Goal: Task Accomplishment & Management: Manage account settings

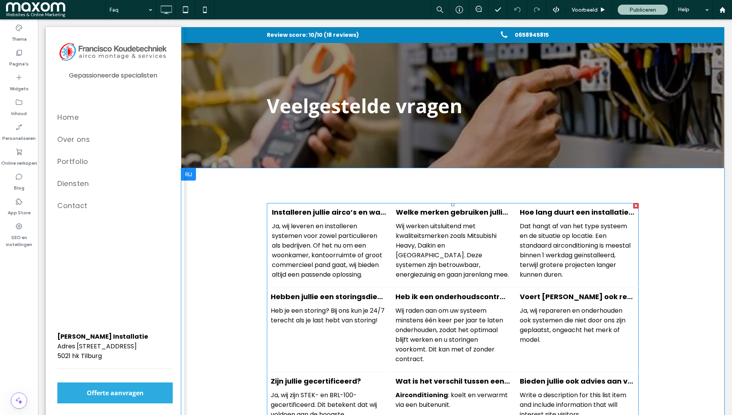
click at [322, 230] on p "Ja, wij leveren en installeren systemen voor zowel particulieren als bedrijven.…" at bounding box center [329, 250] width 115 height 58
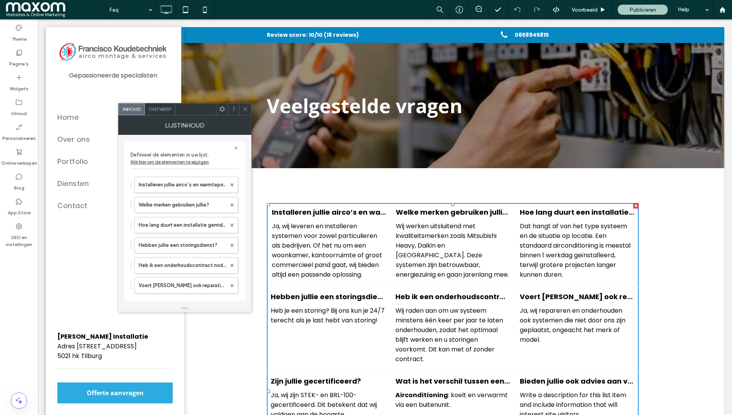
click at [162, 106] on span "Ontwerp" at bounding box center [160, 109] width 22 height 6
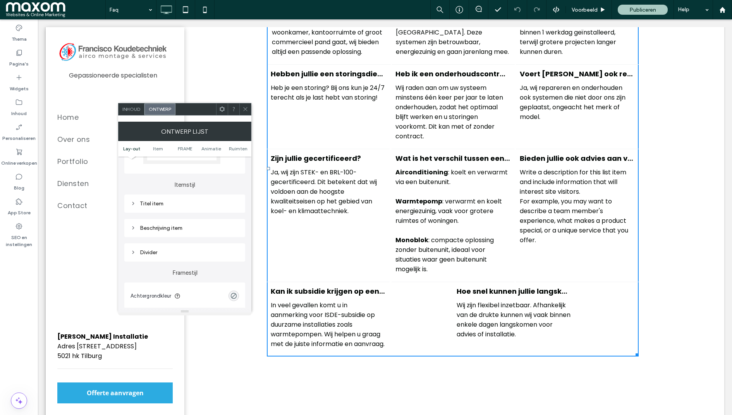
scroll to position [223, 0]
click at [158, 254] on div "Divider" at bounding box center [184, 252] width 108 height 7
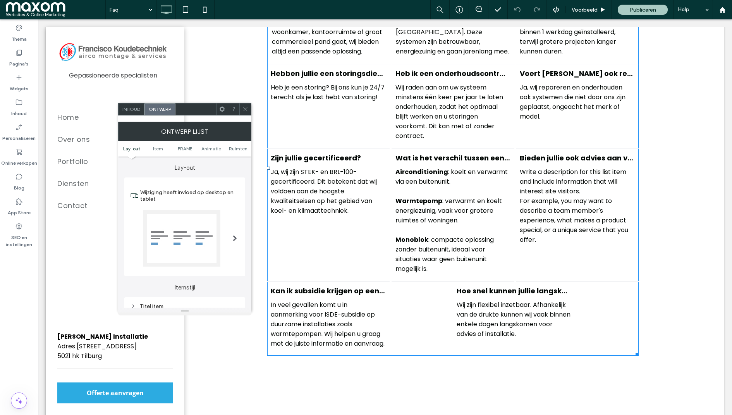
click at [185, 216] on div at bounding box center [181, 238] width 77 height 57
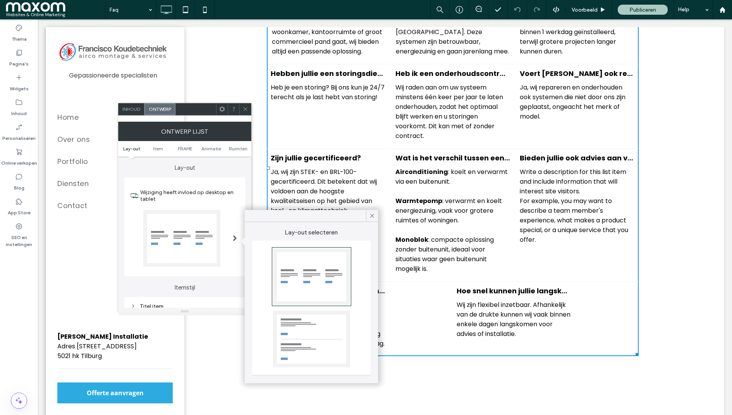
click at [326, 319] on div at bounding box center [311, 338] width 77 height 57
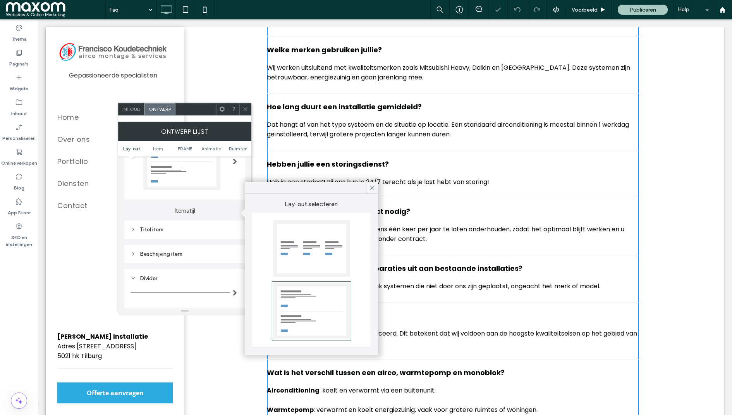
scroll to position [78, 0]
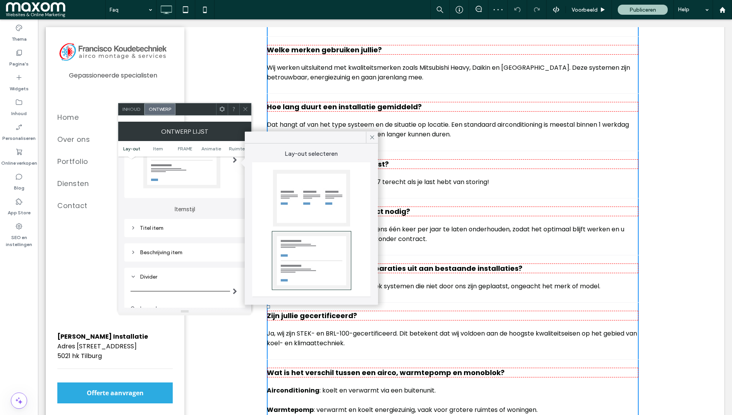
click at [160, 228] on div "Titel item" at bounding box center [184, 228] width 108 height 7
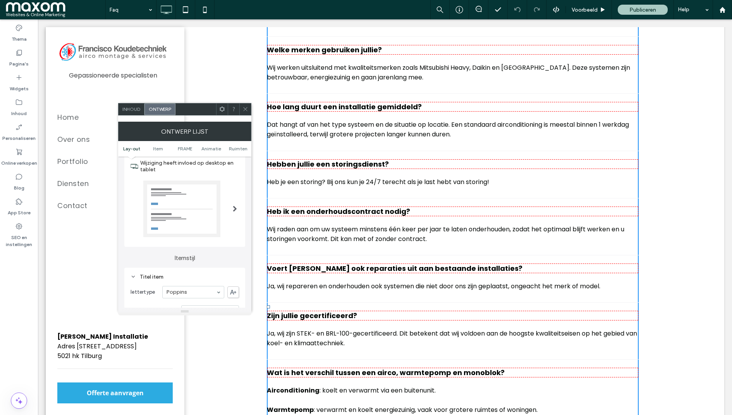
scroll to position [27, 0]
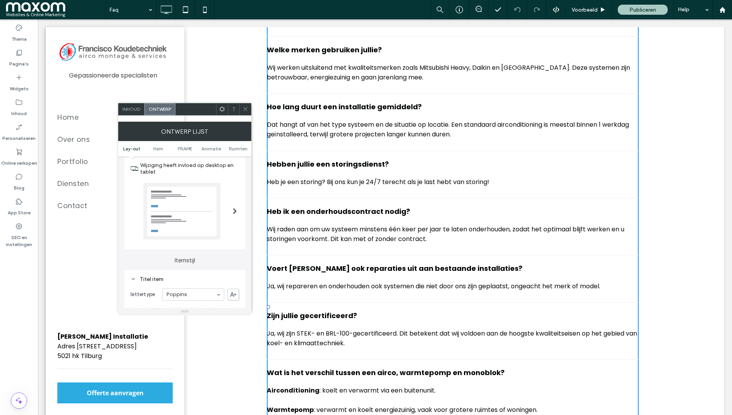
click at [175, 201] on div at bounding box center [181, 211] width 77 height 57
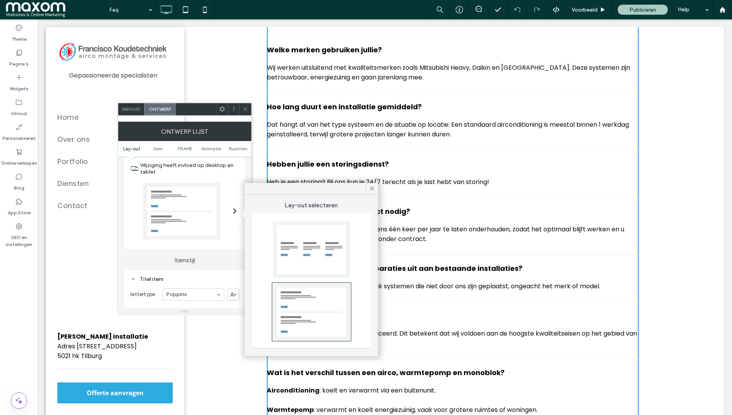
click at [301, 241] on div at bounding box center [311, 249] width 77 height 57
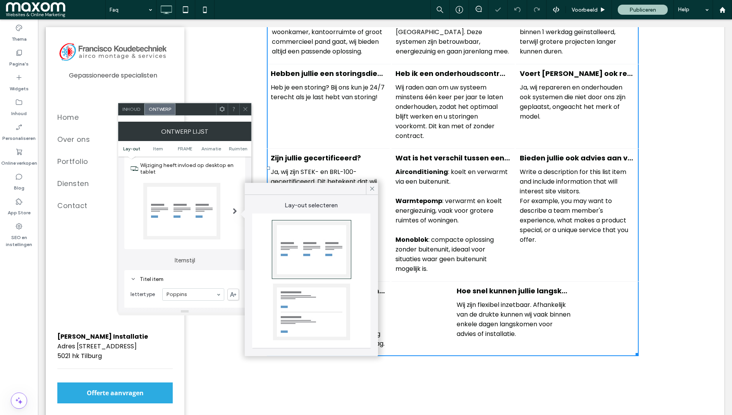
type input "*"
click at [374, 188] on icon at bounding box center [372, 188] width 7 height 7
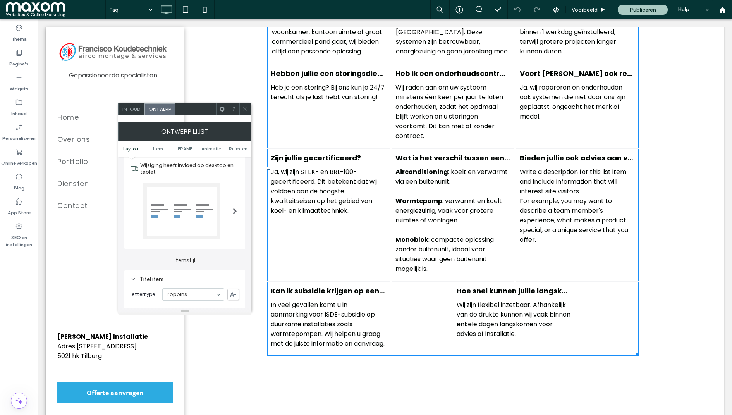
click at [245, 106] on icon at bounding box center [245, 109] width 6 height 6
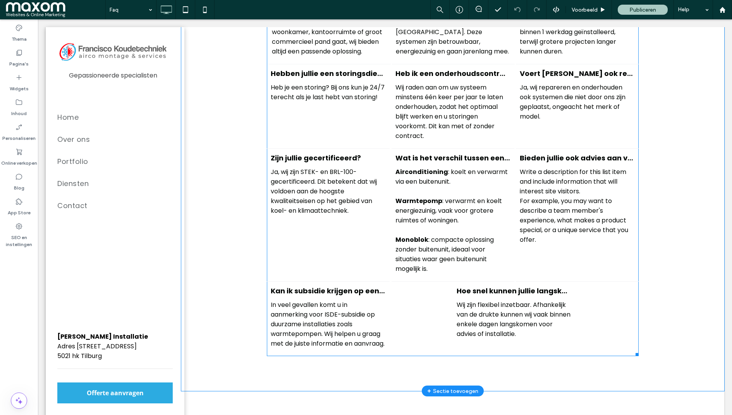
click at [326, 149] on li "Zijn jullie gecertificeerd? Ja, wij zijn STEK- en BRL-100-gecertificeerd. Dit b…" at bounding box center [328, 215] width 123 height 133
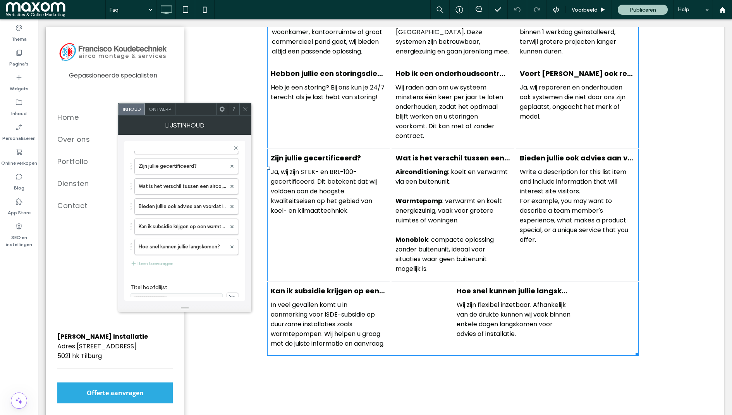
scroll to position [147, 0]
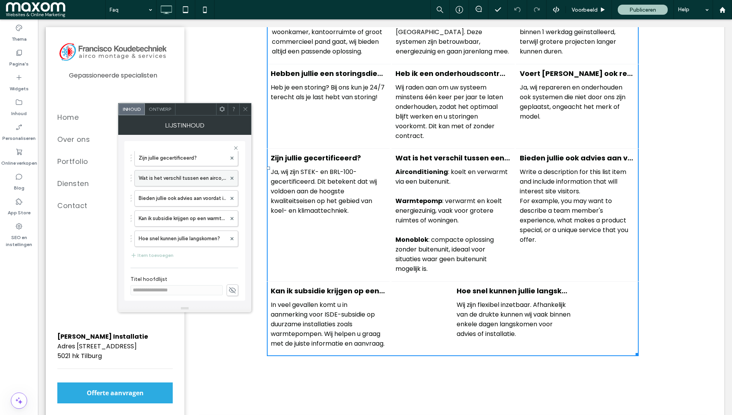
click at [172, 178] on label "Wat is het verschil tussen een airco, warmtepomp en monoblok?" at bounding box center [182, 177] width 87 height 15
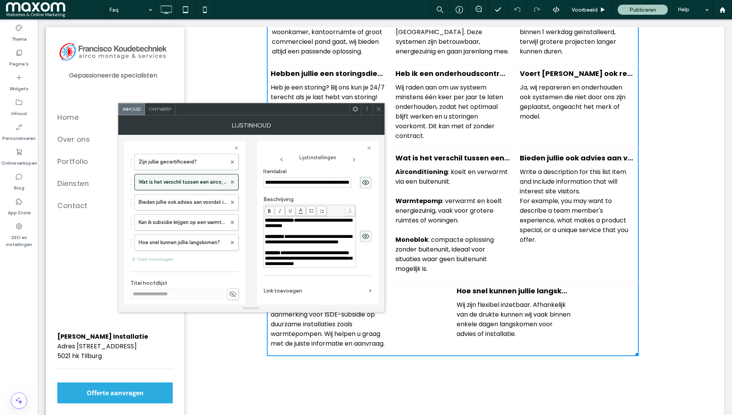
scroll to position [0, 0]
click at [163, 200] on label "Bieden jullie ook advies aan voordat ik een systeem aanschaf?" at bounding box center [183, 201] width 88 height 15
type input "**********"
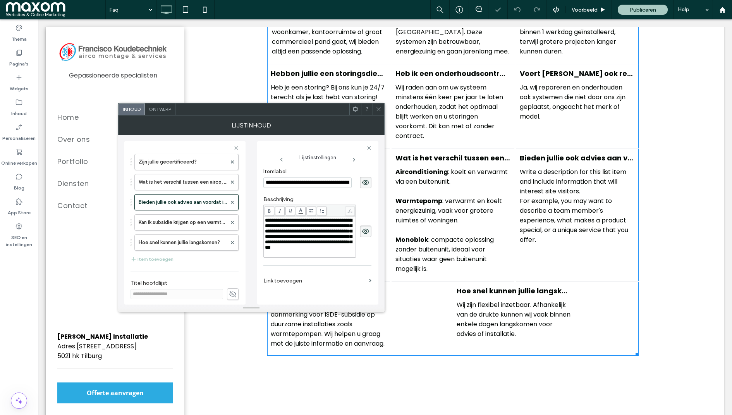
click at [290, 243] on span "**********" at bounding box center [308, 234] width 87 height 32
click at [378, 105] on span at bounding box center [378, 109] width 6 height 12
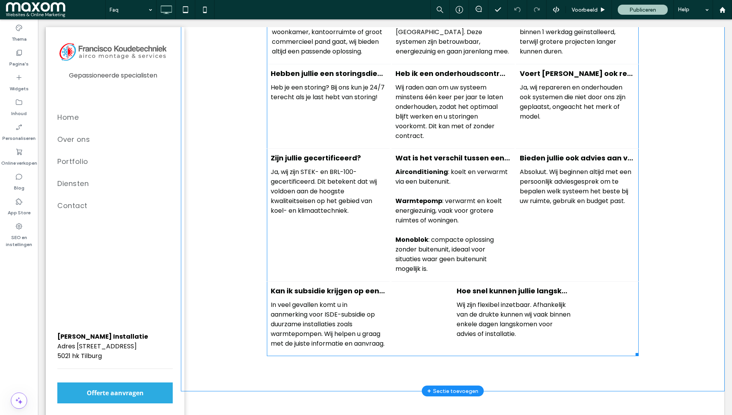
click at [424, 159] on div "Wat is het verschil tussen een airco, warmtepomp en monoblok? Airconditioning :…" at bounding box center [452, 213] width 115 height 121
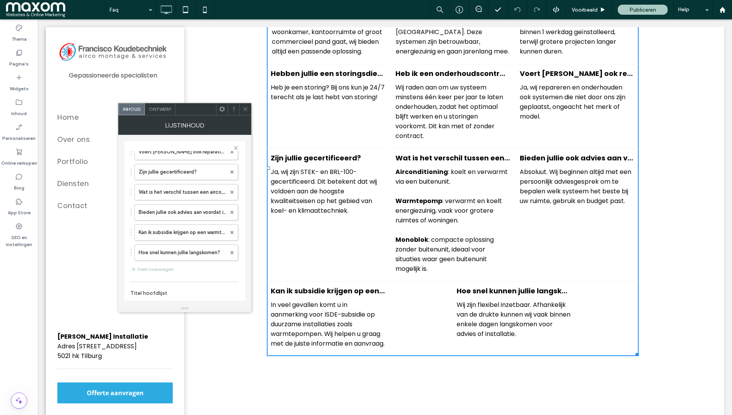
scroll to position [130, 0]
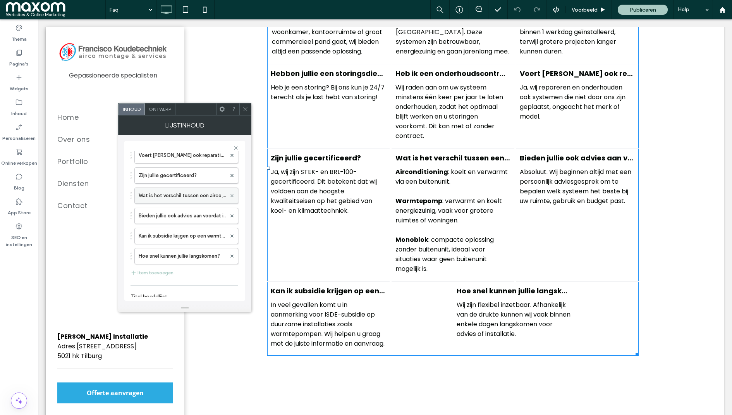
click at [230, 194] on use at bounding box center [231, 195] width 3 height 3
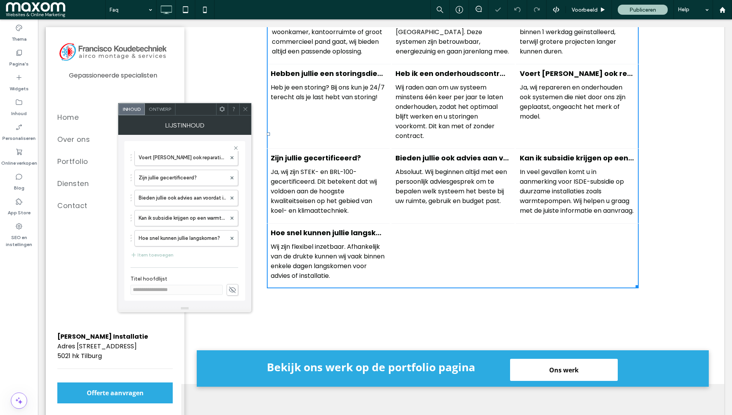
click at [247, 108] on icon at bounding box center [245, 109] width 6 height 6
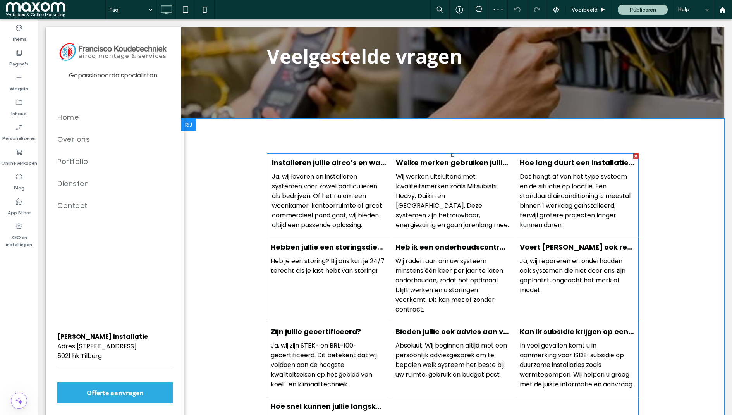
scroll to position [48, 0]
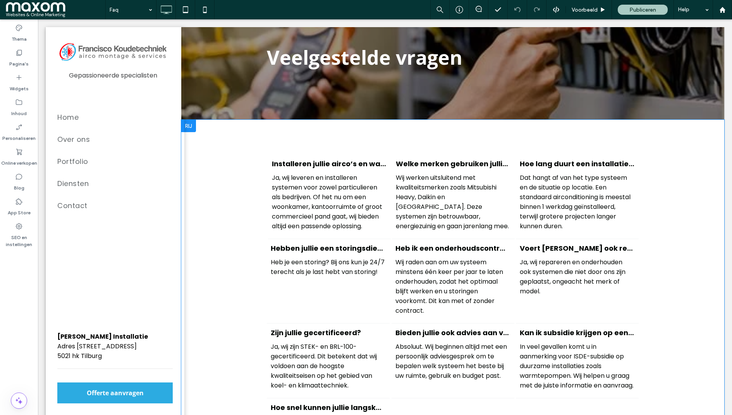
click at [688, 228] on div "Lijst van diensten Installeren jullie airco’s en warmtepompen in woningen én be…" at bounding box center [452, 309] width 543 height 378
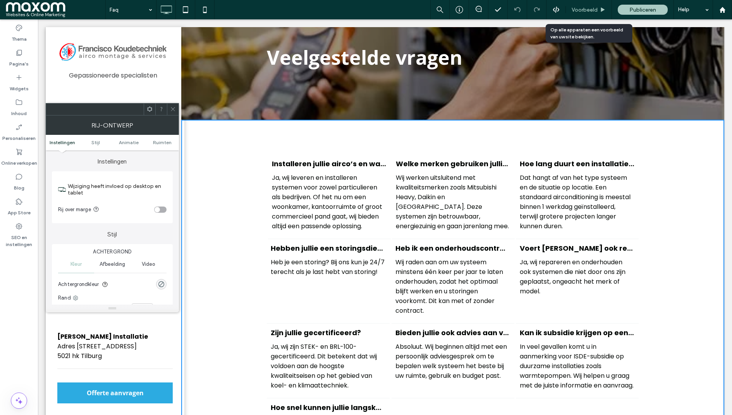
click at [577, 10] on span "Voorbeeld" at bounding box center [584, 10] width 26 height 7
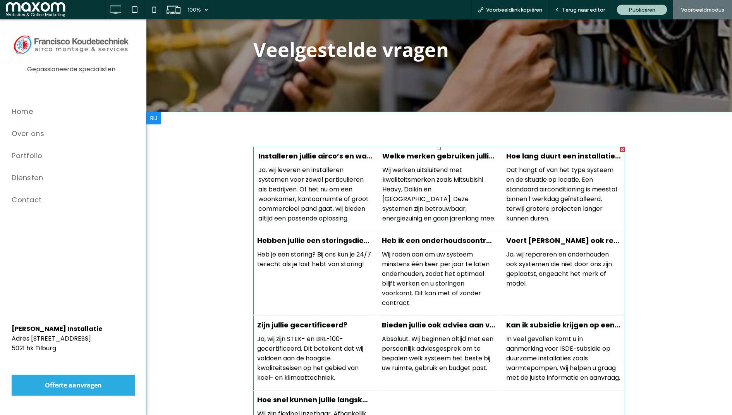
click at [309, 176] on p "Ja, wij leveren en installeren systemen voor zowel particulieren als bedrijven.…" at bounding box center [315, 194] width 115 height 58
click at [580, 14] on div "Terug naar editor" at bounding box center [579, 9] width 63 height 19
click at [585, 7] on span "Terug naar editor" at bounding box center [583, 10] width 43 height 7
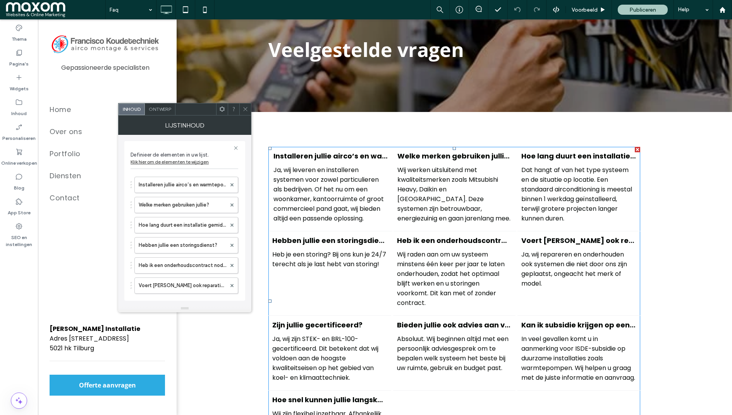
click at [161, 110] on span "Ontwerp" at bounding box center [160, 109] width 22 height 6
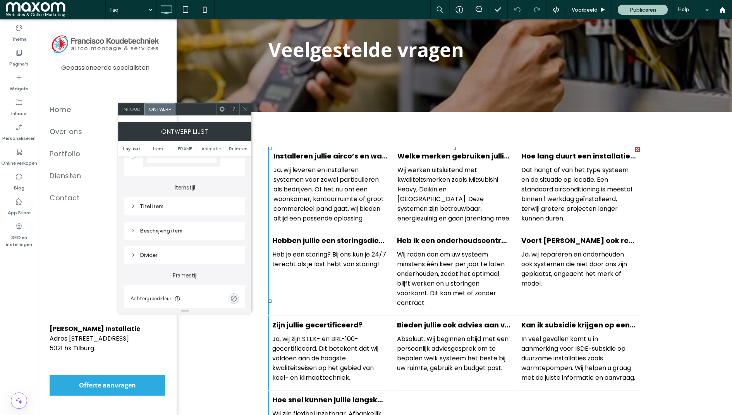
scroll to position [101, 0]
click at [175, 224] on div "Beschrijving item" at bounding box center [184, 229] width 108 height 10
click at [161, 206] on div "Titel item" at bounding box center [184, 204] width 108 height 7
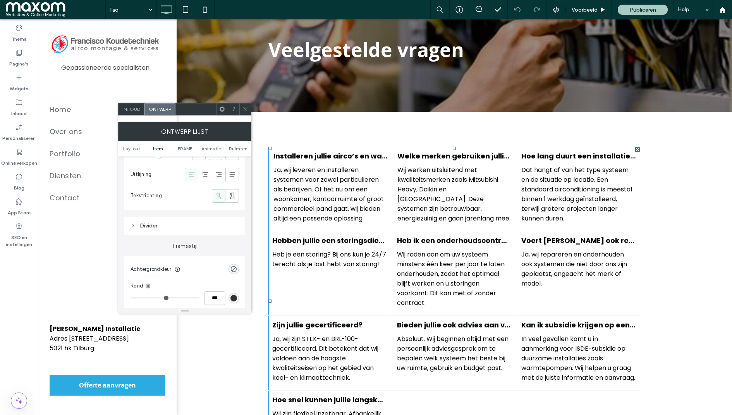
scroll to position [417, 0]
click at [149, 221] on div "Divider" at bounding box center [184, 221] width 108 height 7
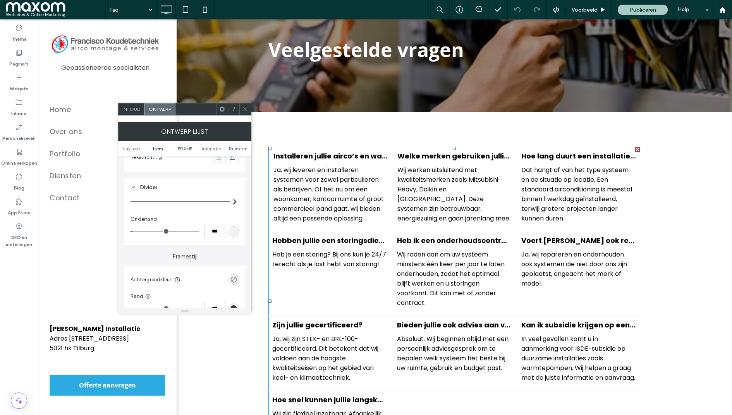
scroll to position [453, 0]
click at [175, 200] on div at bounding box center [179, 200] width 99 height 0
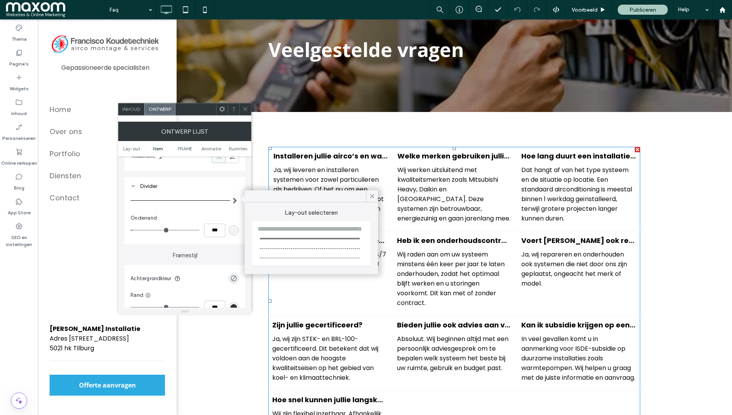
click at [301, 228] on div at bounding box center [310, 228] width 100 height 0
click at [331, 238] on div at bounding box center [310, 239] width 100 height 2
type input "*"
type input "***"
click at [369, 195] on icon at bounding box center [372, 195] width 7 height 7
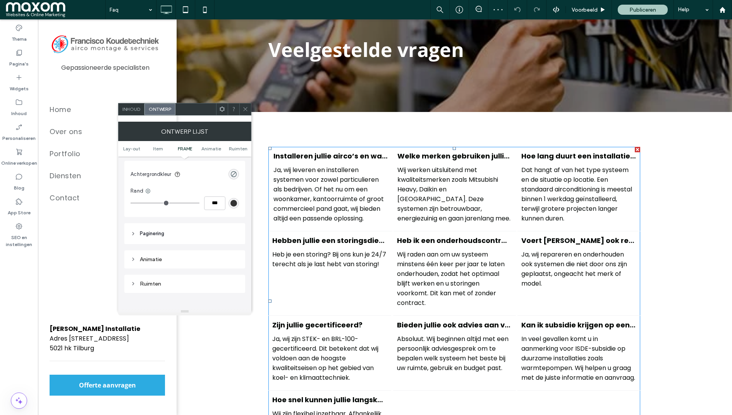
scroll to position [561, 0]
click at [158, 230] on span "Paginering" at bounding box center [152, 230] width 24 height 8
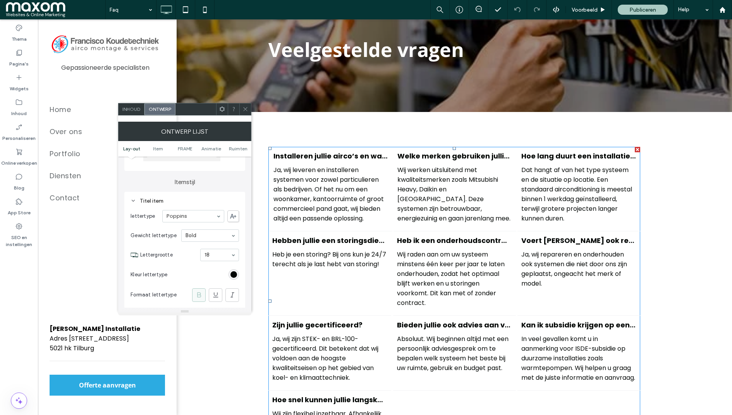
scroll to position [107, 0]
click at [244, 107] on icon at bounding box center [245, 109] width 6 height 6
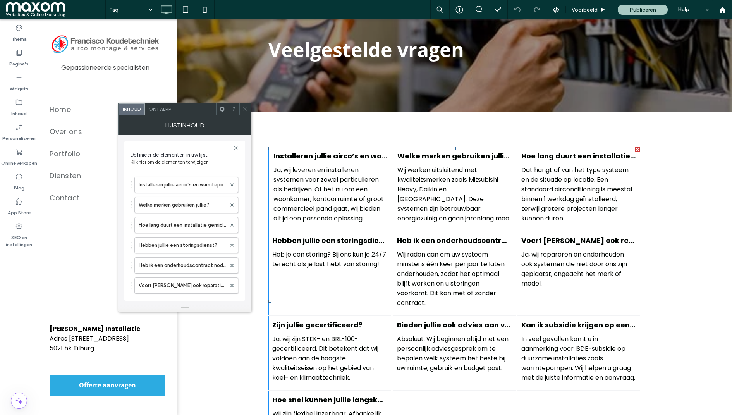
click at [160, 108] on span "Ontwerp" at bounding box center [160, 109] width 22 height 6
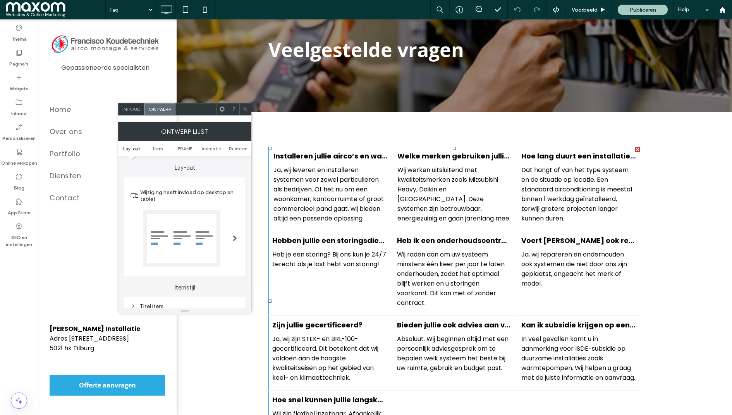
click at [173, 217] on div at bounding box center [181, 238] width 77 height 57
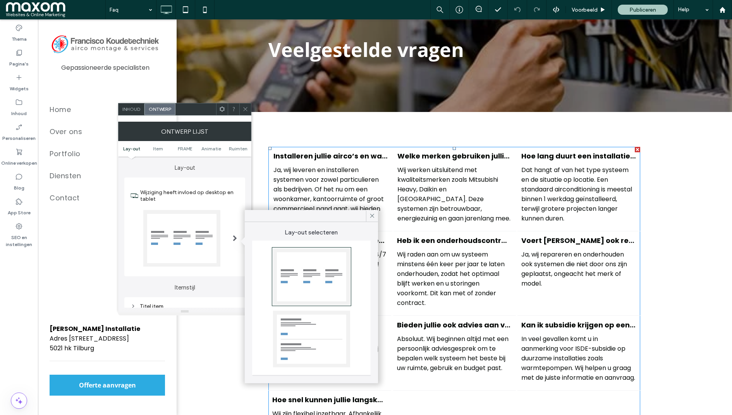
click at [326, 324] on div at bounding box center [311, 338] width 77 height 57
click at [370, 215] on icon at bounding box center [372, 215] width 7 height 7
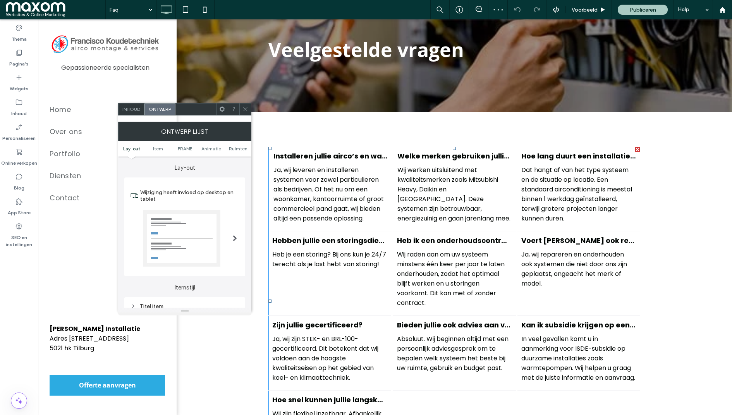
click at [244, 105] on span at bounding box center [245, 109] width 6 height 12
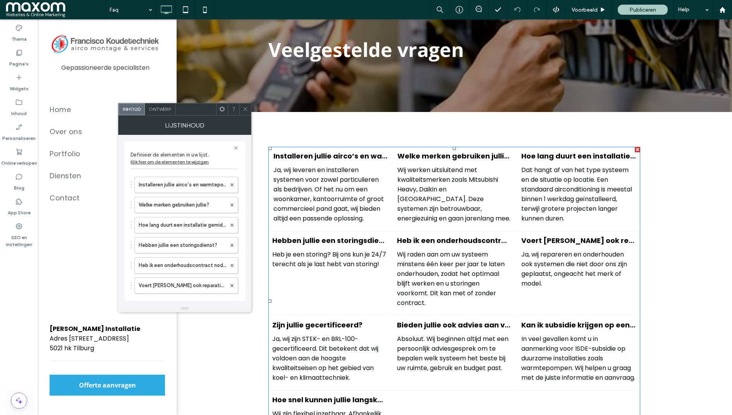
click at [165, 111] on span "Ontwerp" at bounding box center [160, 109] width 22 height 6
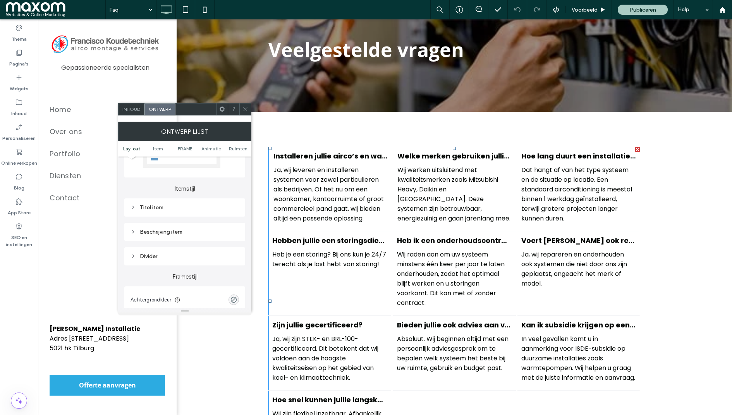
scroll to position [101, 0]
click at [169, 203] on div "Titel item" at bounding box center [184, 204] width 108 height 7
click at [177, 267] on div "Beschrijving item" at bounding box center [184, 264] width 108 height 10
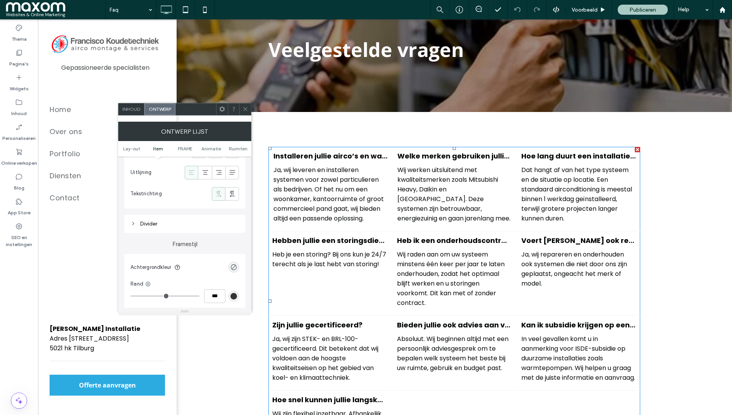
scroll to position [423, 0]
click at [147, 214] on div "Divider" at bounding box center [184, 216] width 108 height 7
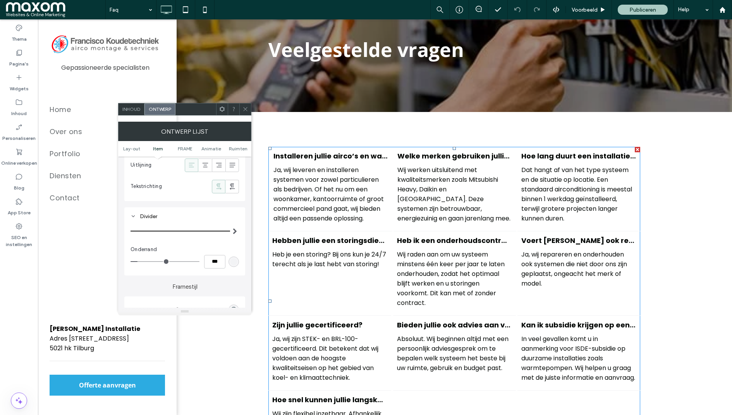
type input "*"
type input "***"
click at [156, 261] on input "range" at bounding box center [164, 261] width 69 height 1
type input "**"
type input "****"
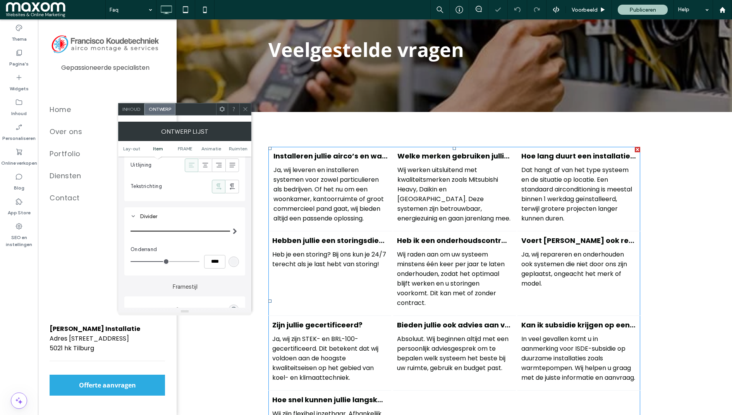
click at [168, 261] on input "range" at bounding box center [164, 261] width 69 height 1
type input "**"
type input "****"
type input "**"
type input "****"
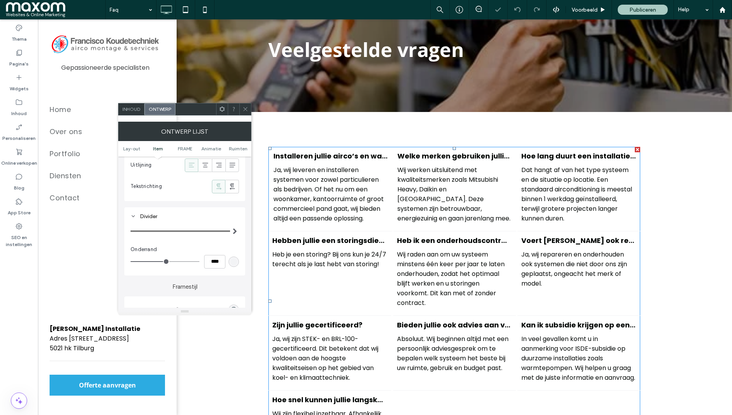
type input "**"
type input "****"
type input "*"
type input "***"
type input "*"
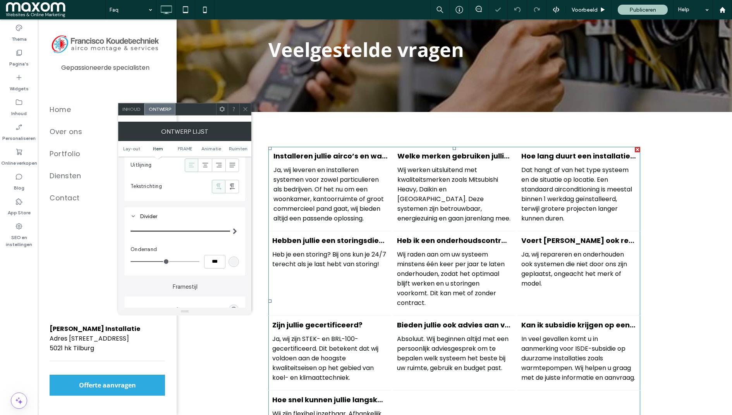
type input "***"
type input "*"
type input "***"
type input "*"
type input "***"
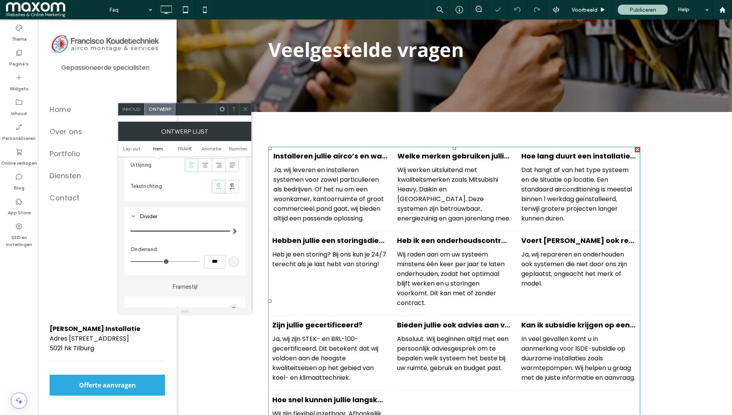
type input "*"
type input "***"
type input "*"
type input "***"
type input "*"
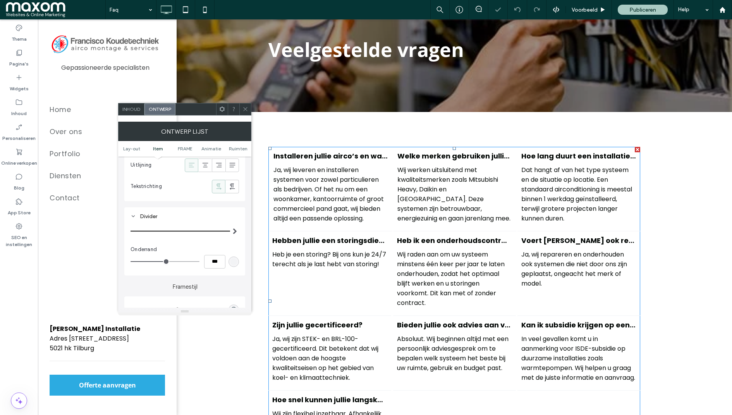
type input "***"
type input "*"
type input "***"
type input "*"
type input "***"
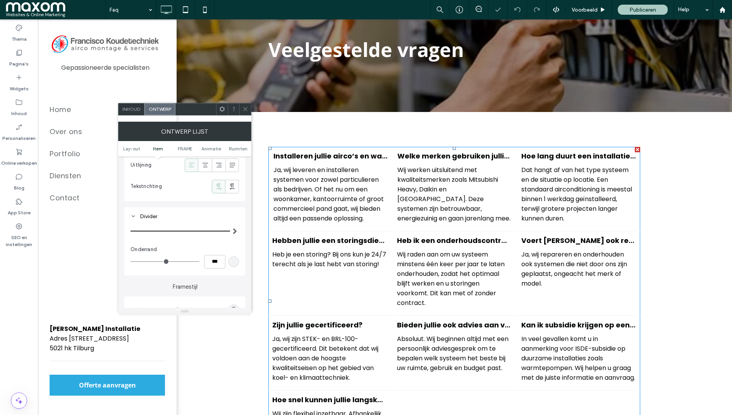
drag, startPoint x: 163, startPoint y: 257, endPoint x: 134, endPoint y: 259, distance: 29.1
type input "*"
click at [134, 261] on input "range" at bounding box center [164, 261] width 69 height 1
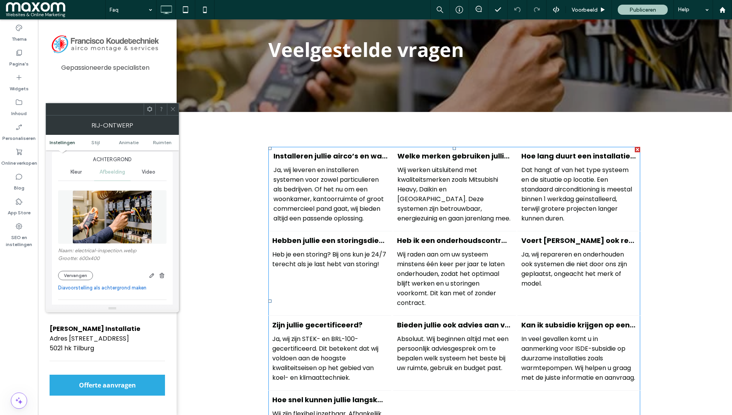
scroll to position [94, 0]
click at [83, 272] on button "Vervangen" at bounding box center [75, 273] width 35 height 9
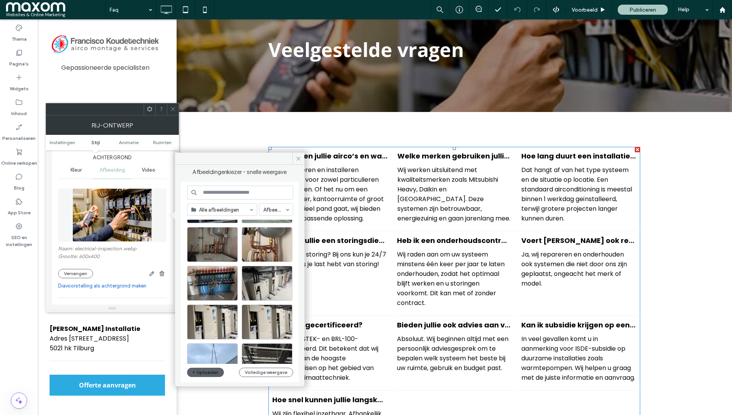
scroll to position [339, 0]
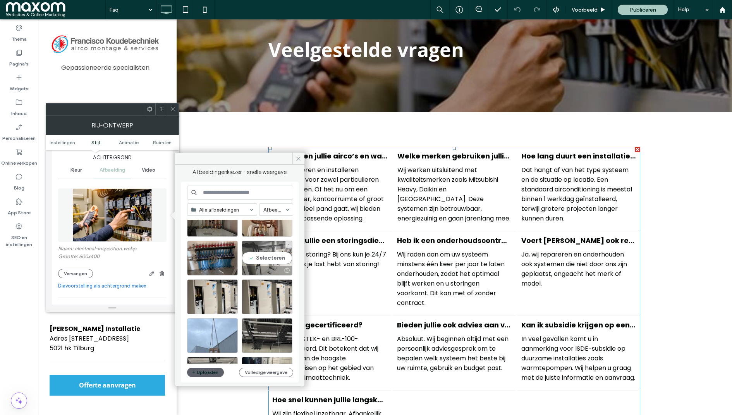
click at [278, 256] on div "Selecteren" at bounding box center [267, 257] width 51 height 35
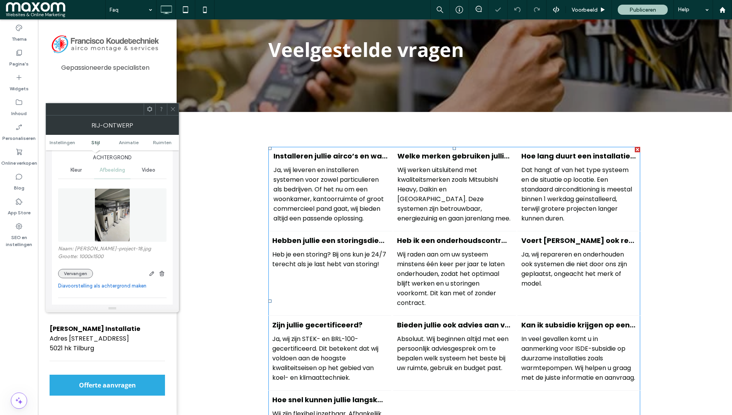
click at [86, 278] on button "Vervangen" at bounding box center [75, 273] width 35 height 9
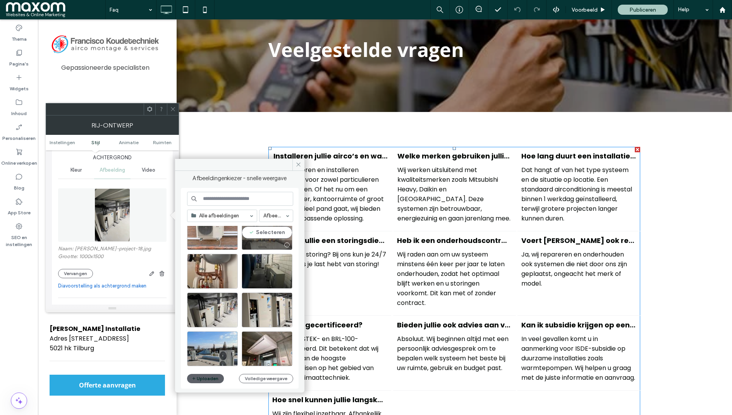
scroll to position [801, 0]
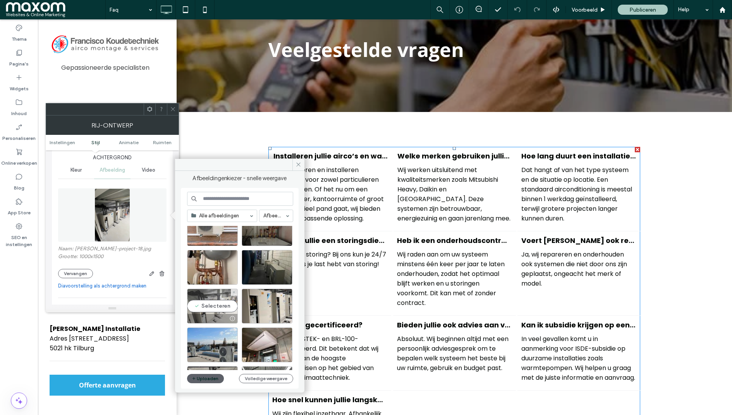
click at [223, 306] on div "Selecteren" at bounding box center [212, 305] width 51 height 35
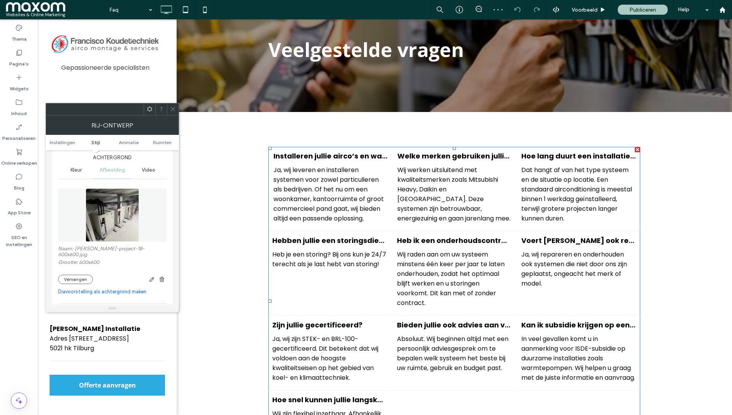
click at [173, 115] on div "Rij-ontwerp" at bounding box center [112, 124] width 133 height 19
click at [173, 111] on icon at bounding box center [173, 109] width 6 height 6
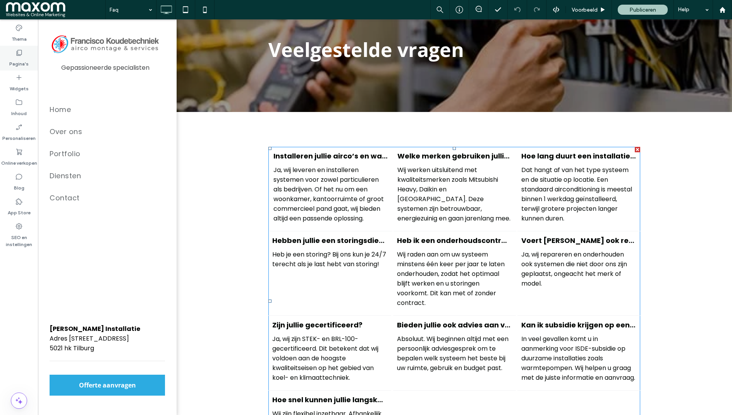
click at [24, 60] on label "Pagina's" at bounding box center [18, 62] width 19 height 11
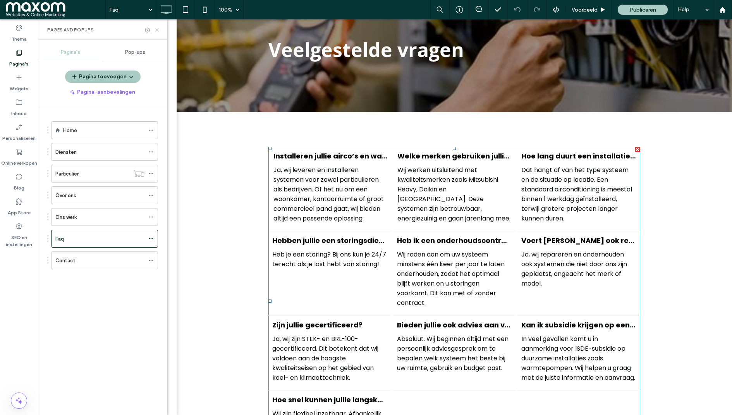
click at [159, 28] on icon at bounding box center [157, 30] width 6 height 6
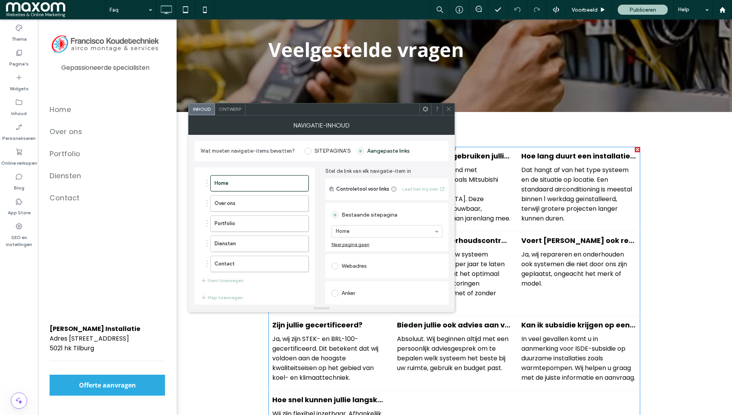
click at [308, 149] on span at bounding box center [307, 150] width 7 height 7
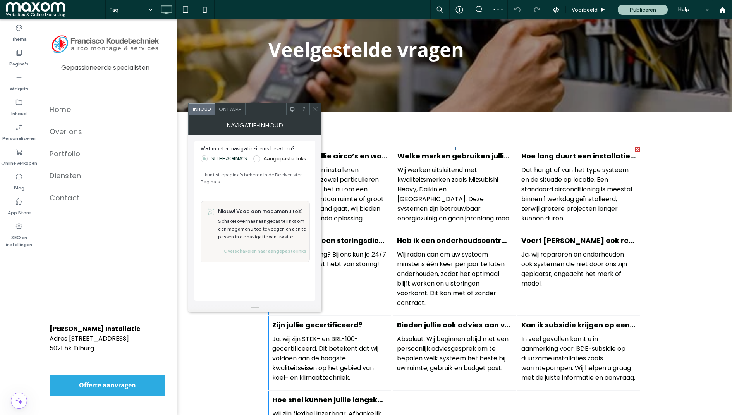
click at [315, 108] on icon at bounding box center [315, 109] width 6 height 6
click at [316, 108] on use at bounding box center [316, 109] width 4 height 4
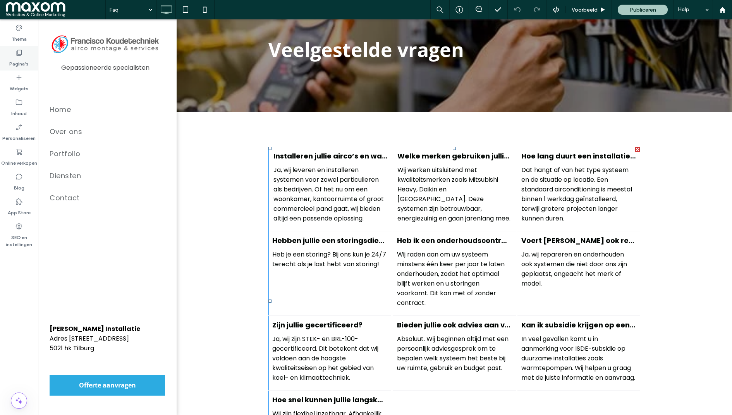
click at [21, 64] on label "Pagina's" at bounding box center [18, 62] width 19 height 11
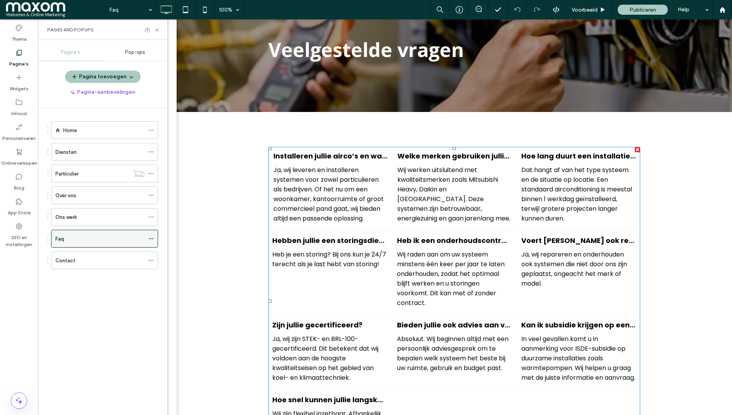
click at [153, 236] on icon at bounding box center [150, 238] width 5 height 5
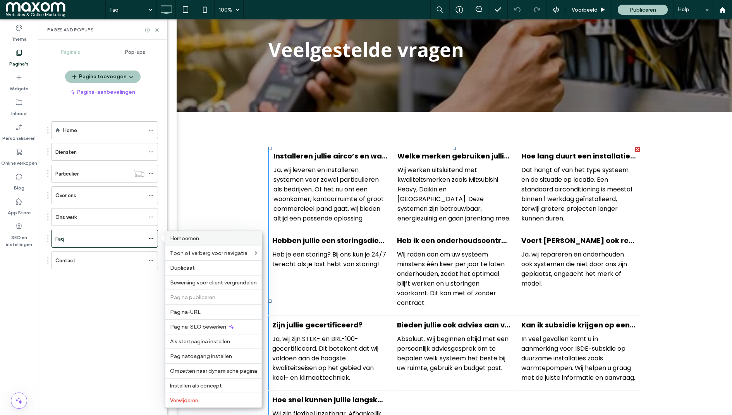
click at [180, 238] on span "Hernoemen" at bounding box center [184, 238] width 29 height 7
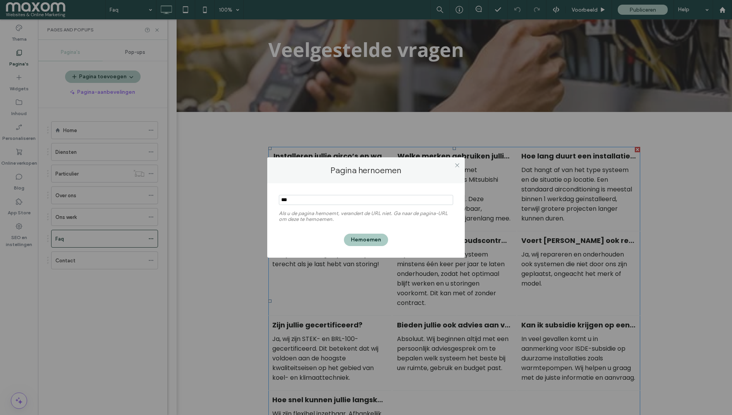
click at [311, 202] on input "notEmpty" at bounding box center [366, 200] width 174 height 10
type input "**********"
click at [458, 160] on span at bounding box center [457, 165] width 6 height 12
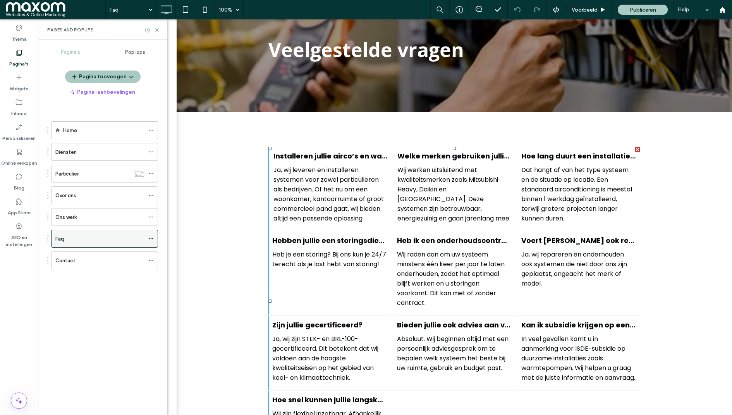
click at [150, 236] on icon at bounding box center [150, 238] width 5 height 5
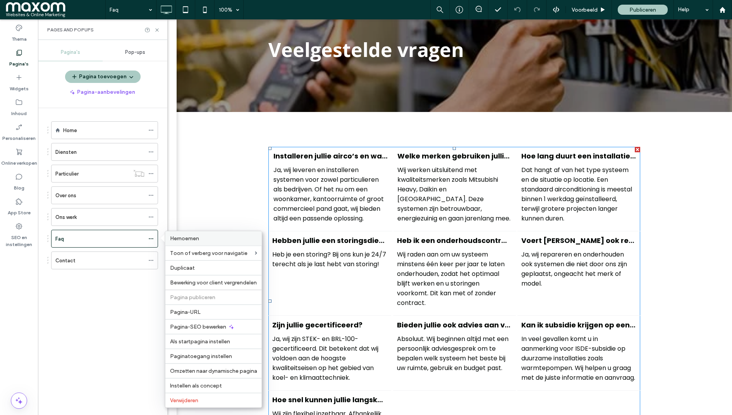
click at [188, 238] on span "Hernoemen" at bounding box center [184, 238] width 29 height 7
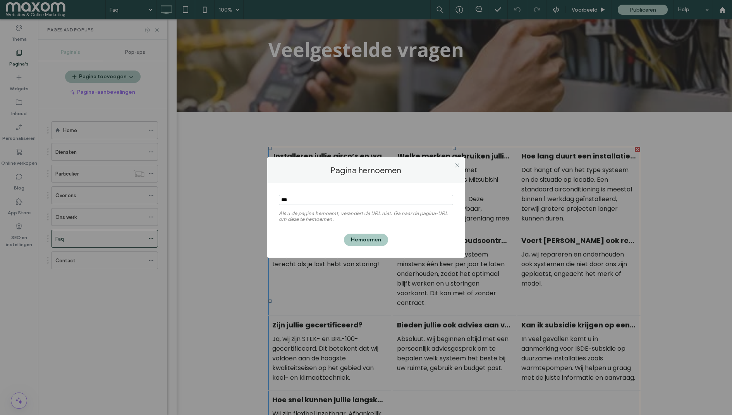
click at [315, 200] on input "notEmpty" at bounding box center [366, 200] width 174 height 10
type input "**********"
click at [372, 244] on button "Hernoemen" at bounding box center [366, 239] width 44 height 12
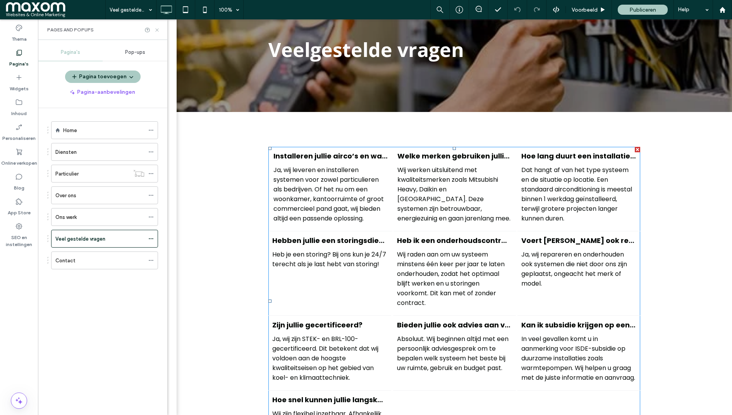
click at [157, 30] on use at bounding box center [156, 29] width 3 height 3
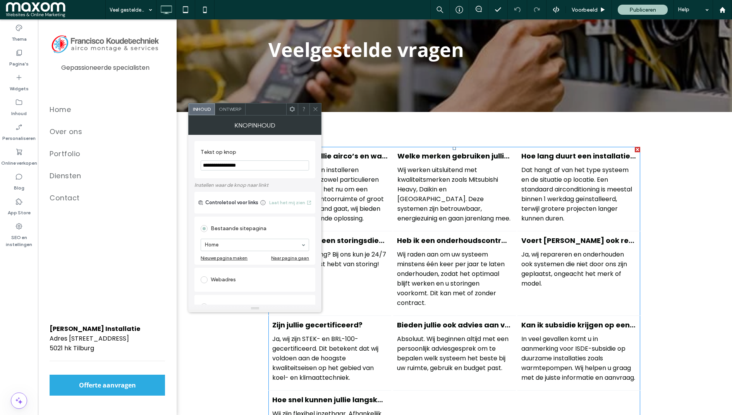
click at [315, 107] on icon at bounding box center [315, 109] width 6 height 6
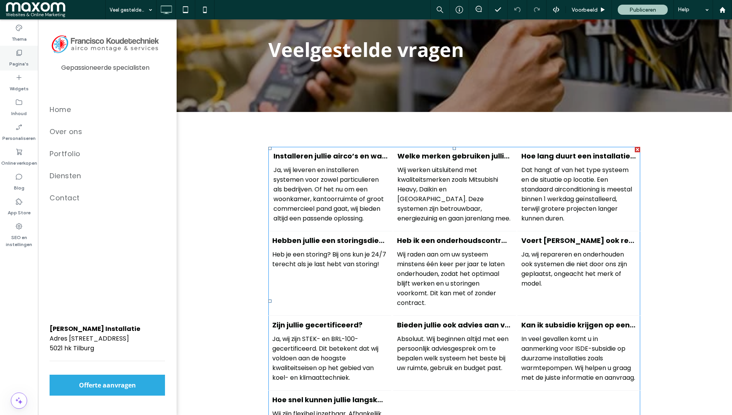
click at [26, 62] on label "Pagina's" at bounding box center [18, 62] width 19 height 11
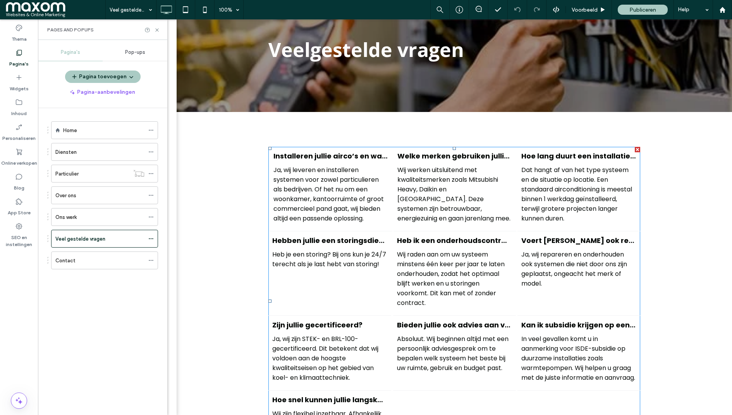
click at [135, 56] on div "Pop-ups" at bounding box center [135, 52] width 65 height 17
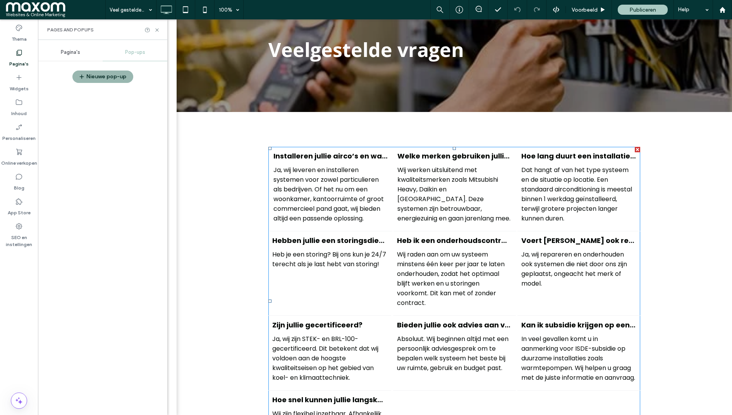
click at [118, 76] on button "Nieuwe pop-up" at bounding box center [102, 76] width 61 height 12
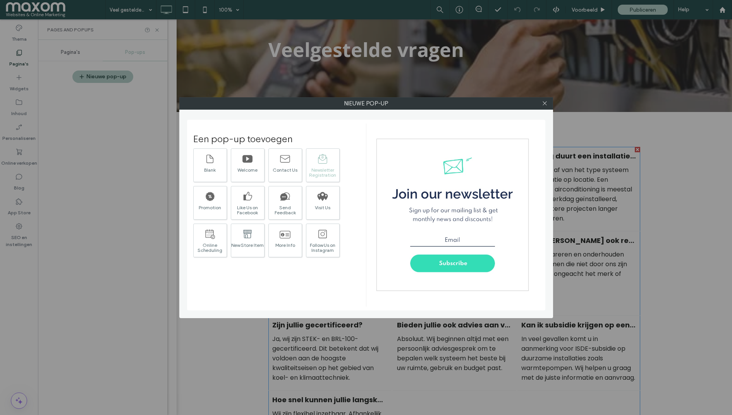
click at [325, 170] on div "Newsletter Registration" at bounding box center [322, 172] width 33 height 10
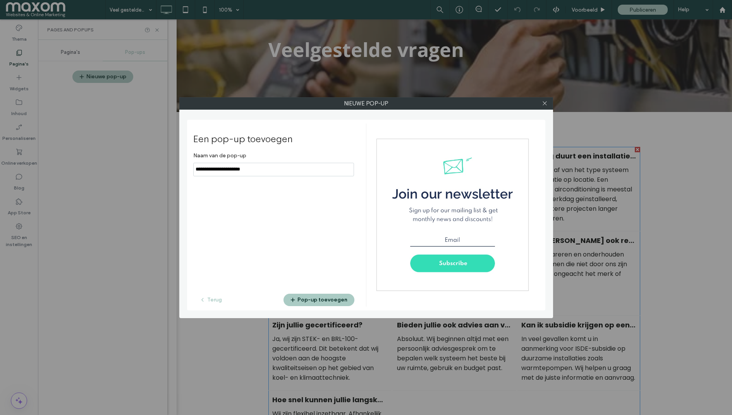
click at [259, 168] on input "notEmpty" at bounding box center [273, 170] width 161 height 14
type input "**********"
click at [320, 298] on button "Pop-up toevoegen" at bounding box center [318, 299] width 71 height 12
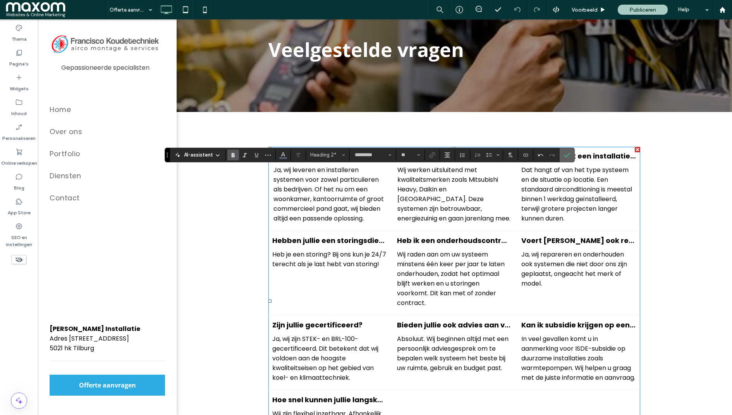
click at [564, 154] on icon "Bevestigen" at bounding box center [567, 155] width 6 height 6
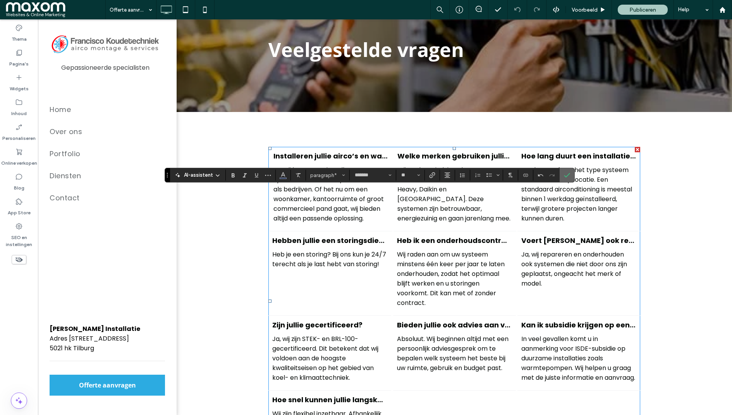
click at [565, 177] on icon "Bevestigen" at bounding box center [567, 175] width 6 height 6
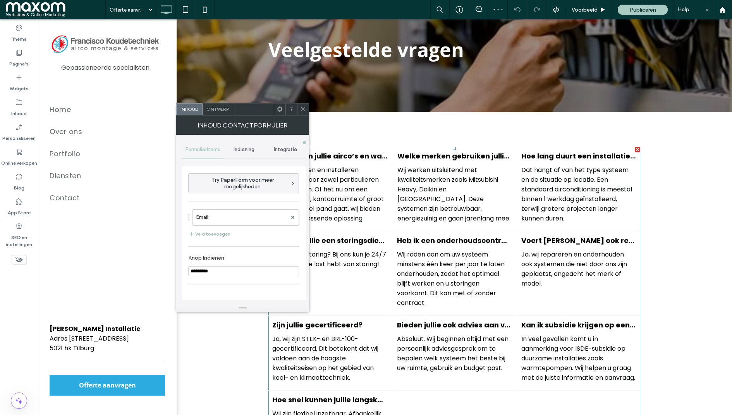
click at [212, 230] on button "Veld toevoegen" at bounding box center [209, 233] width 42 height 9
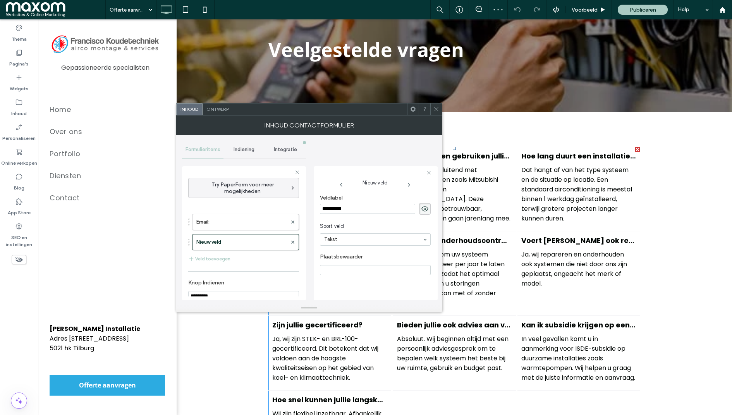
click at [348, 208] on input "**********" at bounding box center [367, 209] width 95 height 10
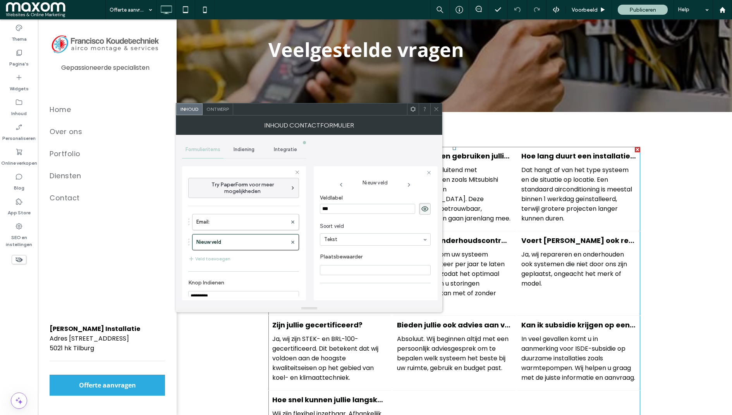
type input "****"
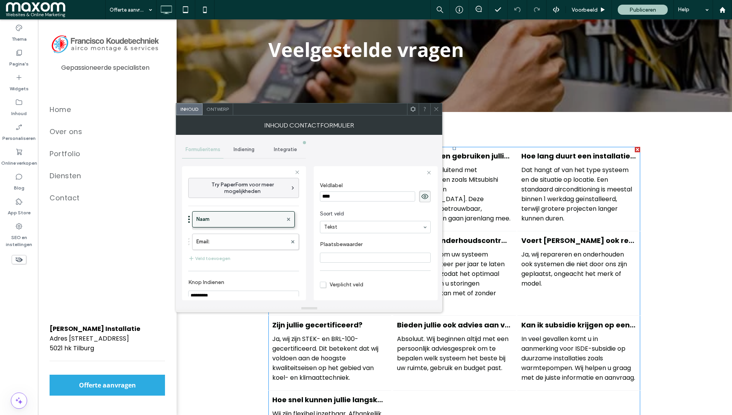
drag, startPoint x: 237, startPoint y: 239, endPoint x: 236, endPoint y: 213, distance: 26.3
click at [233, 239] on label "Email:" at bounding box center [241, 241] width 91 height 15
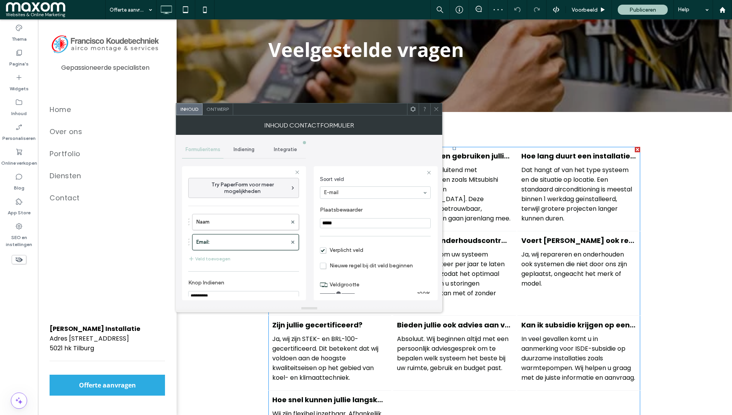
scroll to position [29, 0]
click at [249, 214] on label "Naam" at bounding box center [241, 221] width 91 height 15
type input "*"
click at [323, 266] on span "Verplicht veld" at bounding box center [341, 267] width 43 height 7
click at [214, 257] on button "Veld toevoegen" at bounding box center [209, 258] width 42 height 9
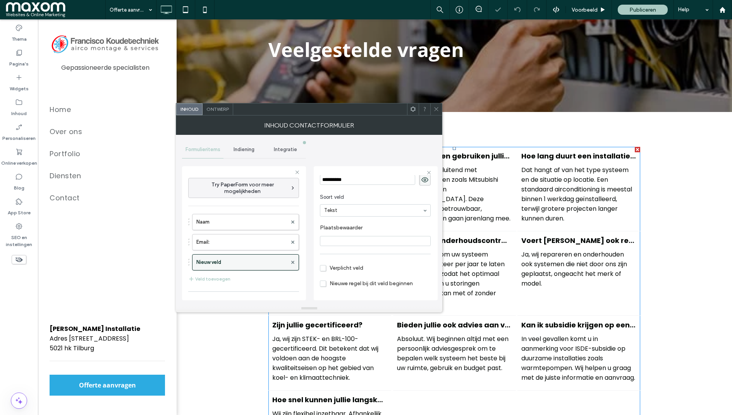
click at [252, 261] on label "Nieuw veld" at bounding box center [241, 261] width 91 height 15
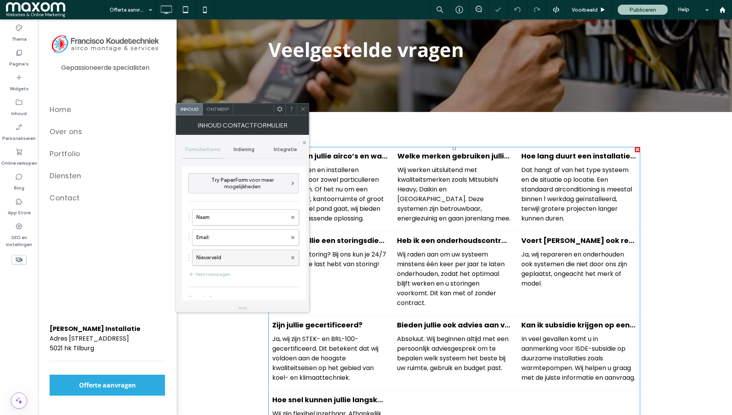
click at [252, 256] on label "Nieuw veld" at bounding box center [241, 257] width 91 height 15
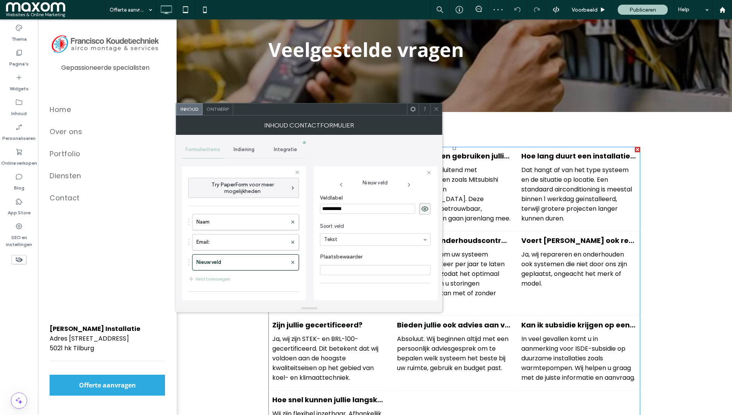
click at [355, 209] on input "**********" at bounding box center [367, 209] width 95 height 10
click at [348, 208] on input "**********" at bounding box center [367, 209] width 95 height 10
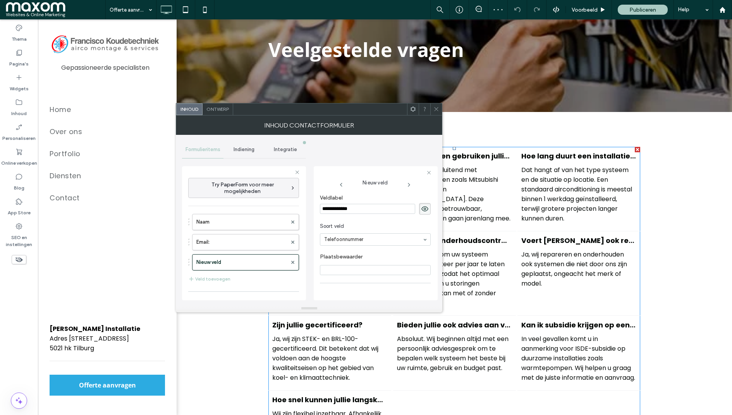
type input "**********"
click at [324, 242] on span "Verplicht veld" at bounding box center [341, 243] width 43 height 7
click at [222, 275] on button "Veld toevoegen" at bounding box center [209, 278] width 42 height 9
drag, startPoint x: 332, startPoint y: 287, endPoint x: 361, endPoint y: 288, distance: 28.7
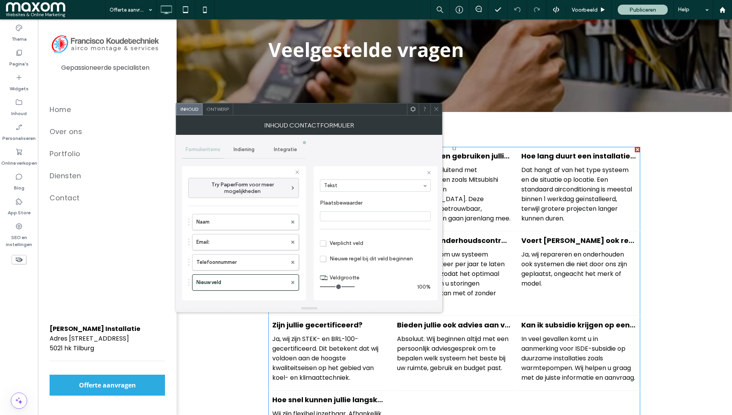
click at [355, 287] on input "range" at bounding box center [337, 286] width 35 height 1
click at [253, 261] on label "Telefoonnummer" at bounding box center [241, 261] width 91 height 15
type input "*"
click at [266, 259] on label "Telefoonnummer" at bounding box center [241, 261] width 91 height 15
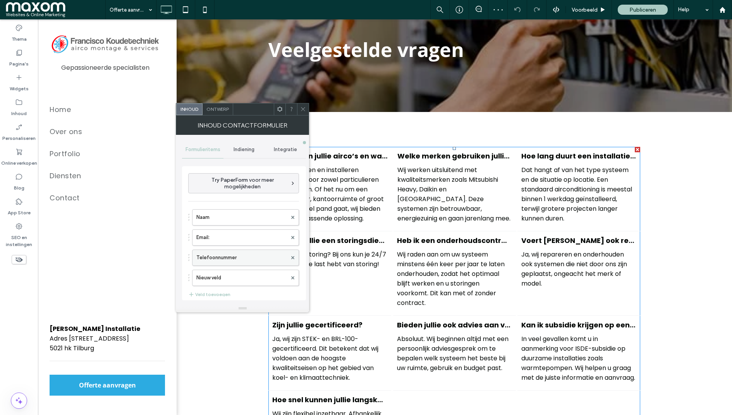
click at [247, 253] on label "Telefoonnummer" at bounding box center [241, 257] width 91 height 15
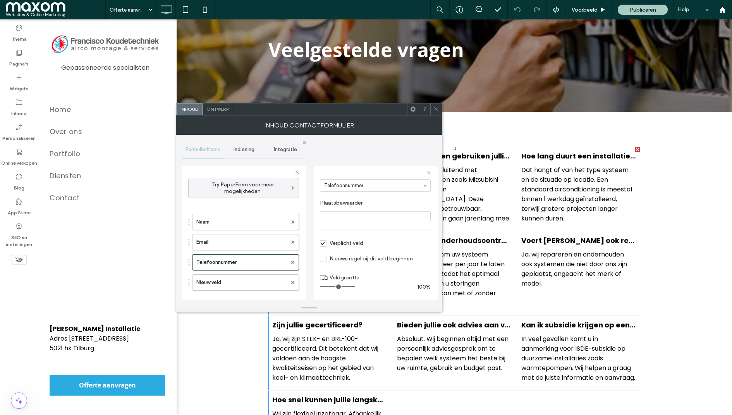
drag, startPoint x: 331, startPoint y: 285, endPoint x: 373, endPoint y: 287, distance: 42.3
click at [355, 287] on input "range" at bounding box center [337, 286] width 35 height 1
click at [226, 239] on label "Email:" at bounding box center [241, 241] width 91 height 15
click at [258, 221] on label "Naam" at bounding box center [241, 221] width 91 height 15
drag, startPoint x: 332, startPoint y: 285, endPoint x: 393, endPoint y: 285, distance: 60.8
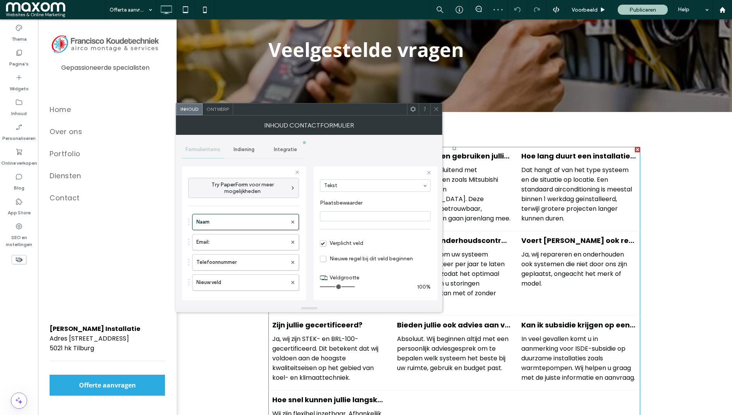
type input "**"
click at [355, 286] on input "range" at bounding box center [337, 286] width 35 height 1
click at [250, 279] on label "Nieuw veld" at bounding box center [241, 281] width 91 height 15
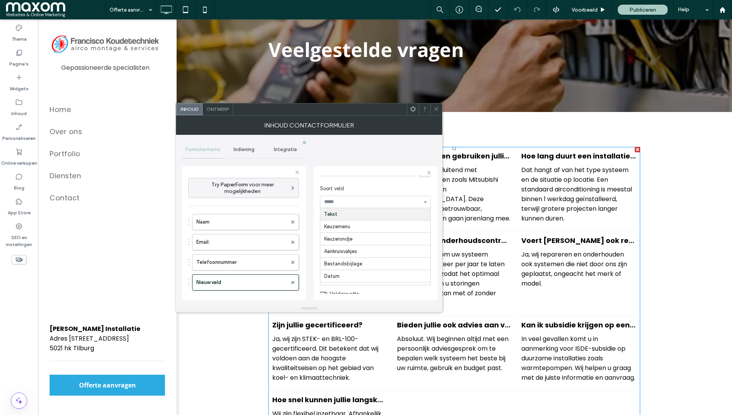
scroll to position [0, 0]
click at [334, 207] on input "**********" at bounding box center [367, 209] width 95 height 10
type input "*******"
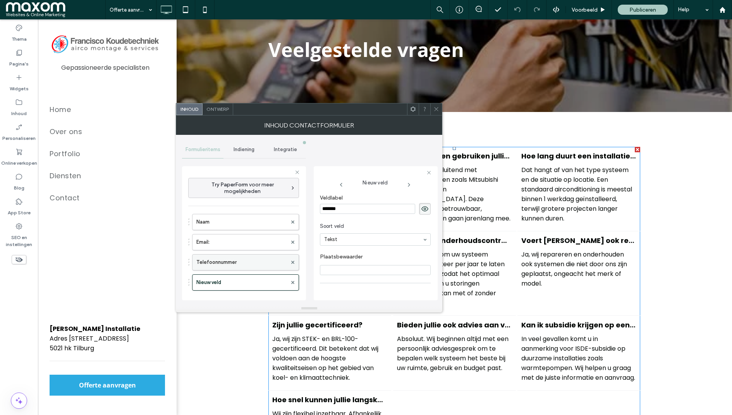
click at [240, 255] on label "Telefoonnummer" at bounding box center [241, 261] width 91 height 15
click at [436, 108] on icon at bounding box center [436, 109] width 6 height 6
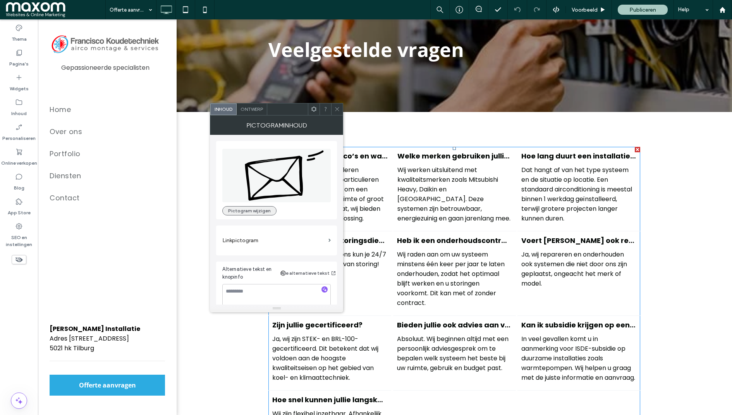
click at [242, 210] on button "Pictogram wijzigen" at bounding box center [249, 210] width 54 height 9
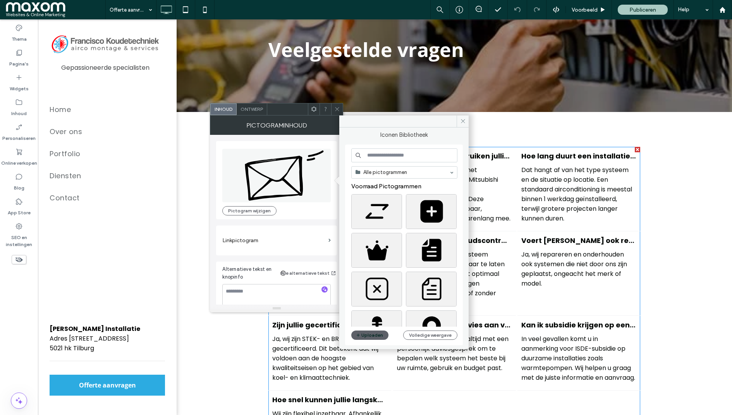
click at [384, 156] on input at bounding box center [404, 155] width 106 height 14
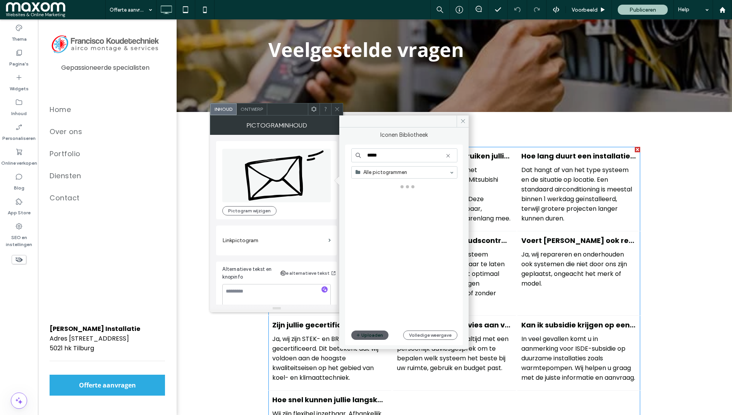
click at [393, 156] on input "*****" at bounding box center [404, 155] width 106 height 14
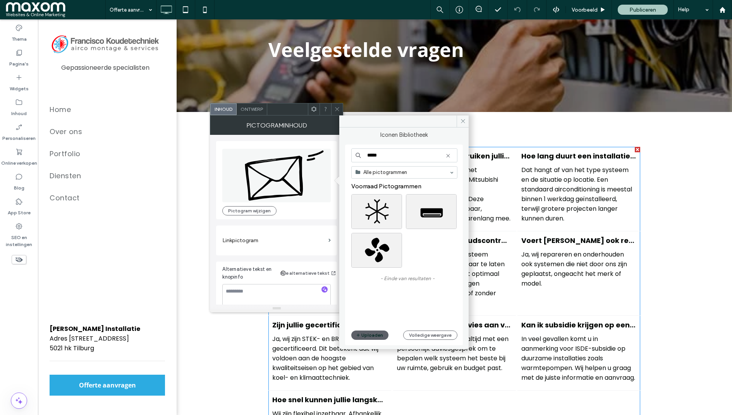
click at [393, 156] on input "*****" at bounding box center [404, 155] width 106 height 14
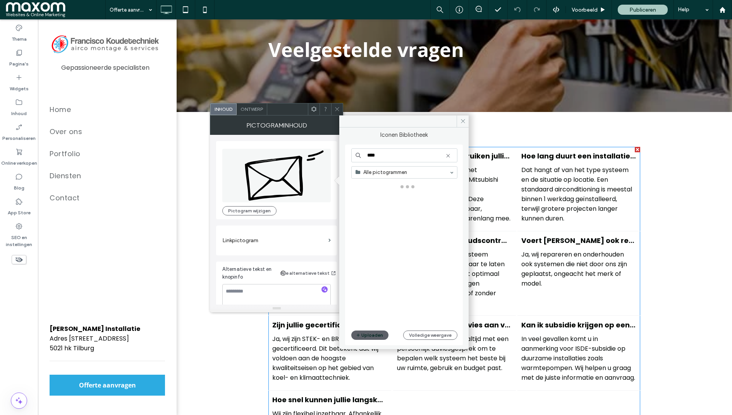
click at [396, 154] on input "****" at bounding box center [404, 155] width 106 height 14
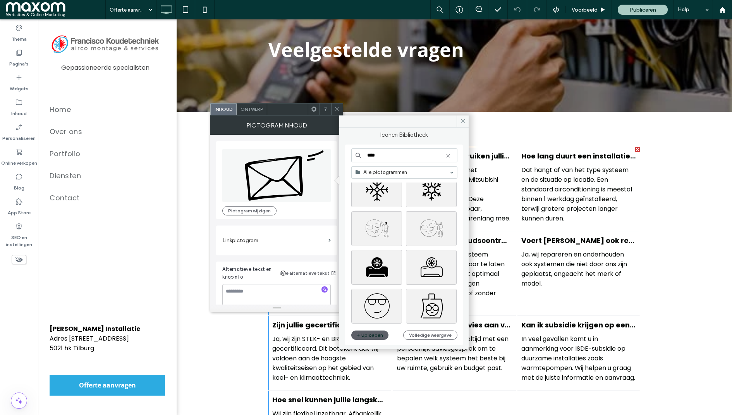
scroll to position [70, 0]
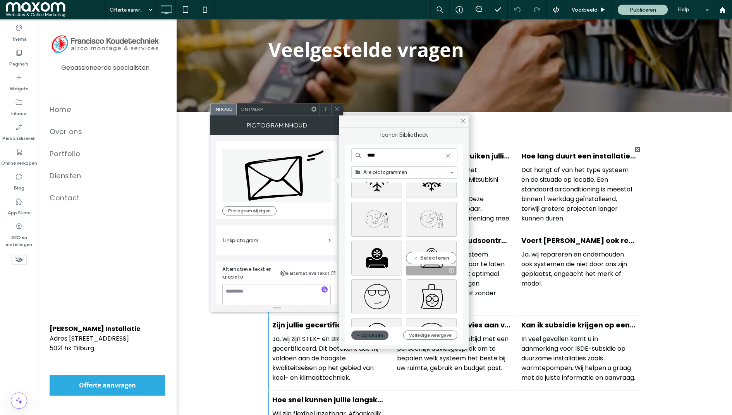
type input "****"
click at [436, 258] on div "Selecteren" at bounding box center [431, 257] width 51 height 35
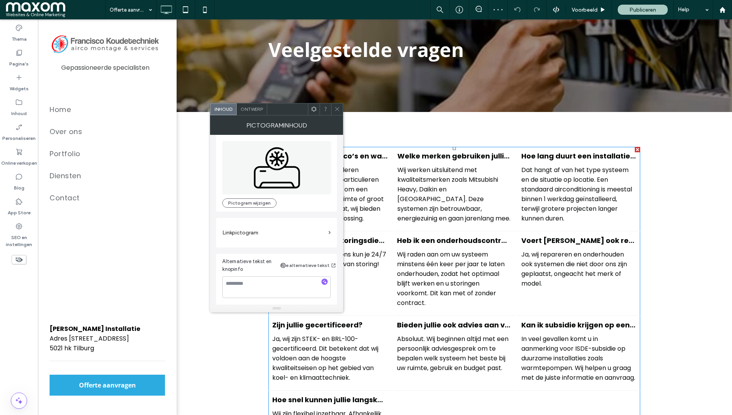
scroll to position [0, 0]
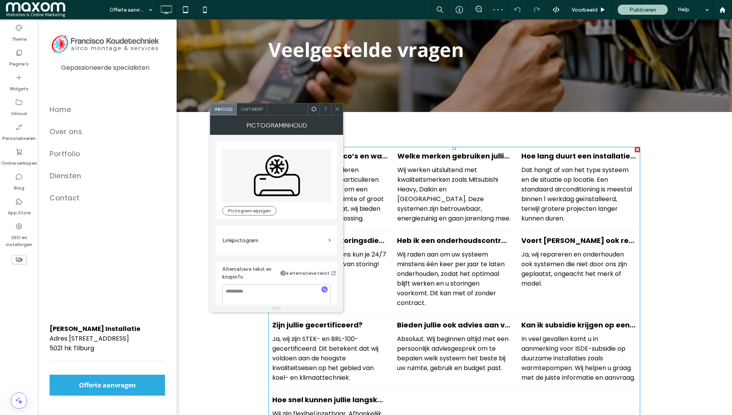
click at [252, 106] on span "Ontwerp" at bounding box center [251, 109] width 22 height 6
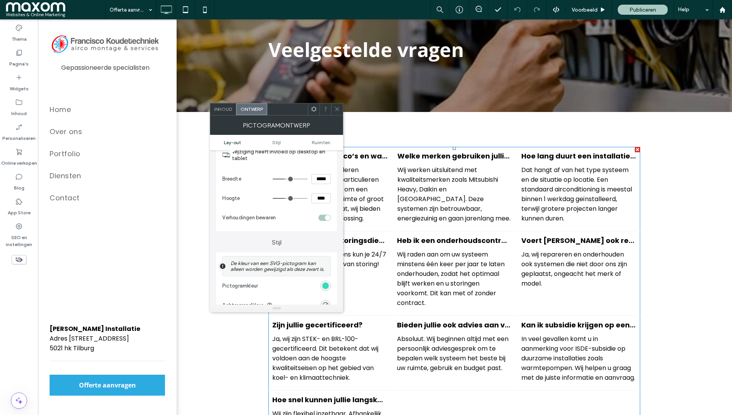
scroll to position [89, 0]
click at [326, 282] on div "rgb(51, 221, 182)" at bounding box center [325, 283] width 7 height 7
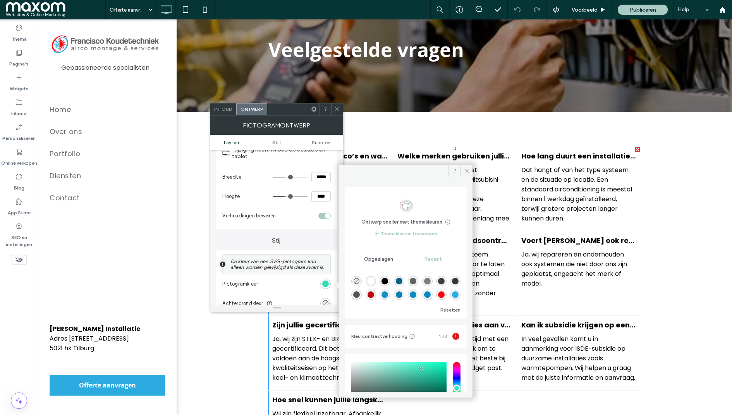
click at [388, 293] on div "rgba(20, 145, 198, 1)" at bounding box center [384, 294] width 7 height 7
type input "*******"
click at [463, 167] on span at bounding box center [466, 171] width 12 height 12
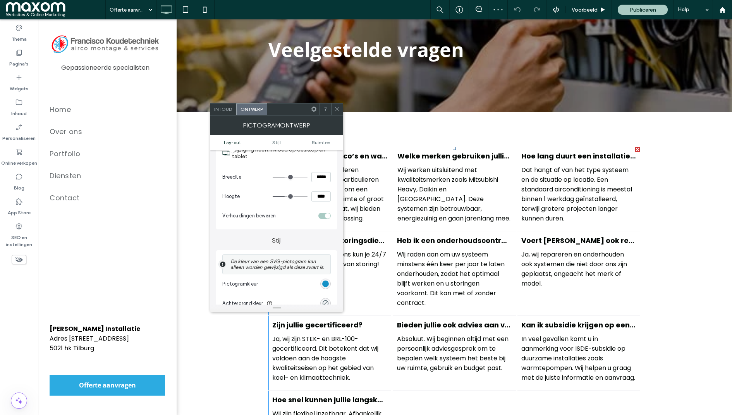
click at [337, 107] on icon at bounding box center [337, 109] width 6 height 6
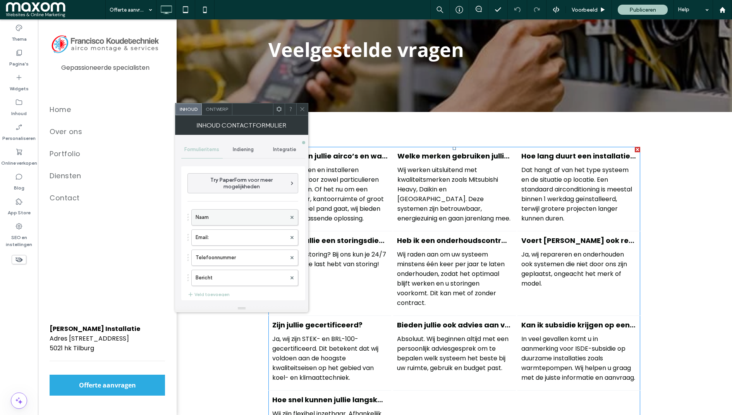
click at [228, 219] on label "Naam" at bounding box center [240, 216] width 91 height 15
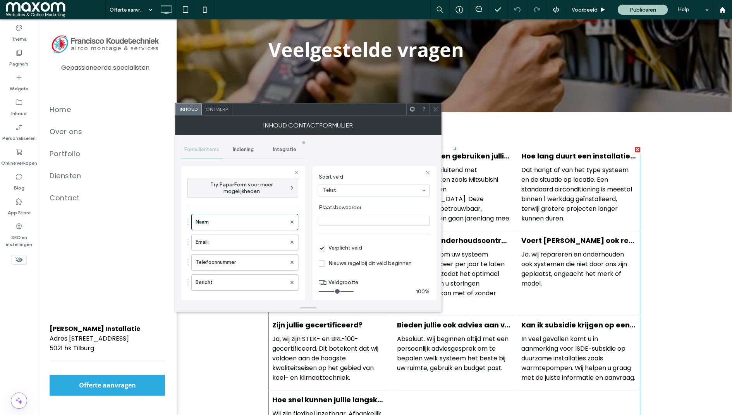
scroll to position [54, 0]
click at [257, 241] on label "Email:" at bounding box center [240, 241] width 91 height 15
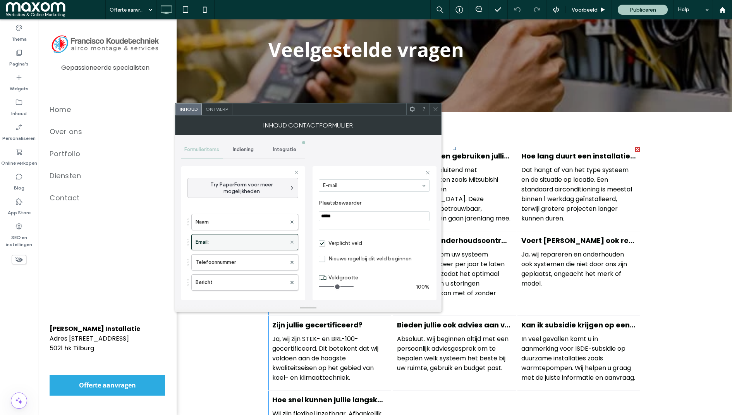
click at [290, 240] on icon at bounding box center [291, 241] width 3 height 3
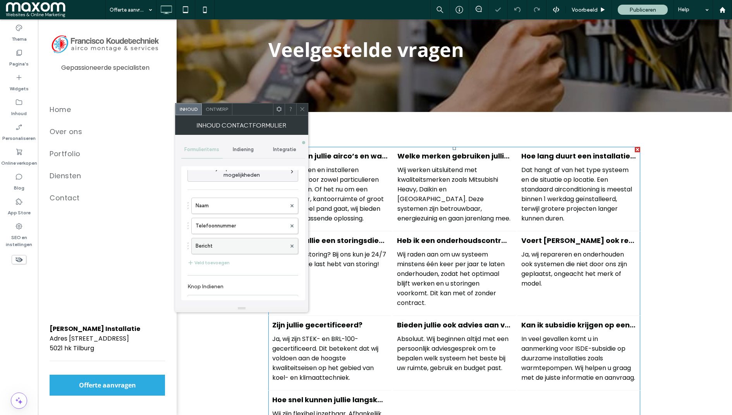
scroll to position [12, 0]
click at [221, 260] on button "Veld toevoegen" at bounding box center [208, 261] width 42 height 9
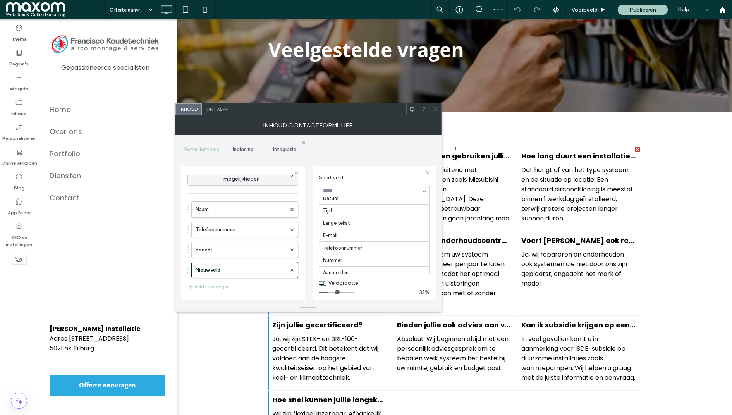
scroll to position [74, 0]
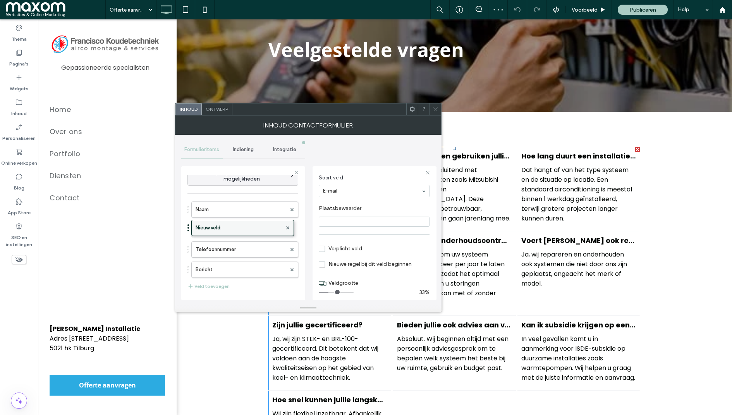
drag, startPoint x: 256, startPoint y: 268, endPoint x: 255, endPoint y: 223, distance: 45.3
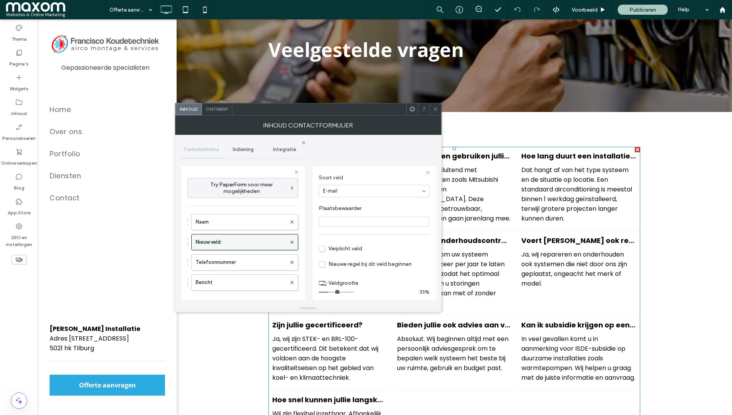
click at [230, 240] on label "Nieuw veld:" at bounding box center [240, 241] width 91 height 15
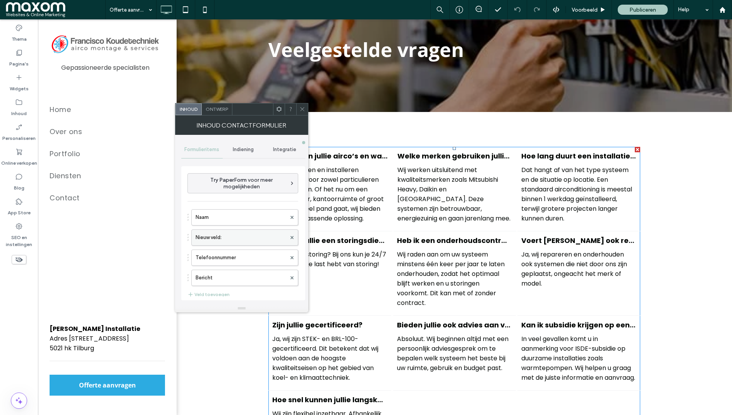
click at [239, 237] on label "Nieuw veld:" at bounding box center [240, 237] width 91 height 15
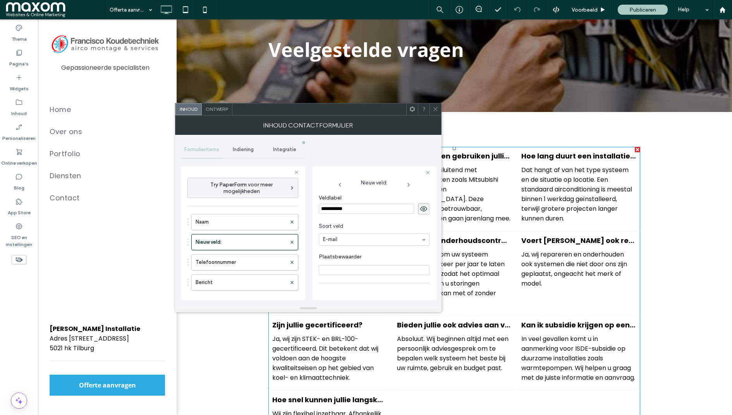
click at [338, 209] on input "**********" at bounding box center [366, 209] width 95 height 10
type input "******"
click at [435, 110] on icon at bounding box center [435, 109] width 6 height 6
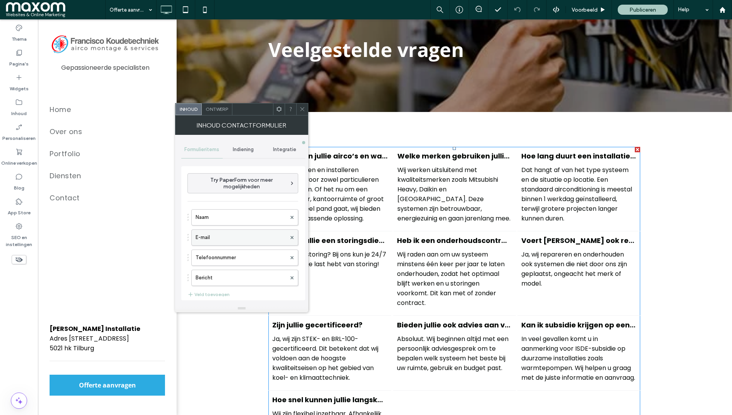
click at [242, 237] on label "E-mail" at bounding box center [240, 237] width 91 height 15
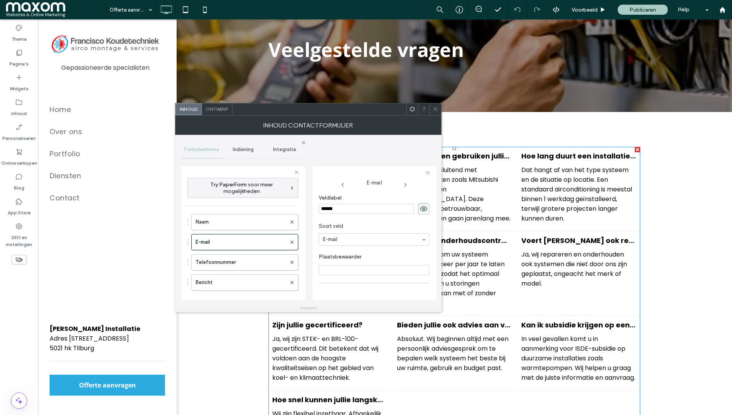
scroll to position [54, 0]
drag, startPoint x: 331, startPoint y: 285, endPoint x: 407, endPoint y: 288, distance: 75.6
type input "**"
click at [353, 287] on input "range" at bounding box center [336, 286] width 35 height 1
click at [436, 108] on use at bounding box center [435, 109] width 4 height 4
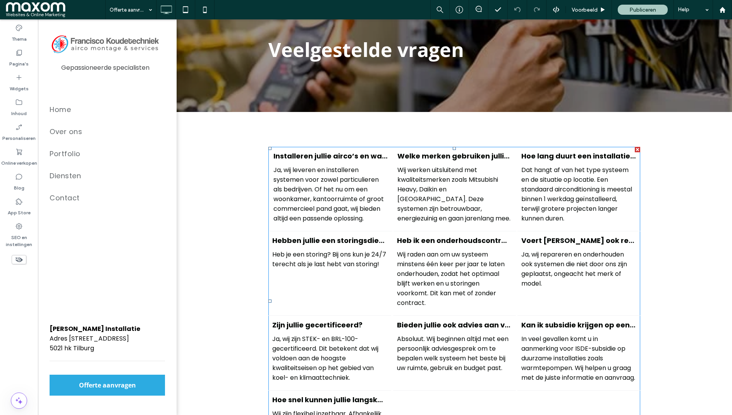
click at [361, 302] on div at bounding box center [366, 207] width 732 height 415
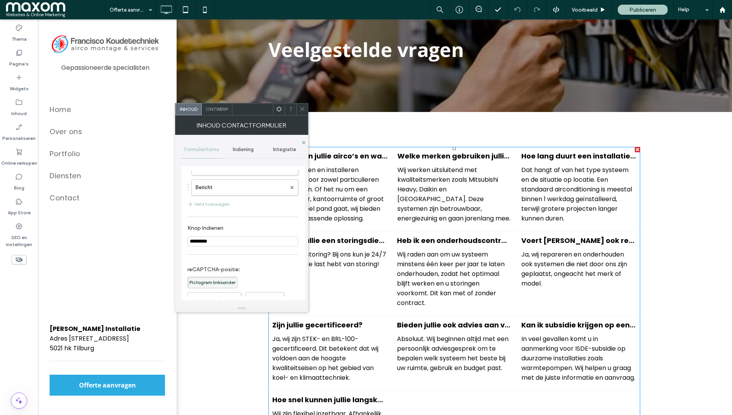
scroll to position [91, 0]
click at [206, 240] on input "*********" at bounding box center [242, 240] width 111 height 10
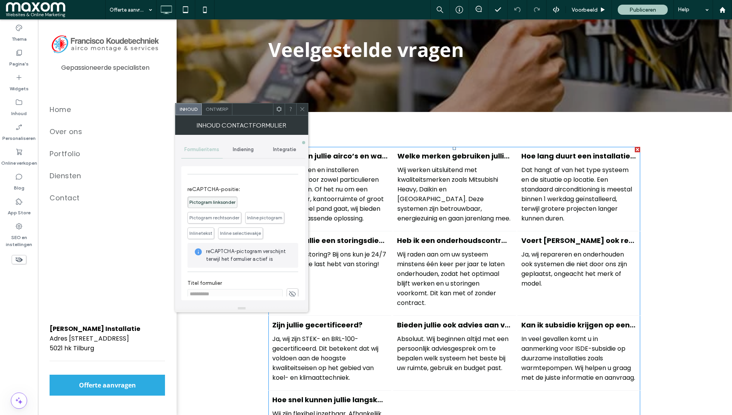
scroll to position [177, 0]
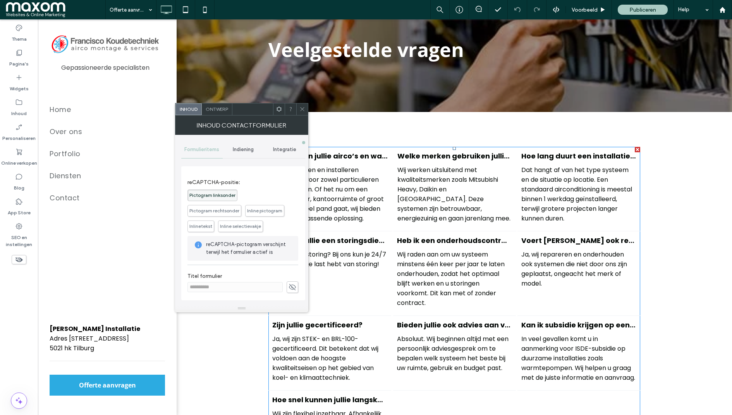
type input "*********"
click at [224, 110] on span "Ontwerp" at bounding box center [217, 109] width 22 height 6
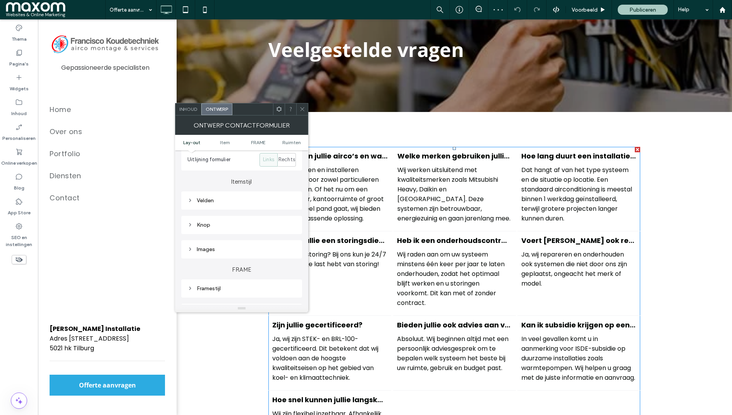
scroll to position [91, 0]
click at [210, 236] on div "Knop" at bounding box center [241, 231] width 121 height 18
click at [205, 229] on div "Knop" at bounding box center [241, 231] width 108 height 7
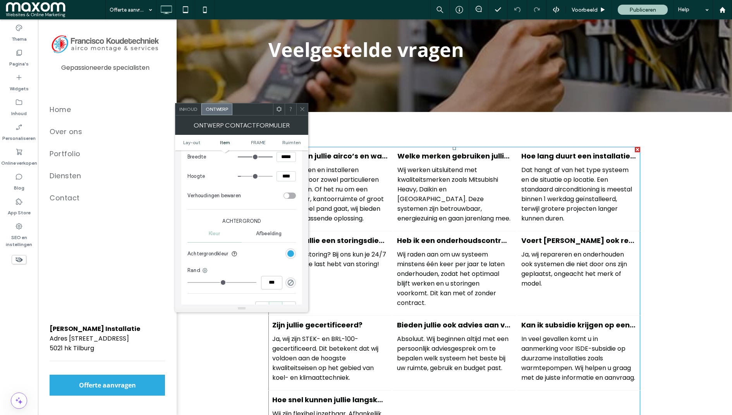
scroll to position [264, 0]
click at [291, 250] on div "rgb(44, 171, 225)" at bounding box center [290, 253] width 7 height 7
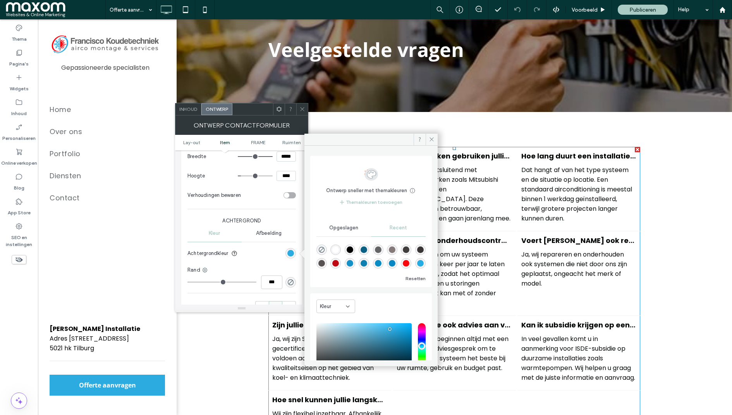
click at [256, 259] on section "Achtergrondkleur" at bounding box center [241, 252] width 108 height 19
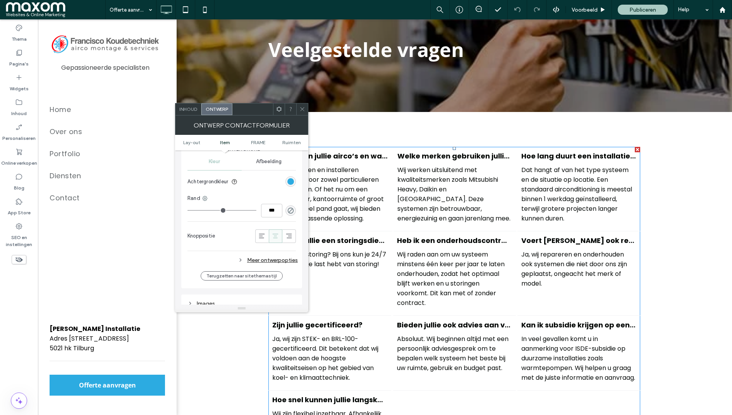
scroll to position [337, 0]
click at [276, 257] on div "Meer ontwerpopties" at bounding box center [242, 258] width 110 height 10
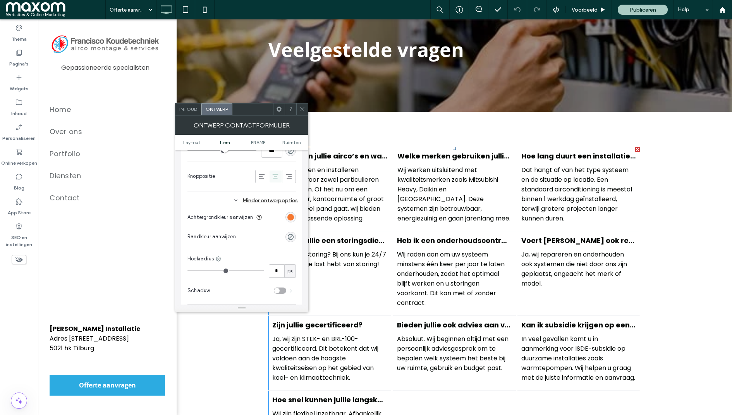
scroll to position [410, 0]
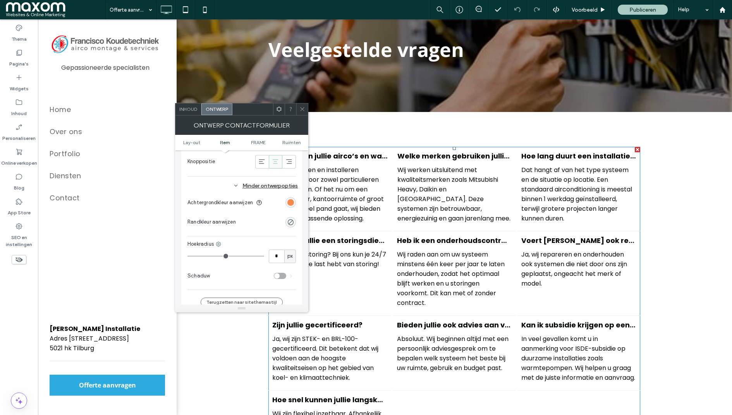
click at [291, 200] on div "rgb(245, 120, 48)" at bounding box center [290, 202] width 7 height 7
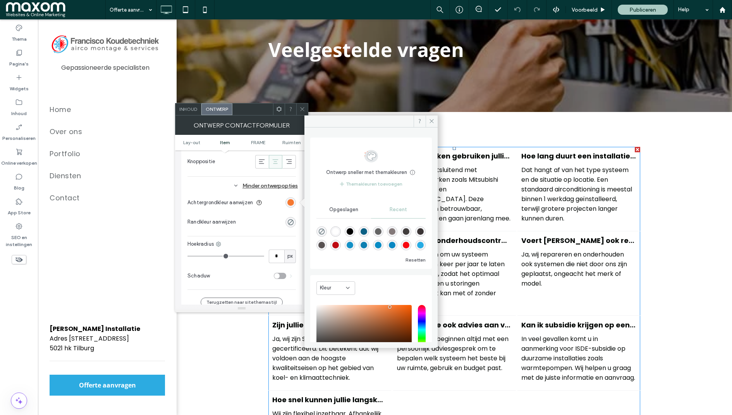
click at [367, 245] on div "rgba(13, 127, 176, 1)" at bounding box center [363, 245] width 7 height 7
type input "*******"
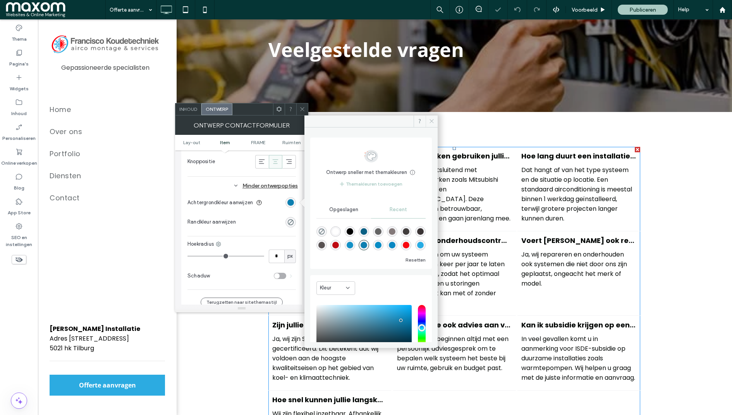
click at [431, 118] on icon at bounding box center [432, 121] width 6 height 6
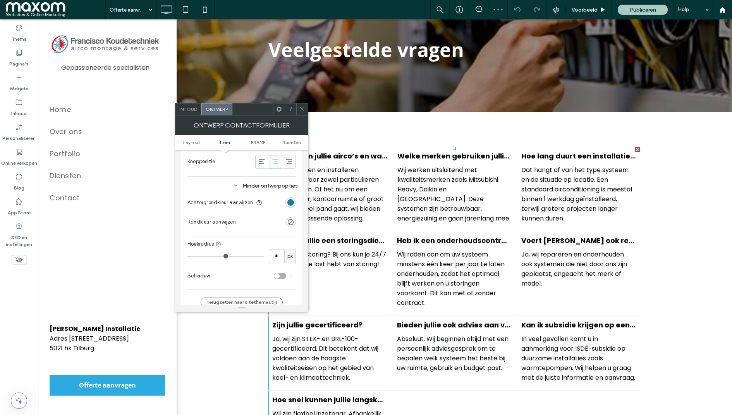
click at [304, 106] on icon at bounding box center [302, 109] width 6 height 6
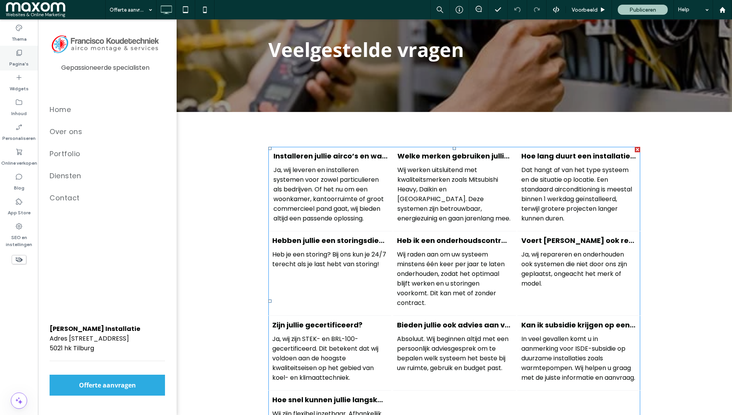
click at [22, 63] on label "Pagina's" at bounding box center [18, 62] width 19 height 11
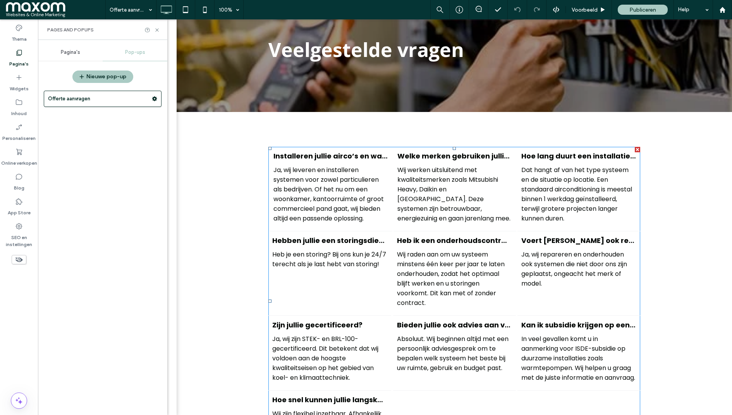
click at [75, 51] on span "Pagina's" at bounding box center [70, 52] width 19 height 6
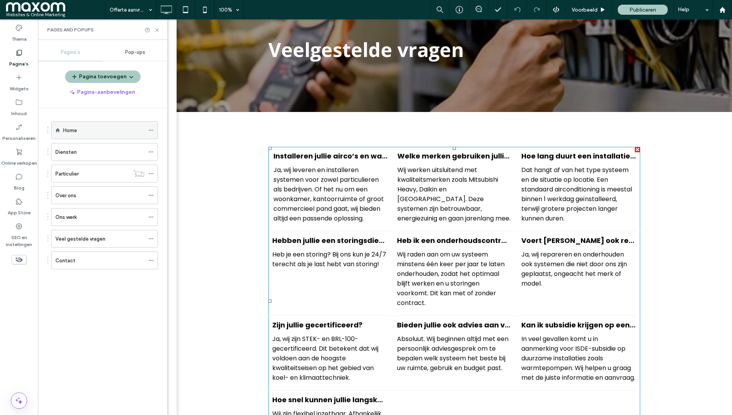
click at [94, 127] on div "Home" at bounding box center [103, 130] width 81 height 8
click at [94, 148] on div "Diensten" at bounding box center [99, 152] width 89 height 8
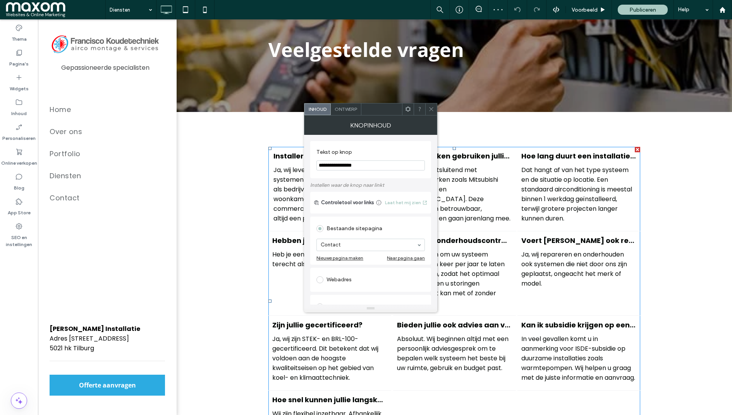
click at [349, 110] on span "Ontwerp" at bounding box center [345, 109] width 22 height 6
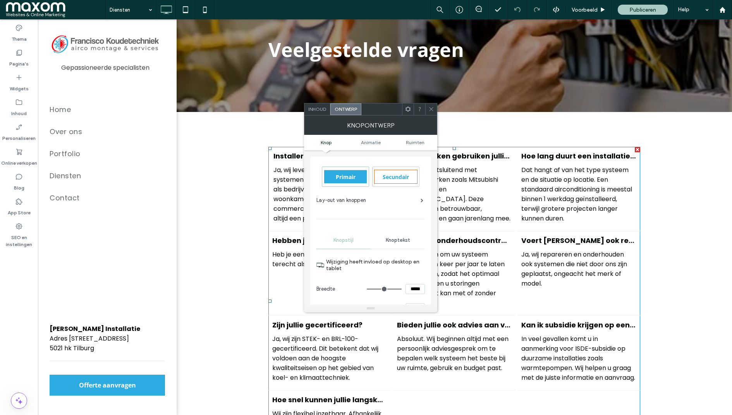
click at [319, 110] on span "Inhoud" at bounding box center [317, 109] width 18 height 6
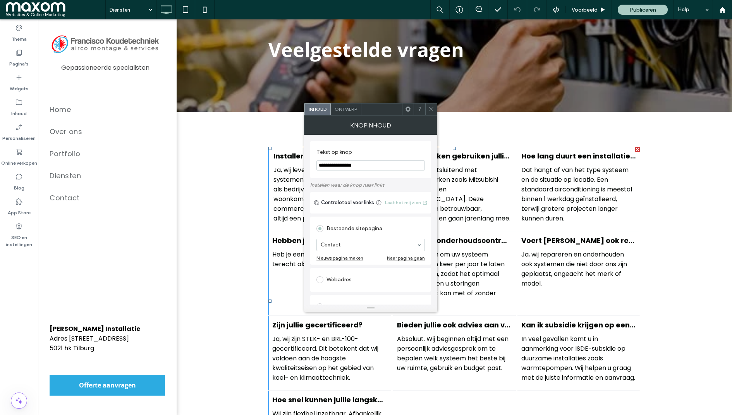
scroll to position [48, 0]
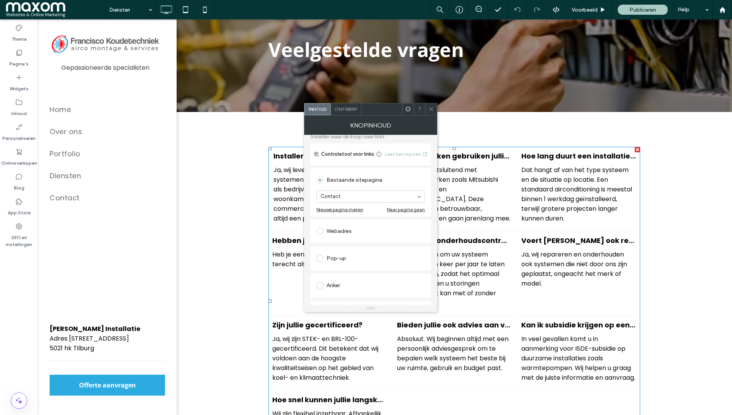
click at [337, 261] on div "Pop-up" at bounding box center [370, 258] width 108 height 12
click at [432, 109] on icon at bounding box center [431, 109] width 6 height 6
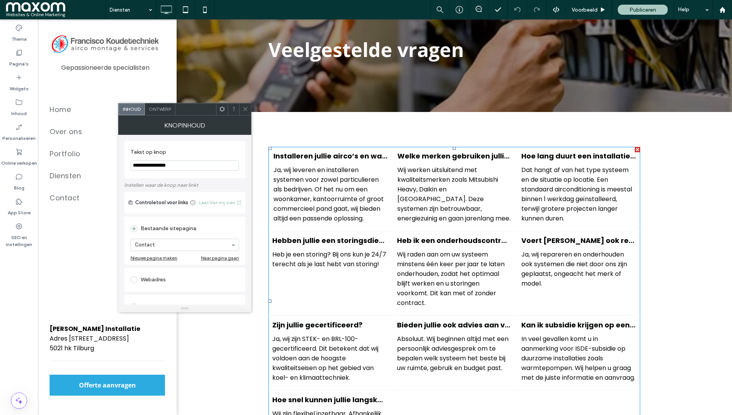
click at [246, 112] on span at bounding box center [245, 109] width 6 height 12
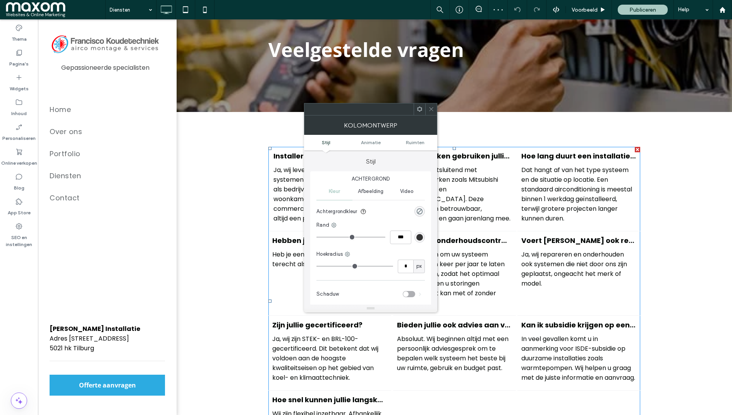
click at [432, 109] on icon at bounding box center [431, 109] width 6 height 6
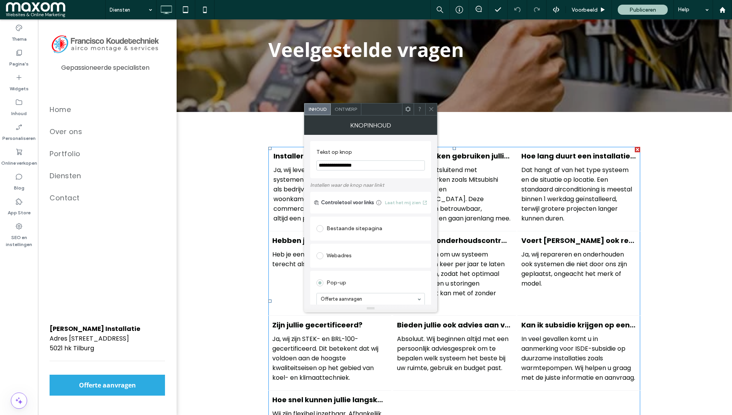
click at [346, 107] on span "Ontwerp" at bounding box center [345, 109] width 22 height 6
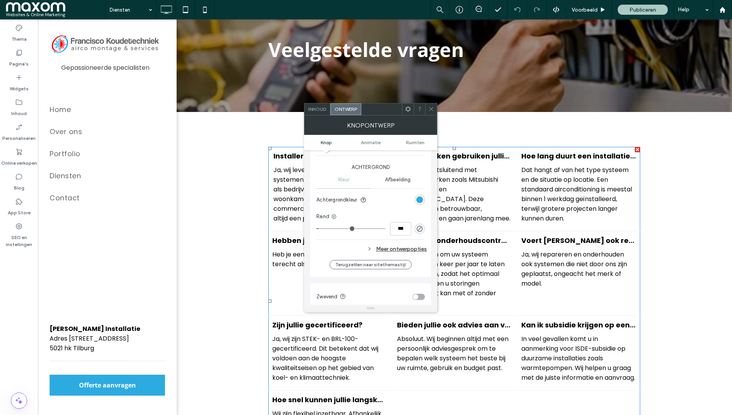
scroll to position [203, 0]
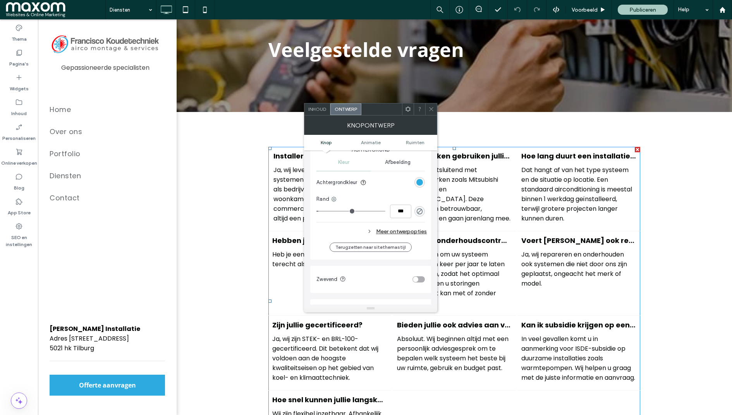
click at [394, 229] on div "Meer ontwerpopties" at bounding box center [371, 231] width 110 height 10
click at [418, 243] on div "rgb(245, 120, 48)" at bounding box center [419, 248] width 10 height 10
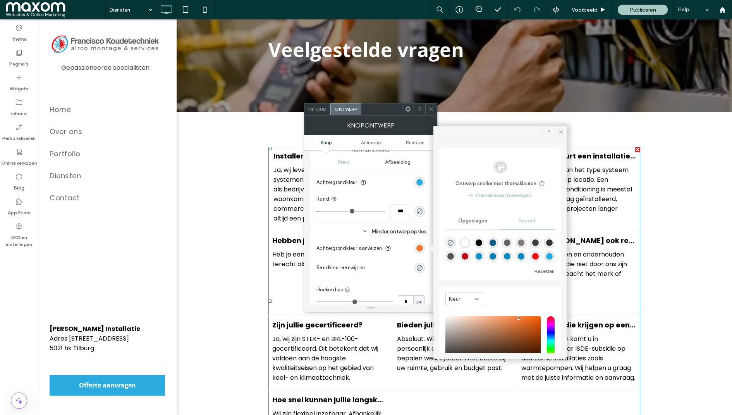
click at [496, 257] on div "rgba(13, 127, 176, 1)" at bounding box center [492, 256] width 7 height 7
type input "*******"
click at [562, 131] on icon at bounding box center [561, 132] width 6 height 6
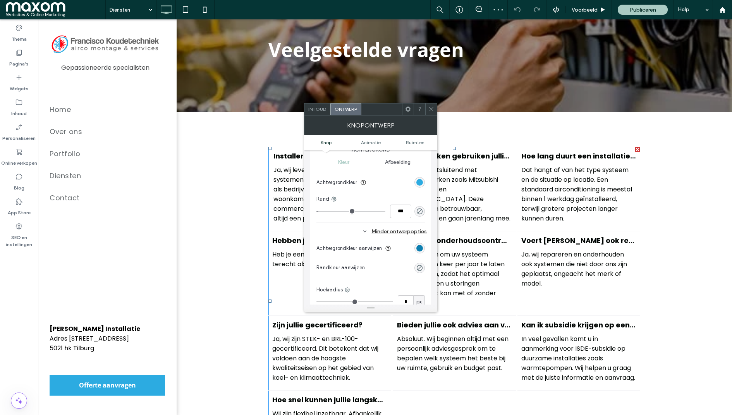
click at [431, 108] on icon at bounding box center [431, 109] width 6 height 6
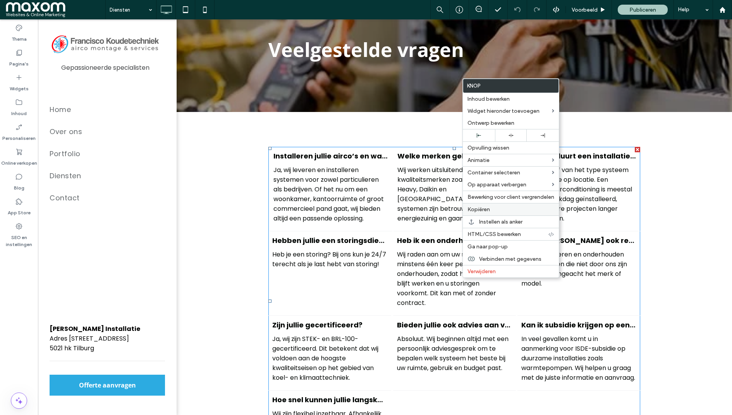
click at [486, 207] on span "Kopiëren" at bounding box center [478, 209] width 22 height 7
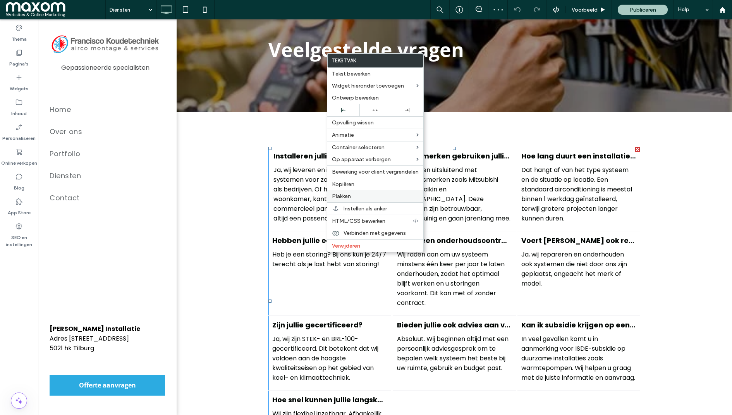
click at [350, 199] on span "Plakken" at bounding box center [341, 196] width 19 height 7
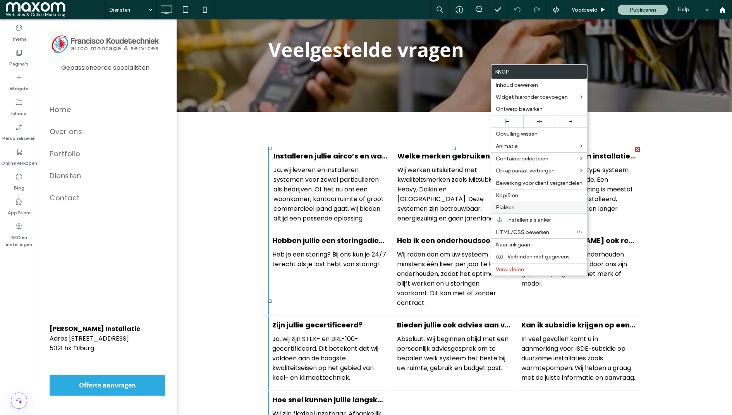
click at [521, 205] on label "Plakken" at bounding box center [538, 207] width 87 height 7
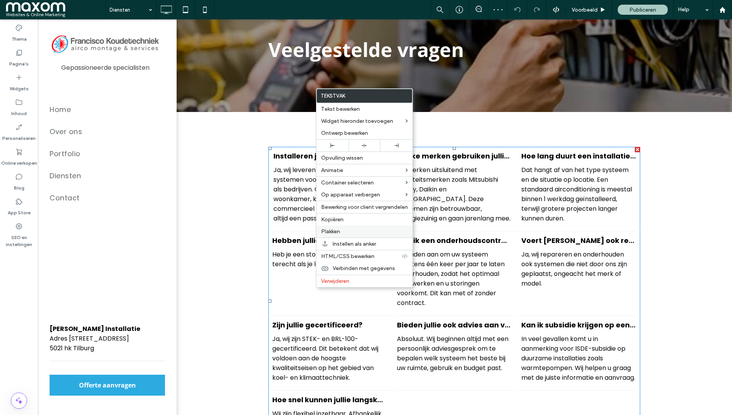
click at [343, 235] on label "Plakken" at bounding box center [364, 231] width 87 height 7
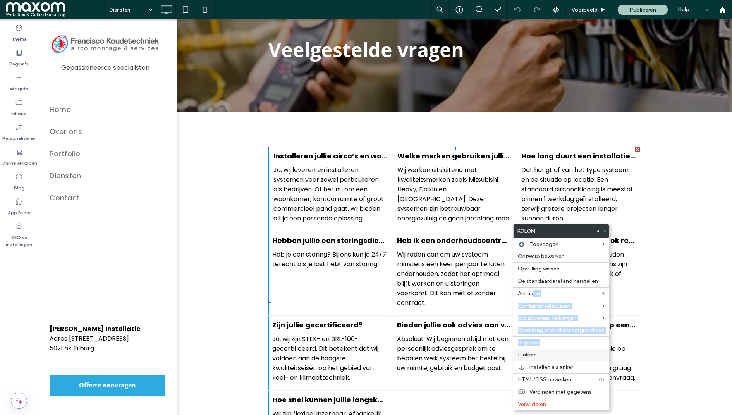
drag, startPoint x: 534, startPoint y: 293, endPoint x: 549, endPoint y: 351, distance: 60.0
click at [549, 351] on div "Kolom Toevoegen Ontwerp bewerken Opvulling wissen De standaardafstand herstelle…" at bounding box center [561, 316] width 97 height 187
click at [536, 357] on span "Plakken" at bounding box center [527, 354] width 19 height 7
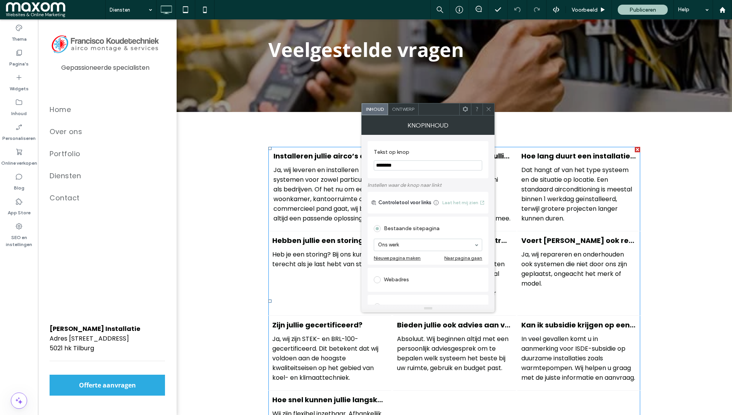
click at [486, 106] on icon at bounding box center [488, 109] width 6 height 6
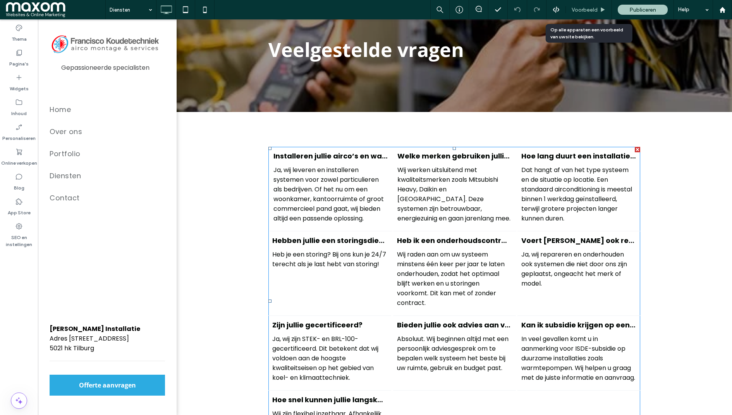
click at [591, 7] on span "Voorbeeld" at bounding box center [584, 10] width 26 height 7
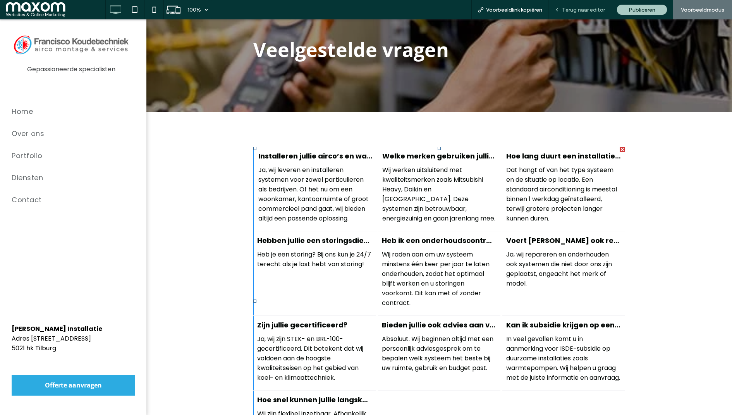
click at [589, 14] on div "Terug naar editor" at bounding box center [579, 9] width 63 height 19
click at [590, 4] on div "Terug naar editor" at bounding box center [579, 9] width 63 height 19
click at [595, 13] on div "Terug naar editor" at bounding box center [579, 9] width 63 height 19
click at [583, 5] on div "Terug naar editor" at bounding box center [579, 9] width 63 height 19
click at [576, 12] on span "Terug naar editor" at bounding box center [583, 10] width 43 height 7
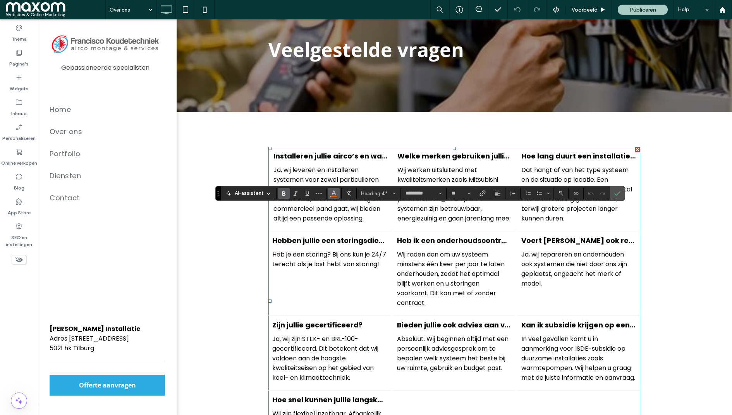
click at [332, 197] on span "Kleur" at bounding box center [334, 192] width 6 height 10
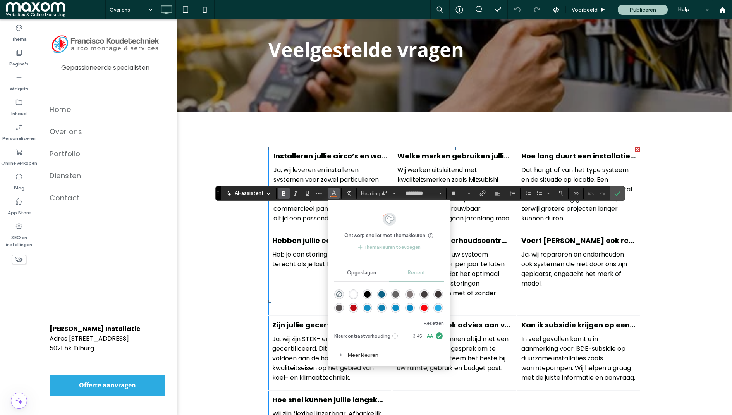
click at [394, 305] on div "rgba(9, 140, 196, 1)" at bounding box center [395, 307] width 7 height 7
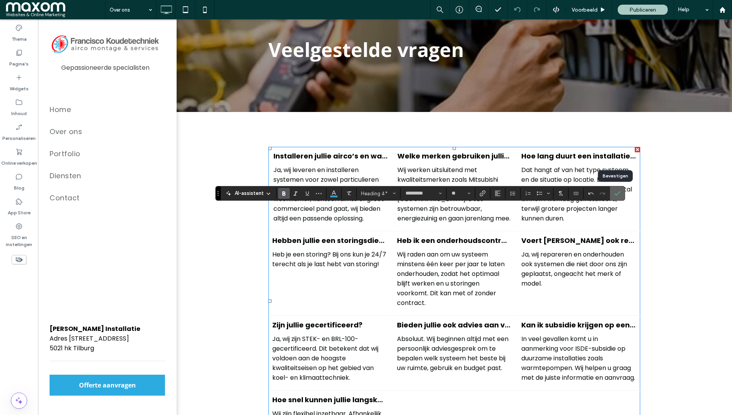
click at [614, 192] on icon "Bevestigen" at bounding box center [617, 193] width 6 height 6
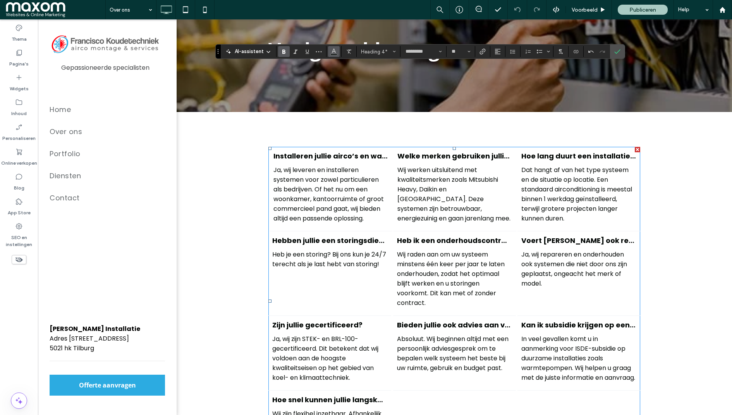
click at [333, 51] on use "Kleur" at bounding box center [334, 51] width 4 height 4
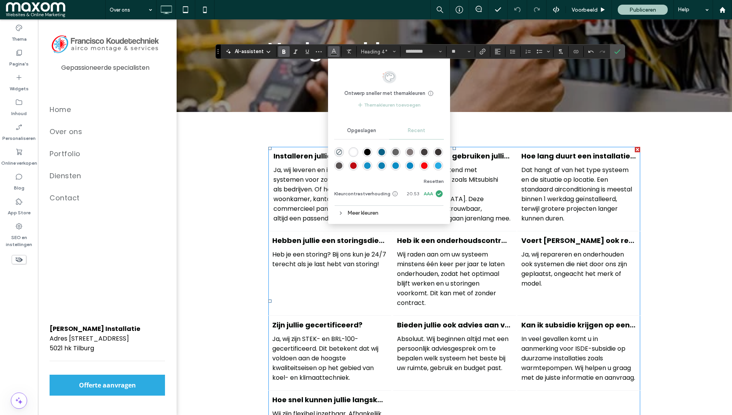
click at [437, 164] on div "rgba(38, 171, 227, 1)" at bounding box center [438, 165] width 7 height 7
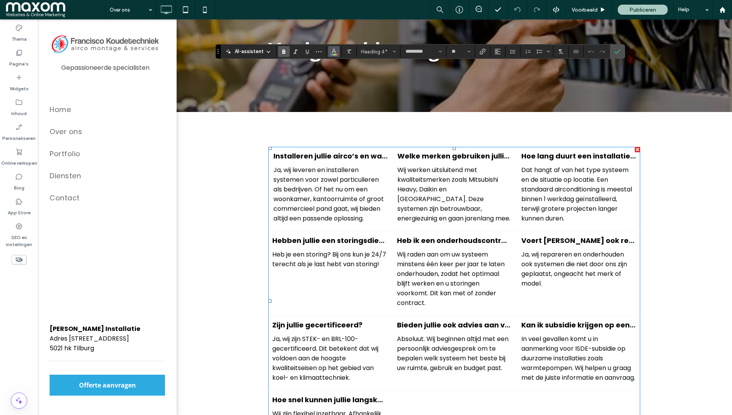
click at [333, 55] on span "Kleur" at bounding box center [334, 51] width 6 height 10
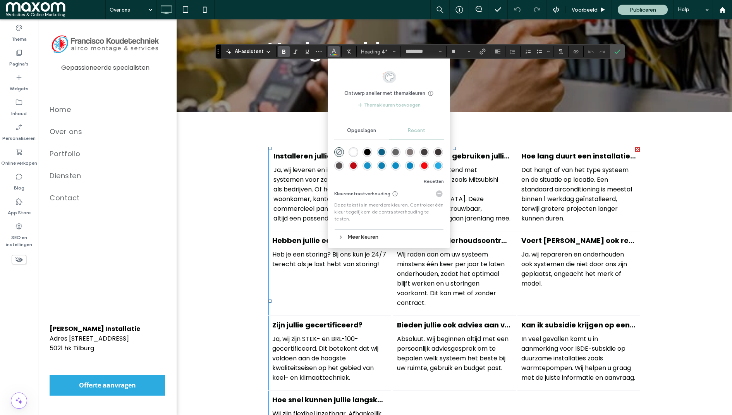
click at [410, 166] on div "rgba(9, 135, 194, 1)" at bounding box center [409, 165] width 7 height 7
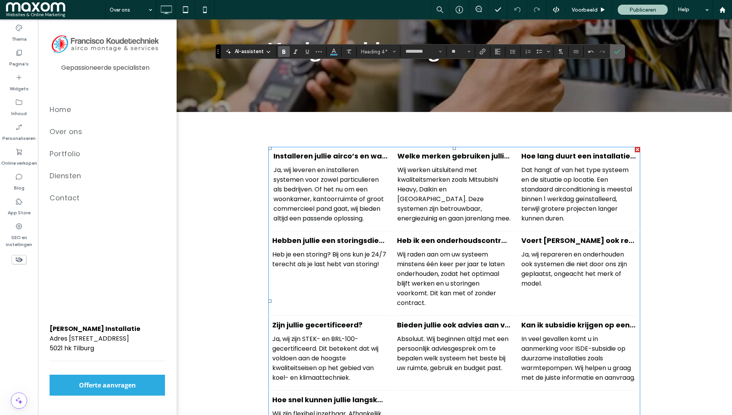
click at [614, 51] on icon "Bevestigen" at bounding box center [617, 51] width 6 height 6
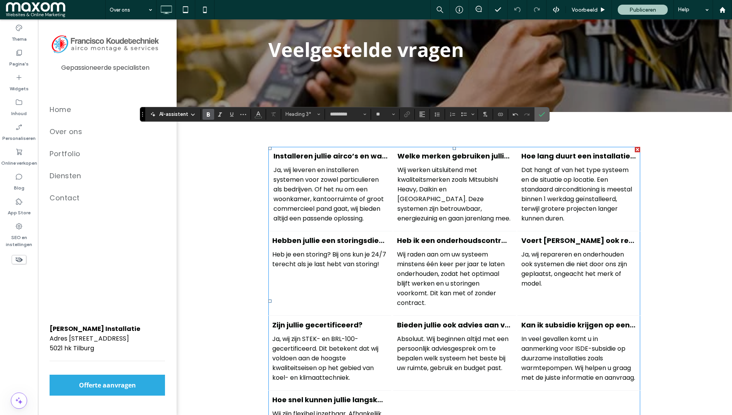
click at [539, 114] on use "Bevestigen" at bounding box center [541, 114] width 6 height 5
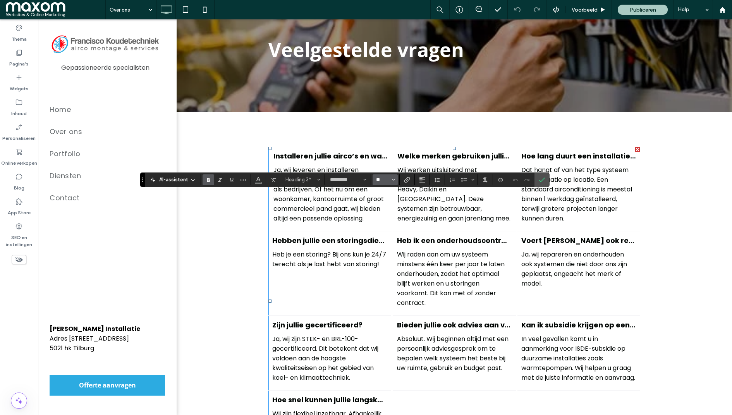
click at [379, 180] on input "**" at bounding box center [382, 180] width 15 height 6
type input "**"
click at [538, 184] on span "Bevestigen" at bounding box center [539, 180] width 3 height 14
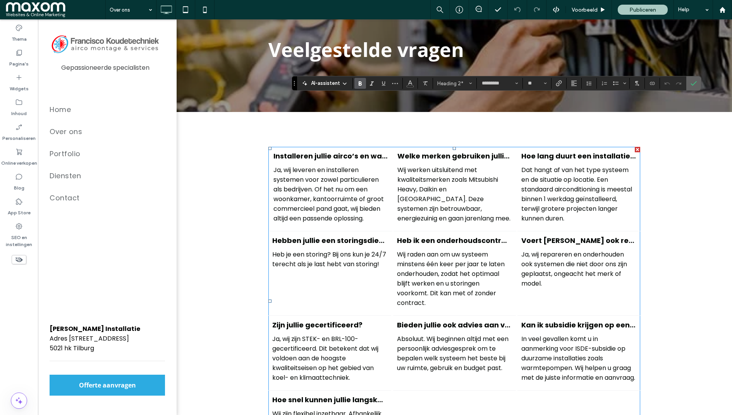
click at [693, 84] on icon "Bevestigen" at bounding box center [693, 83] width 6 height 6
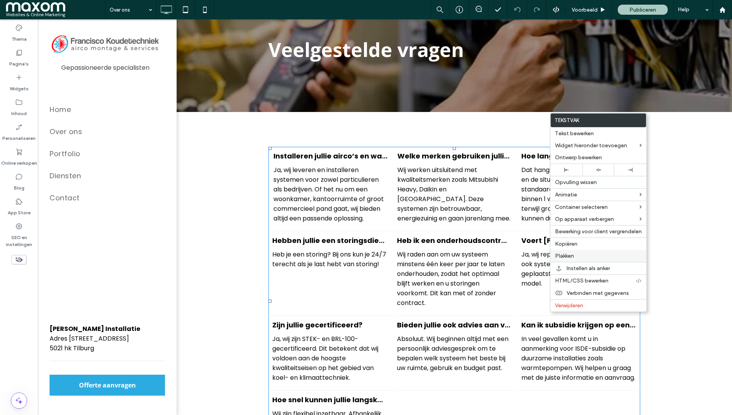
click at [574, 253] on label "Plakken" at bounding box center [598, 255] width 87 height 7
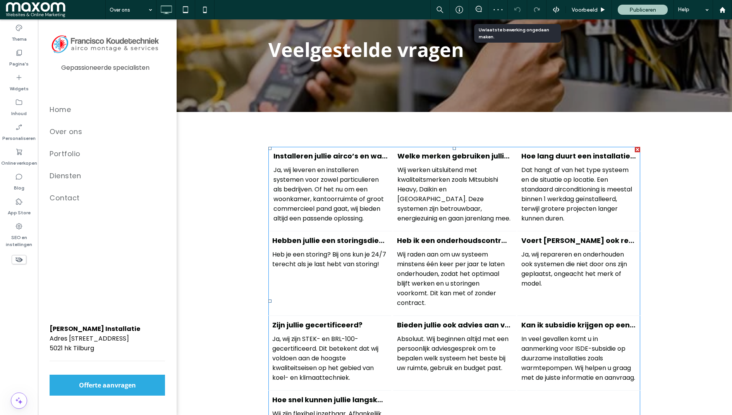
click at [519, 11] on use at bounding box center [517, 9] width 6 height 5
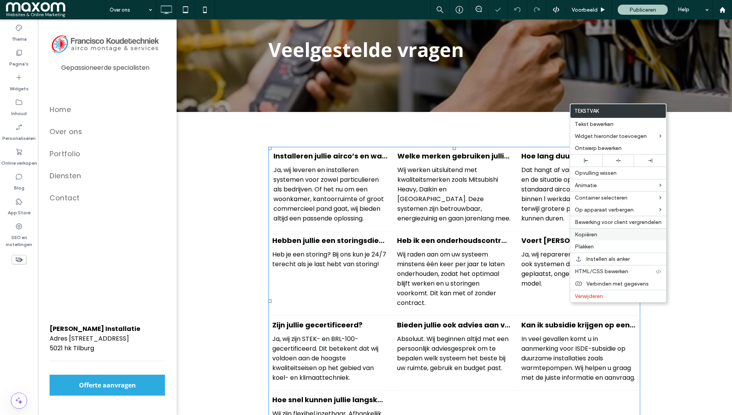
click at [594, 235] on span "Kopiëren" at bounding box center [585, 234] width 22 height 7
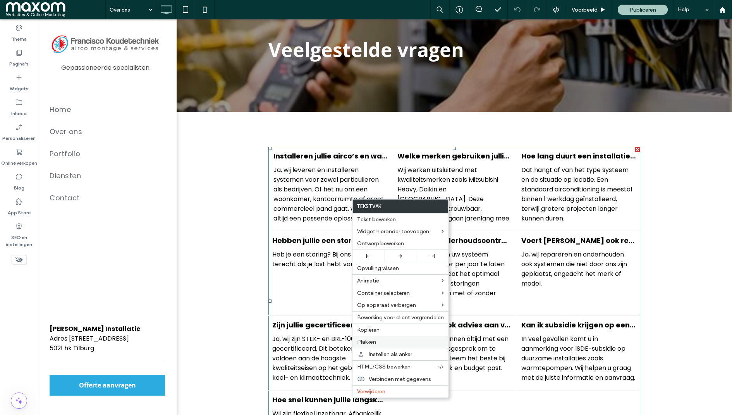
click at [386, 341] on label "Plakken" at bounding box center [400, 341] width 87 height 7
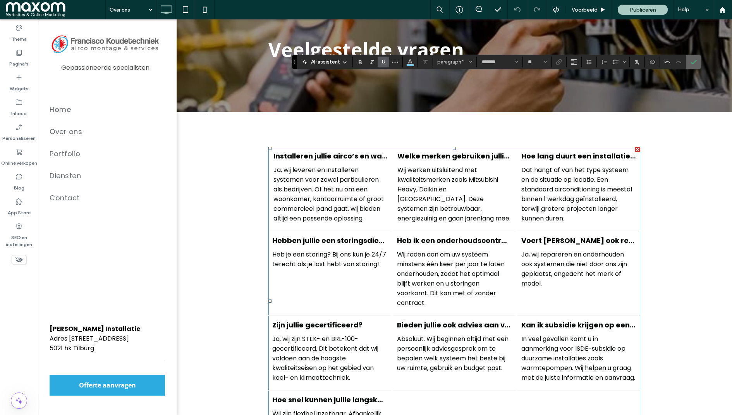
click at [693, 62] on icon "Bevestigen" at bounding box center [693, 62] width 6 height 6
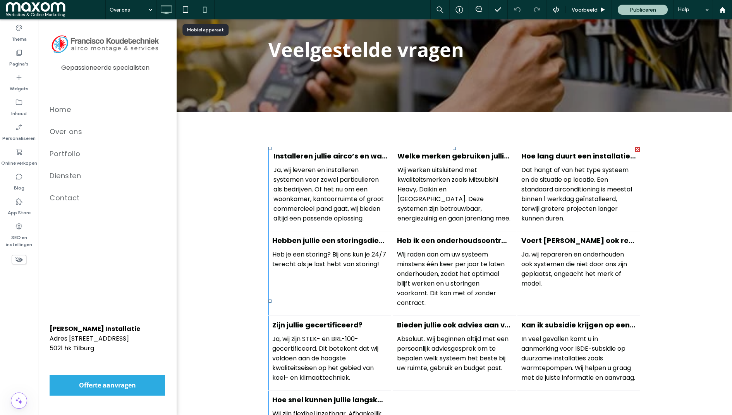
click at [201, 14] on icon at bounding box center [204, 9] width 15 height 15
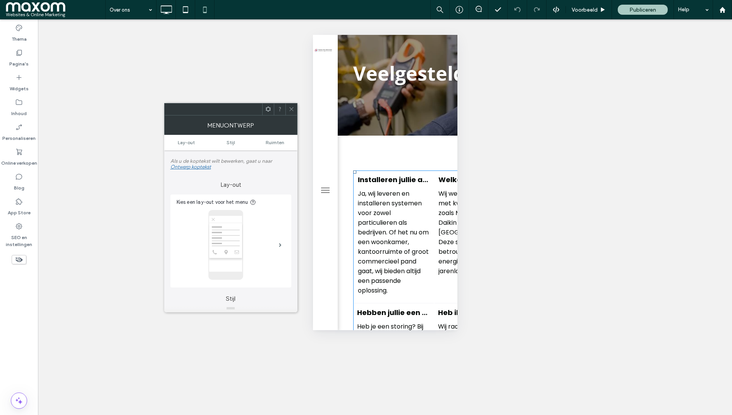
click at [292, 108] on icon at bounding box center [291, 109] width 6 height 6
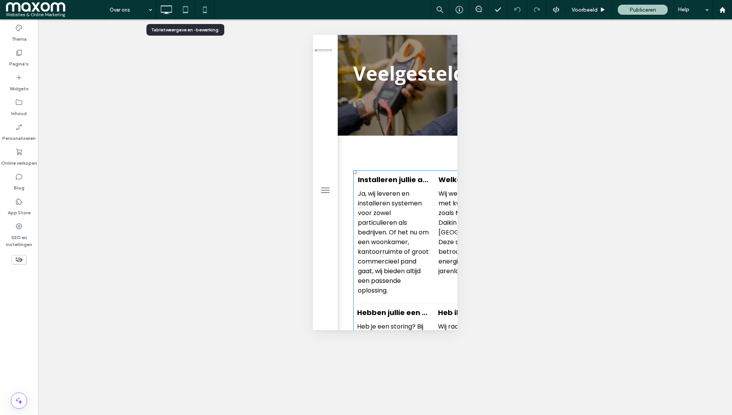
click at [186, 12] on use at bounding box center [185, 9] width 5 height 7
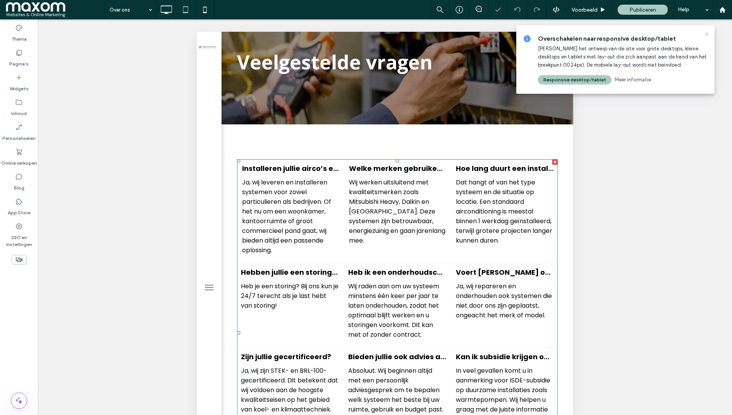
click at [704, 34] on icon at bounding box center [706, 34] width 6 height 6
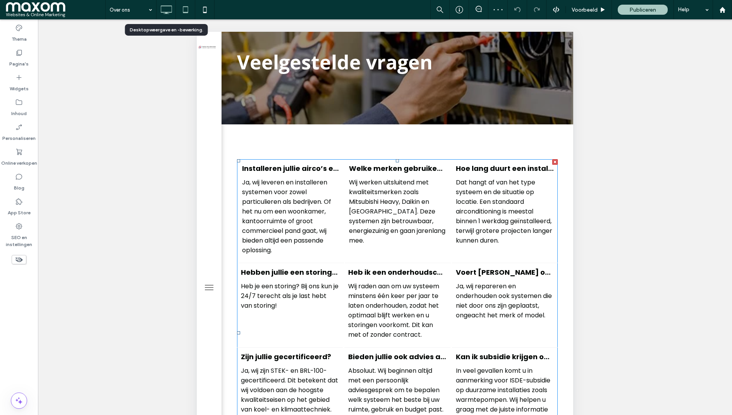
click at [163, 10] on icon at bounding box center [165, 9] width 15 height 15
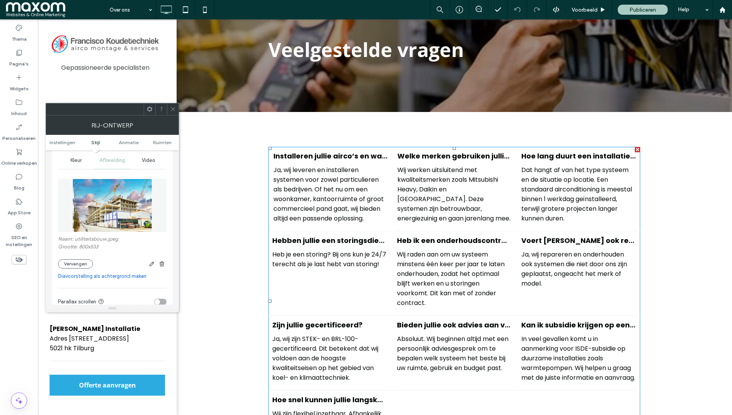
scroll to position [105, 0]
click at [75, 260] on button "Vervangen" at bounding box center [75, 261] width 35 height 9
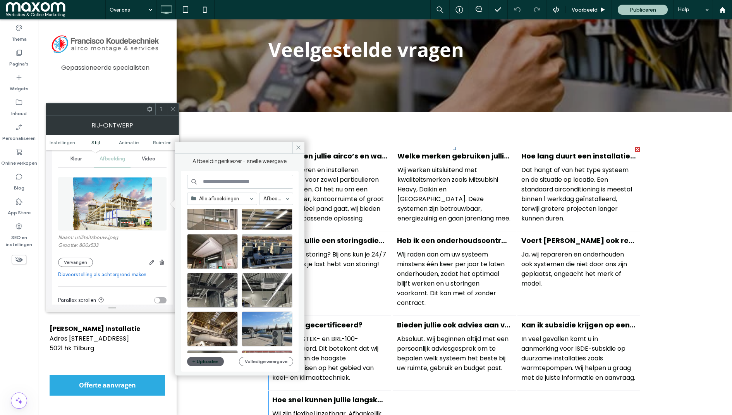
scroll to position [530, 0]
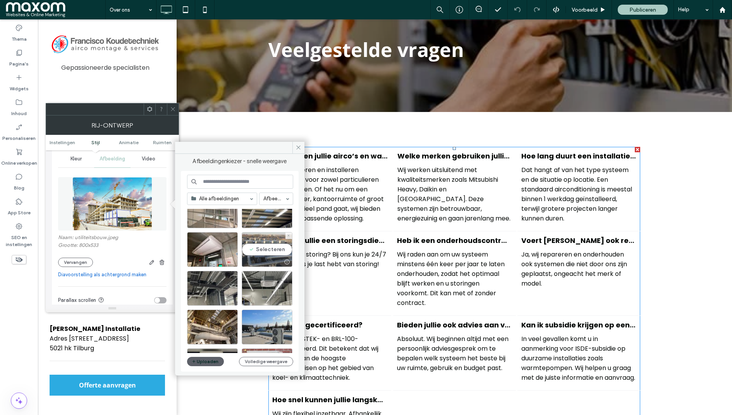
click at [278, 249] on div "Selecteren" at bounding box center [267, 249] width 51 height 35
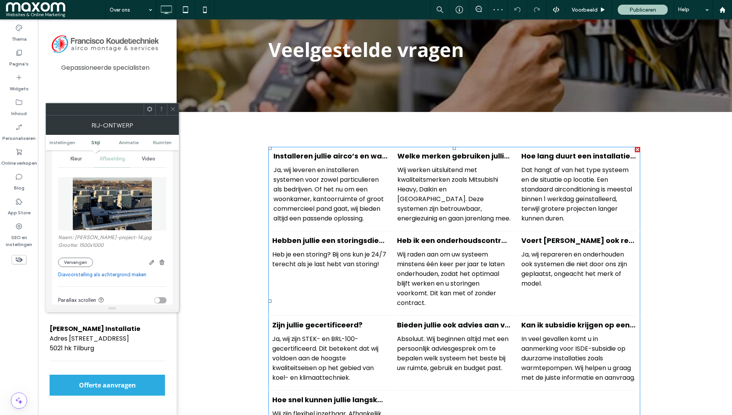
click at [173, 110] on icon at bounding box center [173, 109] width 6 height 6
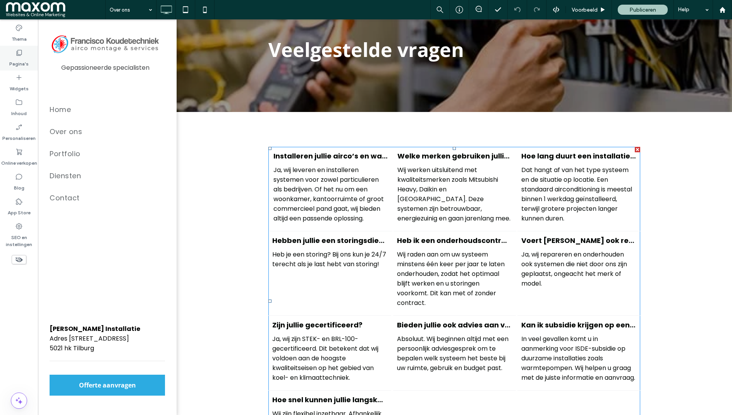
click at [25, 57] on label "Pagina's" at bounding box center [18, 62] width 19 height 11
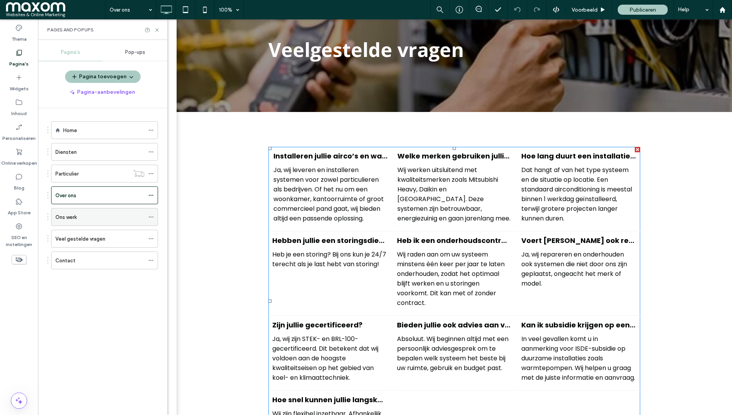
click at [104, 213] on div "Ons werk" at bounding box center [99, 217] width 89 height 8
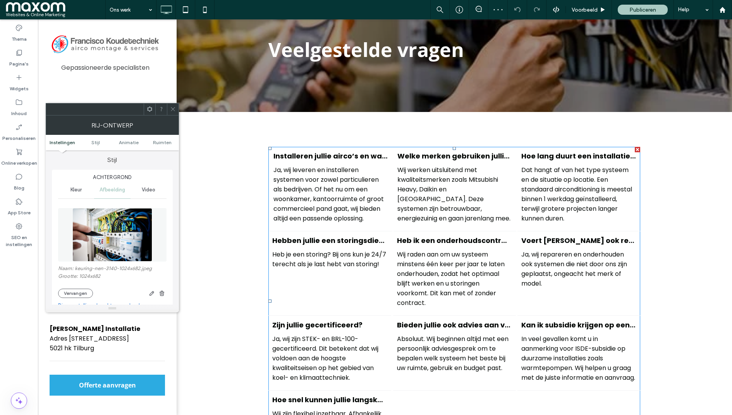
scroll to position [90, 0]
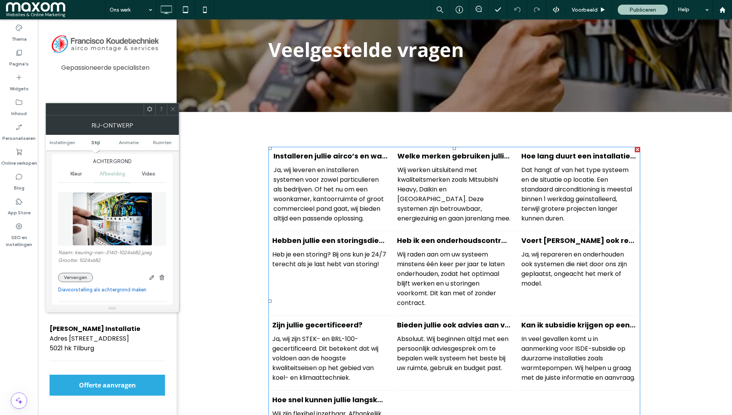
click at [80, 276] on button "Vervangen" at bounding box center [75, 277] width 35 height 9
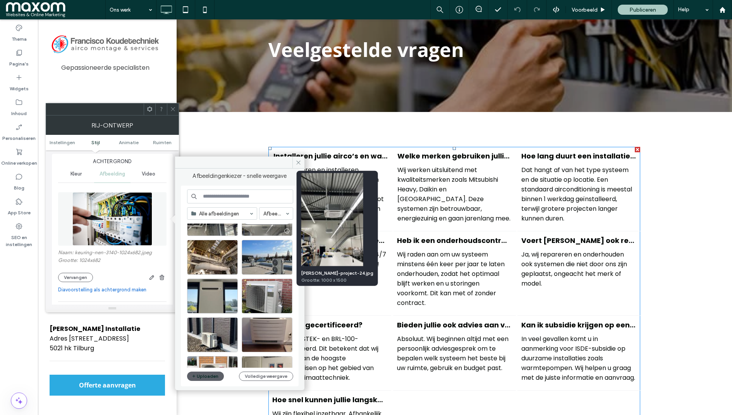
scroll to position [632, 0]
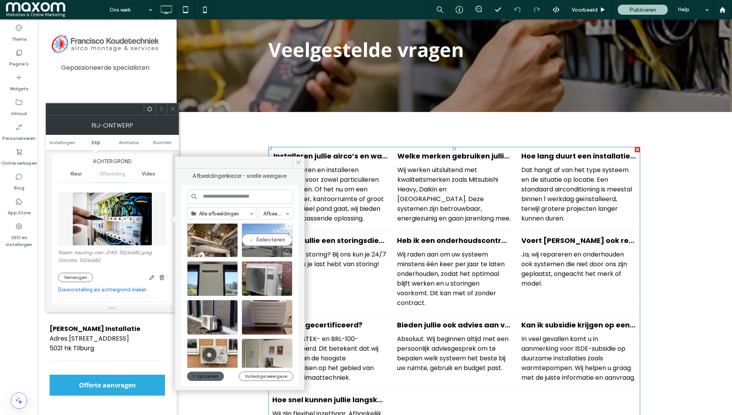
click at [274, 239] on div "Selecteren" at bounding box center [267, 239] width 51 height 35
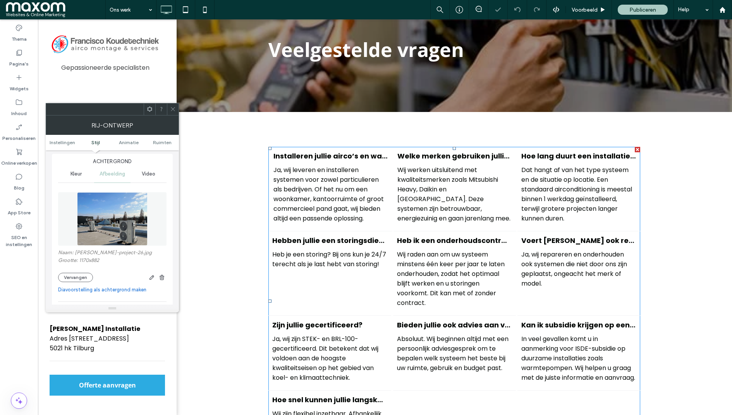
scroll to position [203, 0]
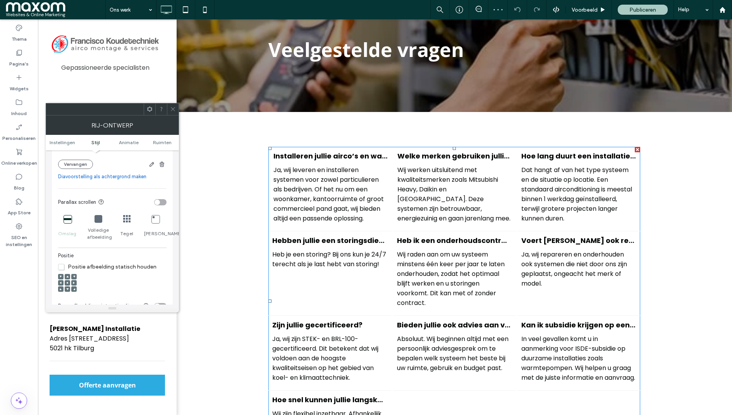
click at [67, 284] on icon at bounding box center [67, 282] width 2 height 2
click at [68, 285] on span at bounding box center [67, 282] width 2 height 5
click at [69, 291] on div at bounding box center [67, 288] width 5 height 5
click at [68, 278] on div at bounding box center [67, 283] width 19 height 26
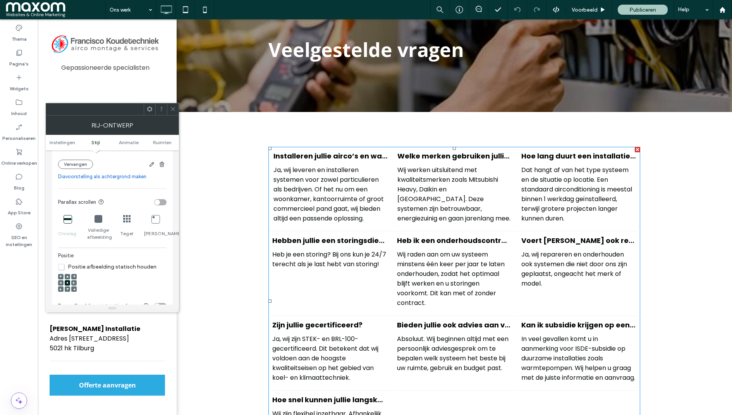
click at [68, 279] on span at bounding box center [67, 276] width 2 height 5
click at [69, 296] on div at bounding box center [67, 283] width 19 height 26
click at [69, 291] on div at bounding box center [67, 288] width 5 height 5
click at [67, 290] on use at bounding box center [67, 289] width 2 height 2
click at [68, 285] on span at bounding box center [67, 282] width 2 height 5
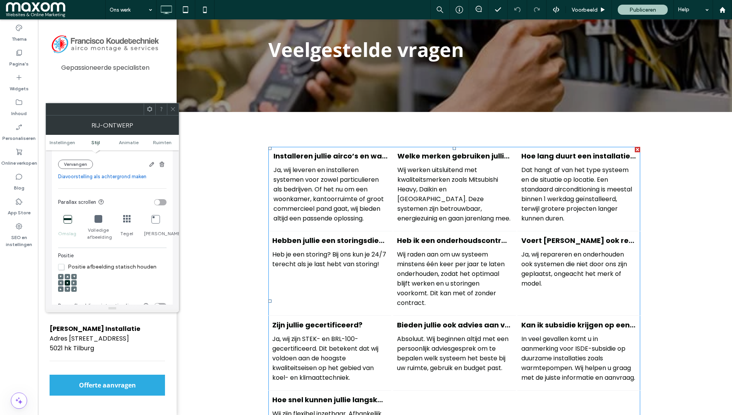
click at [173, 110] on icon at bounding box center [173, 109] width 6 height 6
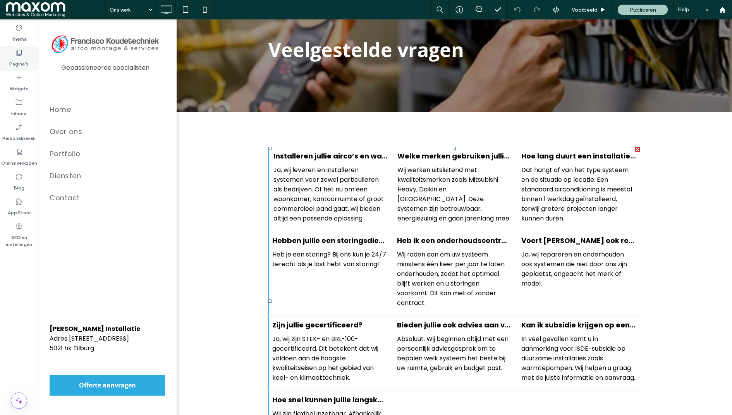
click at [20, 55] on icon at bounding box center [19, 53] width 8 height 8
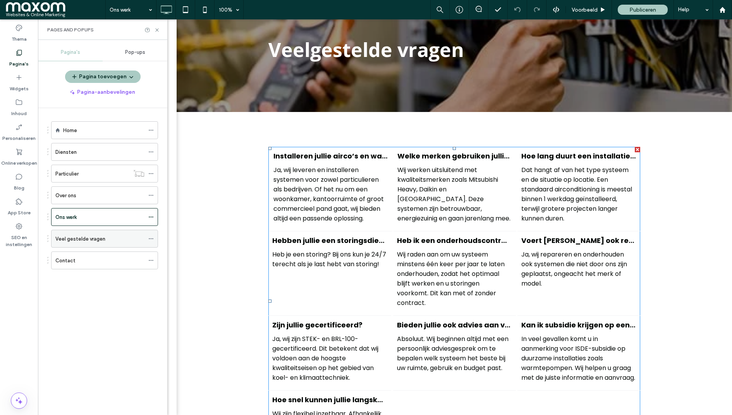
click at [99, 234] on label "Veel gestelde vragen" at bounding box center [80, 239] width 50 height 14
click at [93, 252] on div "Contact" at bounding box center [99, 260] width 89 height 17
click at [156, 27] on icon at bounding box center [157, 30] width 6 height 6
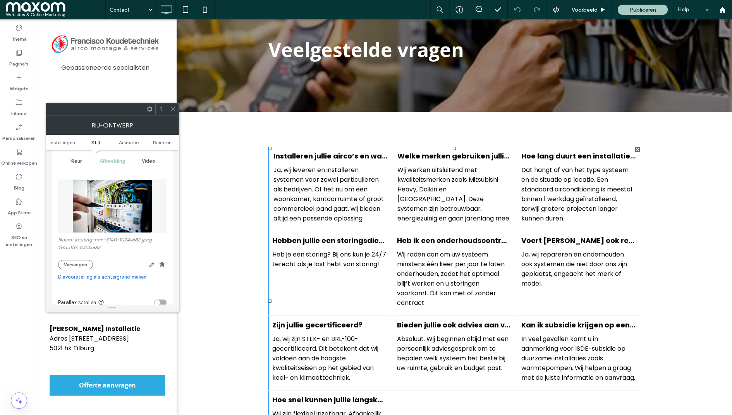
scroll to position [120, 0]
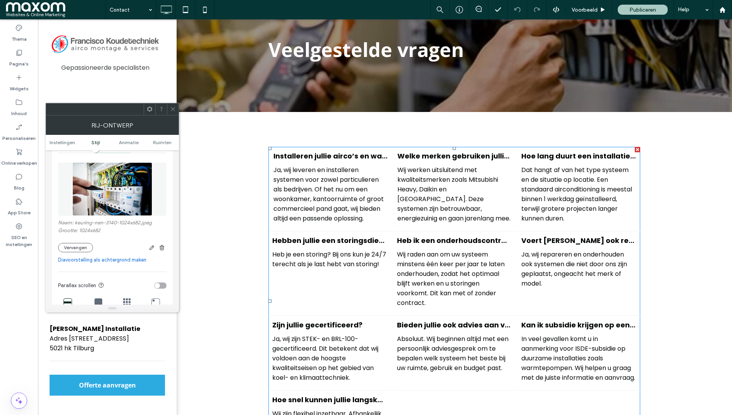
click at [77, 242] on div "Naam: keuring-nen-3140-1024x682.jpeg Grootte: 1024x682 Vervangen" at bounding box center [112, 235] width 108 height 33
click at [71, 249] on button "Vervangen" at bounding box center [75, 247] width 35 height 9
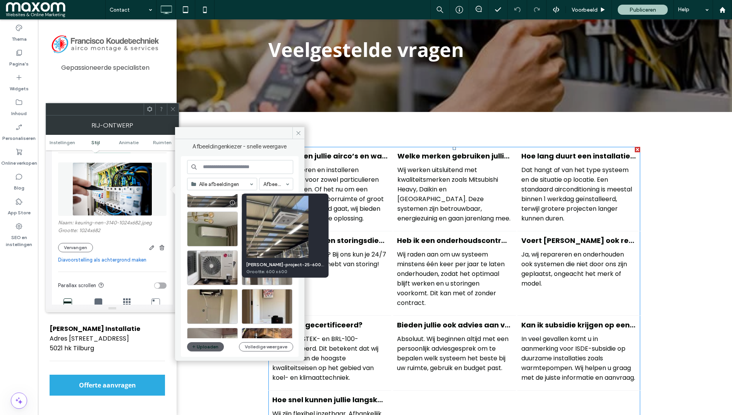
scroll to position [1003, 0]
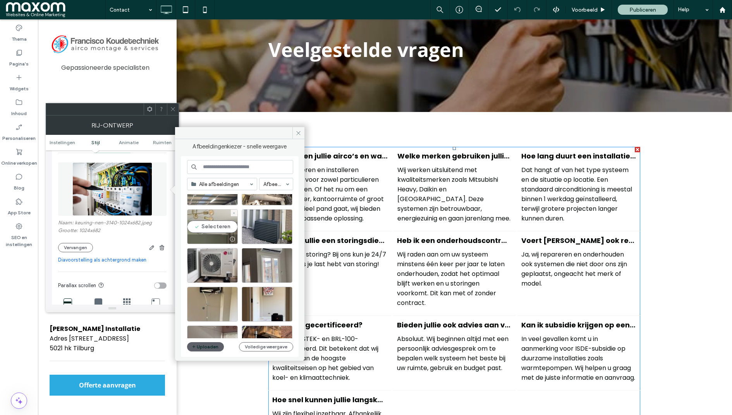
click at [220, 227] on div "Selecteren" at bounding box center [212, 226] width 51 height 35
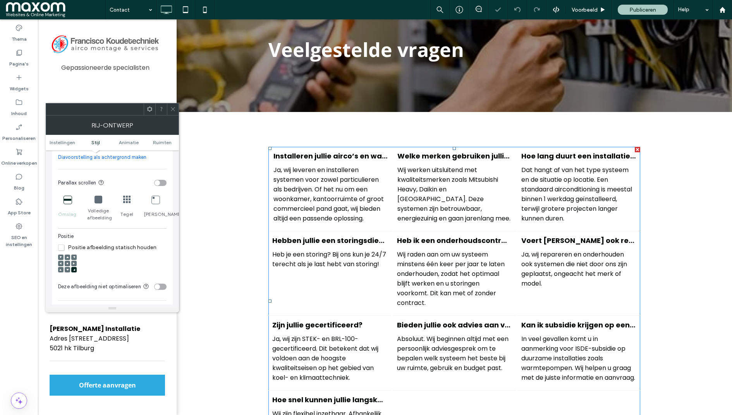
scroll to position [224, 0]
click at [67, 265] on span at bounding box center [67, 261] width 2 height 5
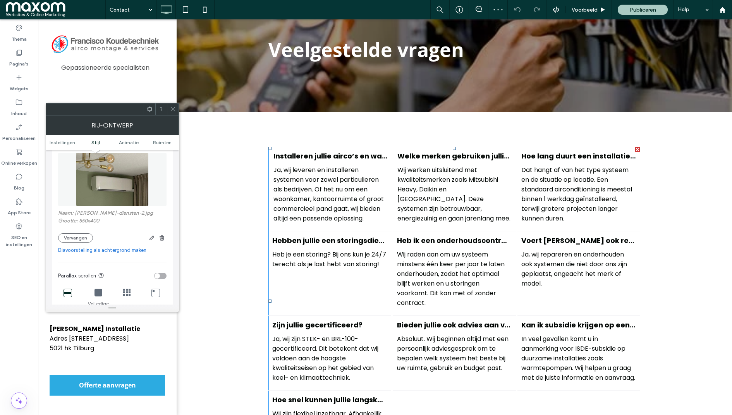
scroll to position [128, 0]
click at [74, 244] on button "Vervangen" at bounding box center [75, 239] width 35 height 9
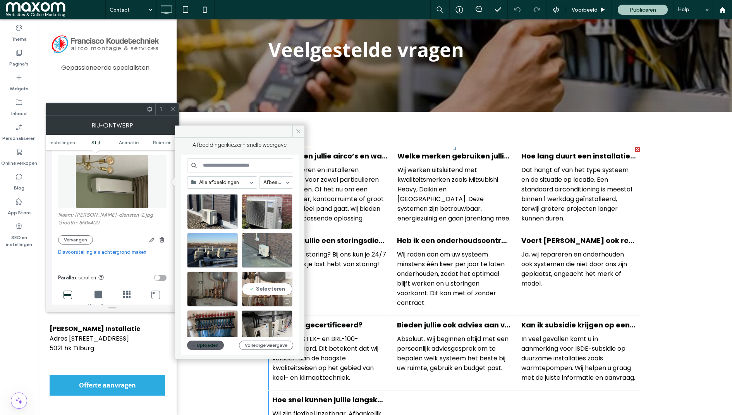
scroll to position [241, 0]
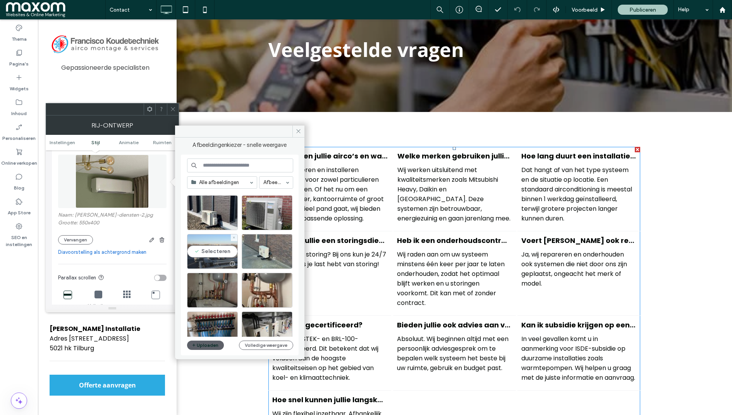
click at [223, 249] on div "Selecteren" at bounding box center [212, 251] width 51 height 35
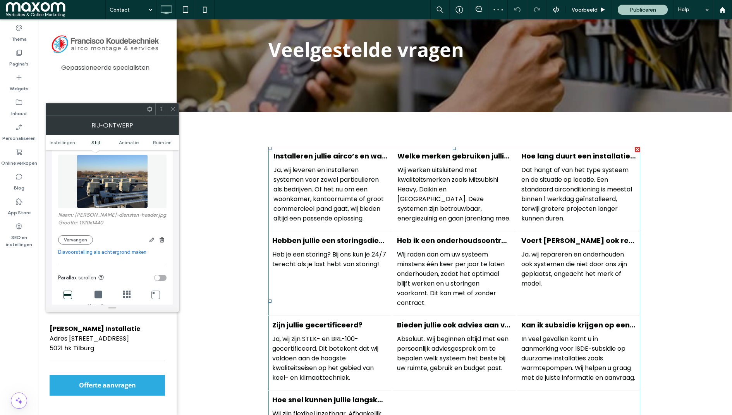
click at [173, 111] on icon at bounding box center [173, 109] width 6 height 6
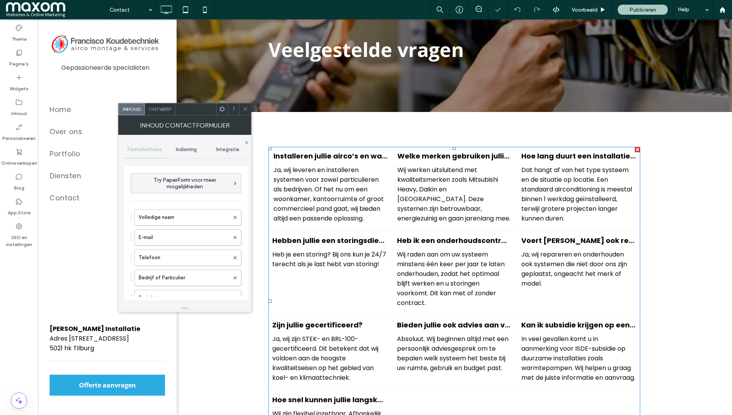
click at [191, 149] on span "Indiening" at bounding box center [186, 149] width 21 height 6
click at [181, 183] on label "Melding van nieuwe indiening" at bounding box center [186, 185] width 103 height 15
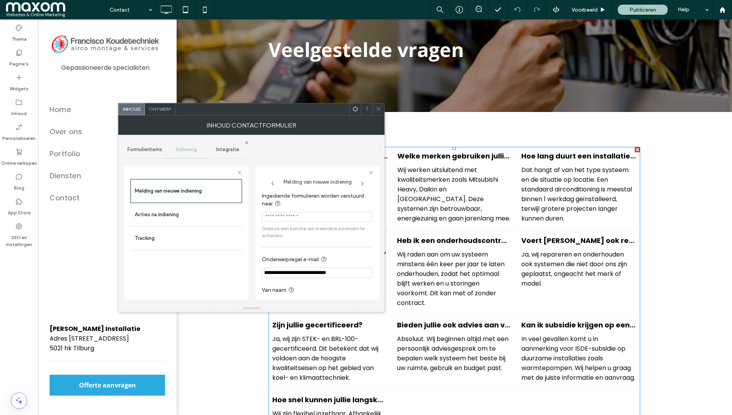
click at [264, 209] on section "Ingediende formulieren worden verstuurd naar Gebruik een komma om meerdere adre…" at bounding box center [317, 216] width 111 height 54
click at [349, 175] on span "Melding van nieuwe indiening" at bounding box center [317, 180] width 69 height 10
click at [270, 217] on input "Ingediende formulieren worden verstuurd naar" at bounding box center [317, 217] width 111 height 10
click at [173, 205] on div "Acties na indiening" at bounding box center [186, 214] width 111 height 23
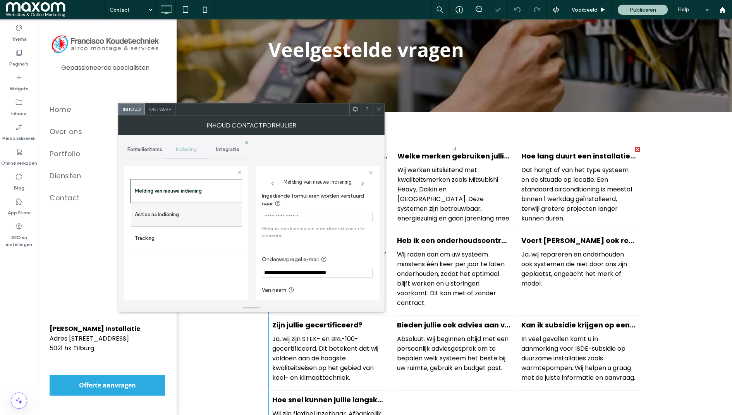
click at [172, 211] on label "Acties na indiening" at bounding box center [186, 214] width 103 height 15
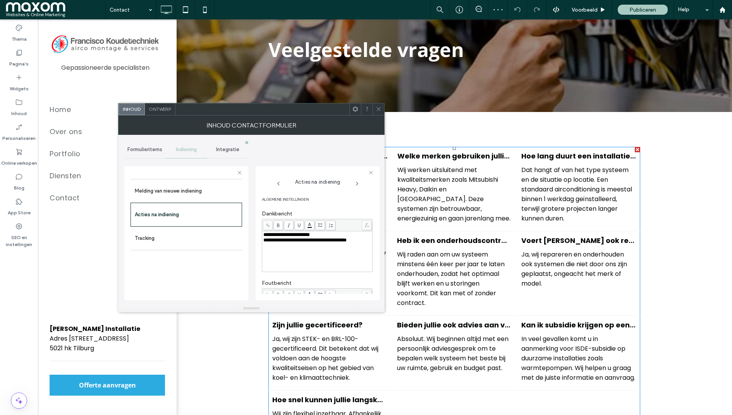
click at [278, 256] on div "**********" at bounding box center [317, 251] width 108 height 39
drag, startPoint x: 278, startPoint y: 254, endPoint x: 258, endPoint y: 230, distance: 31.4
click at [258, 230] on div "**********" at bounding box center [317, 233] width 124 height 134
copy div "**********"
click at [182, 150] on span "Indiening" at bounding box center [186, 149] width 21 height 6
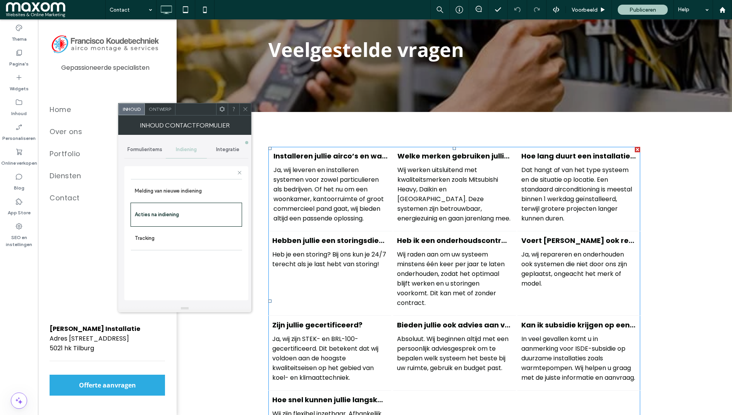
click at [245, 111] on icon at bounding box center [245, 109] width 6 height 6
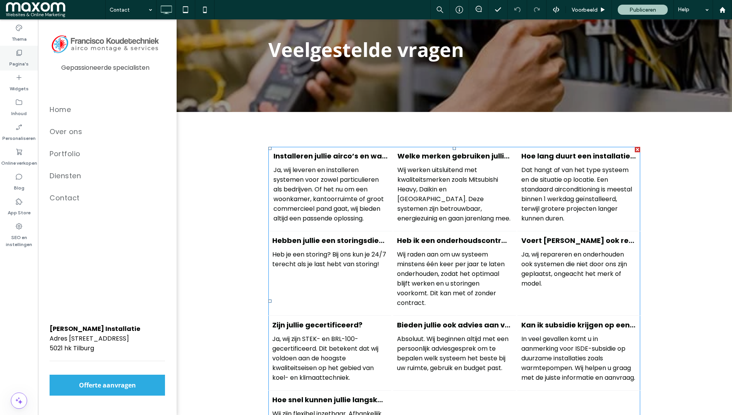
click at [25, 59] on label "Pagina's" at bounding box center [18, 62] width 19 height 11
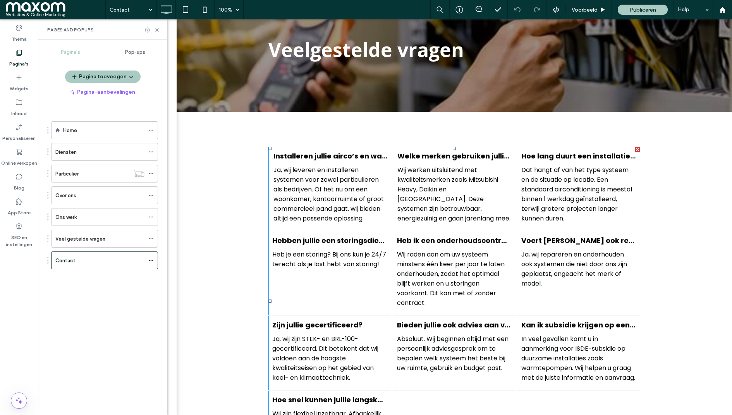
click at [132, 53] on span "Pop-ups" at bounding box center [135, 52] width 20 height 6
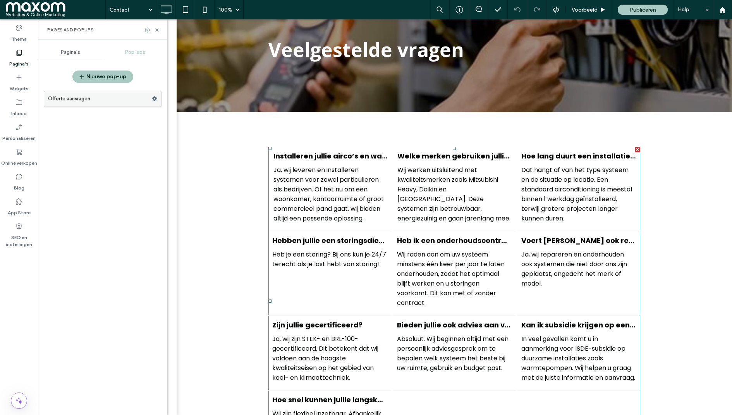
click at [117, 92] on label "Offerte aanvragen" at bounding box center [100, 98] width 104 height 15
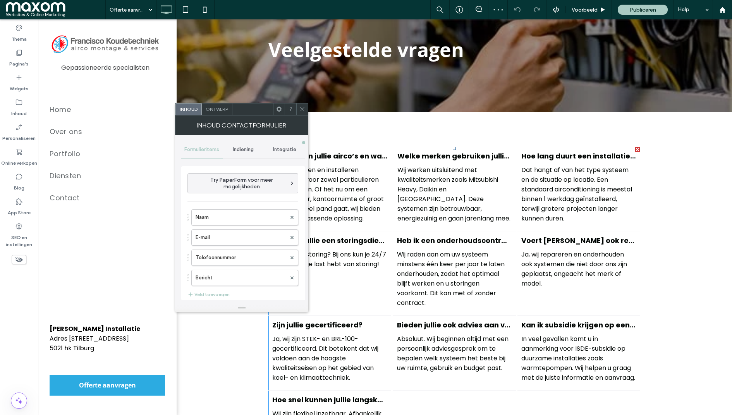
click at [243, 149] on span "Indiening" at bounding box center [243, 149] width 21 height 6
click at [231, 182] on label "Melding van nieuwe indiening" at bounding box center [243, 185] width 103 height 15
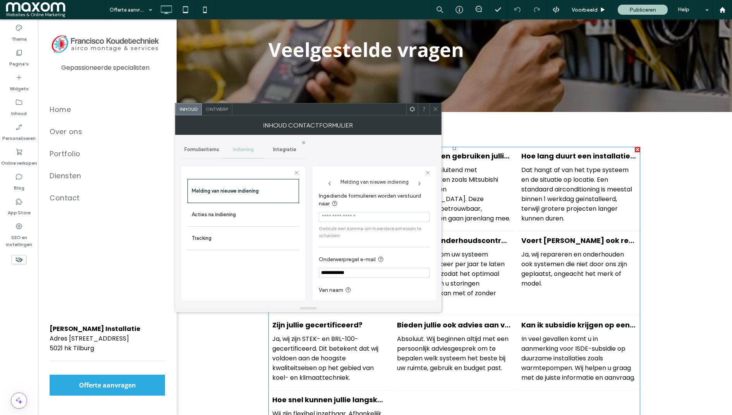
click at [362, 272] on input "**********" at bounding box center [374, 272] width 111 height 10
type input "**********"
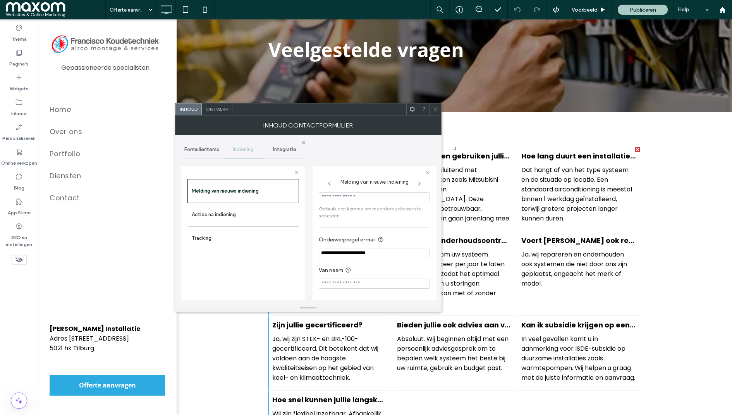
click at [434, 111] on icon at bounding box center [435, 109] width 6 height 6
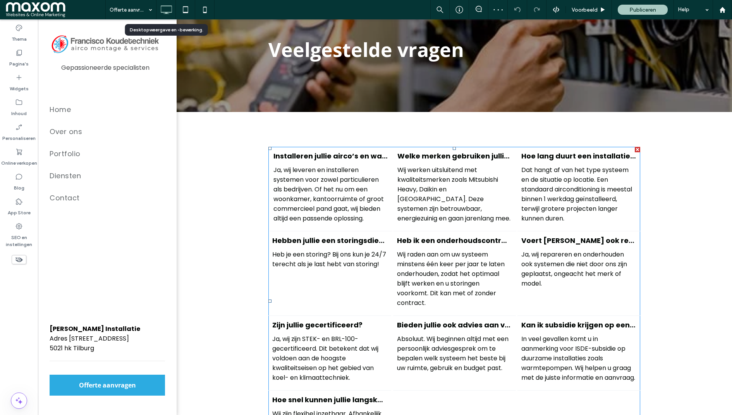
click at [170, 13] on icon at bounding box center [165, 9] width 15 height 15
click at [21, 58] on label "Pagina's" at bounding box center [18, 62] width 19 height 11
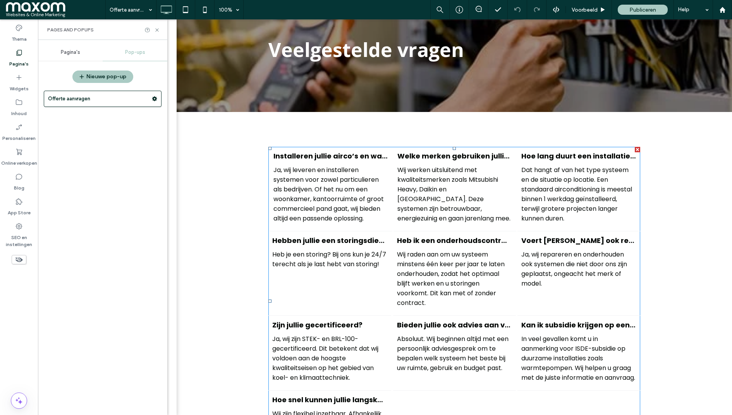
click at [75, 49] on span "Pagina's" at bounding box center [70, 52] width 19 height 6
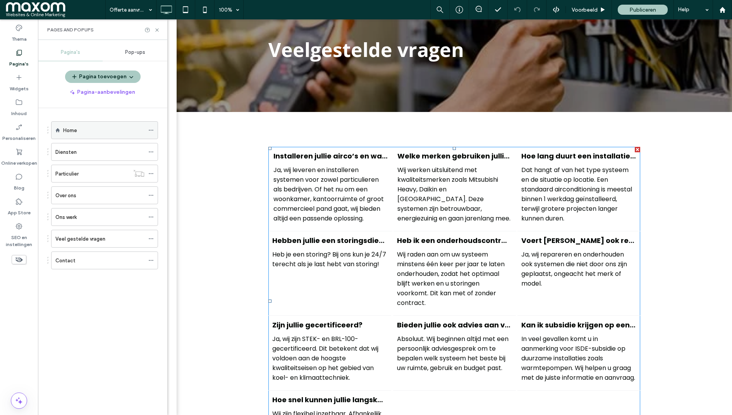
click at [90, 124] on div "Home" at bounding box center [103, 130] width 81 height 17
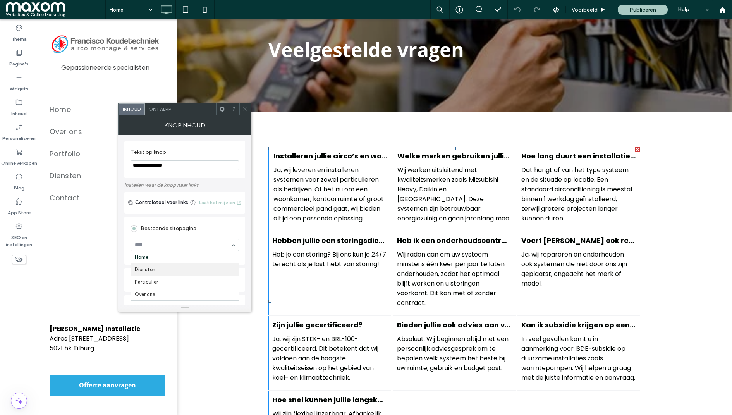
scroll to position [10, 0]
click at [248, 106] on icon at bounding box center [245, 109] width 6 height 6
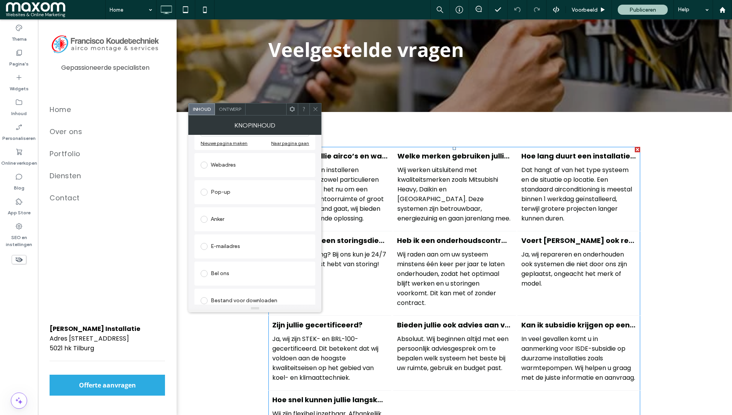
scroll to position [122, 0]
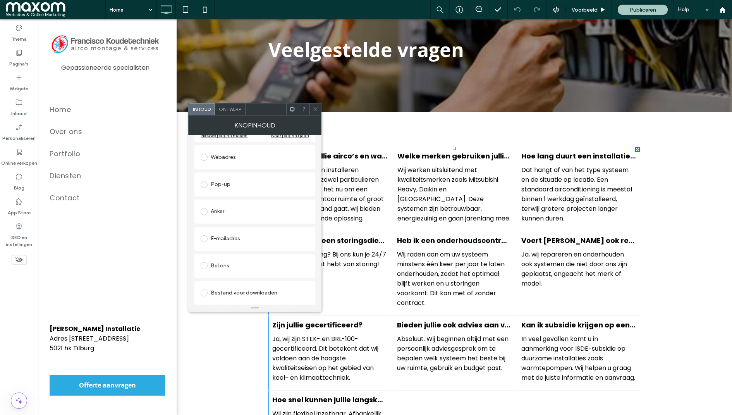
click at [217, 187] on div "Pop-up" at bounding box center [255, 184] width 108 height 12
click at [319, 108] on div at bounding box center [315, 109] width 12 height 12
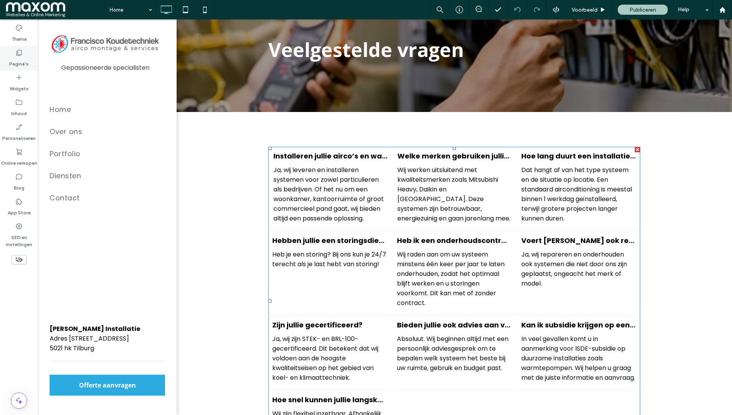
click at [21, 62] on label "Pagina's" at bounding box center [18, 62] width 19 height 11
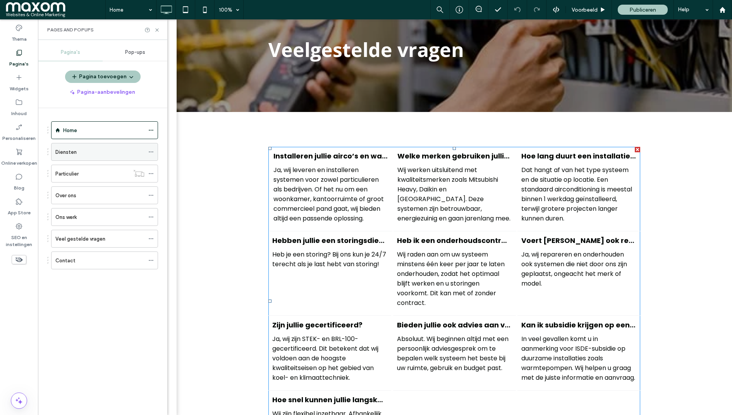
click at [98, 152] on div "Diensten" at bounding box center [99, 152] width 89 height 8
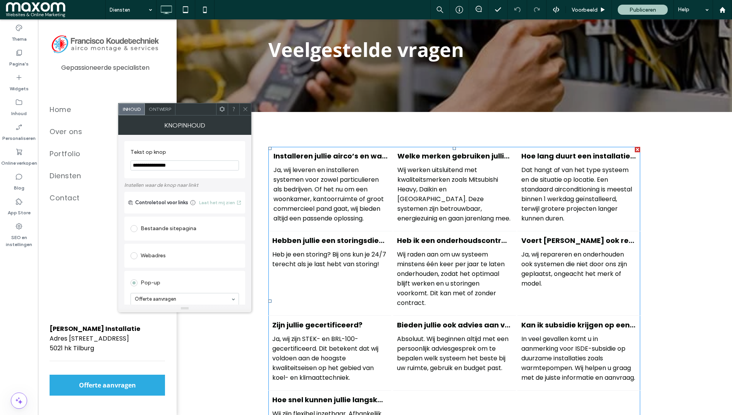
click at [178, 228] on div "Bestaande sitepagina" at bounding box center [184, 228] width 108 height 12
click at [158, 166] on input "**********" at bounding box center [184, 165] width 108 height 10
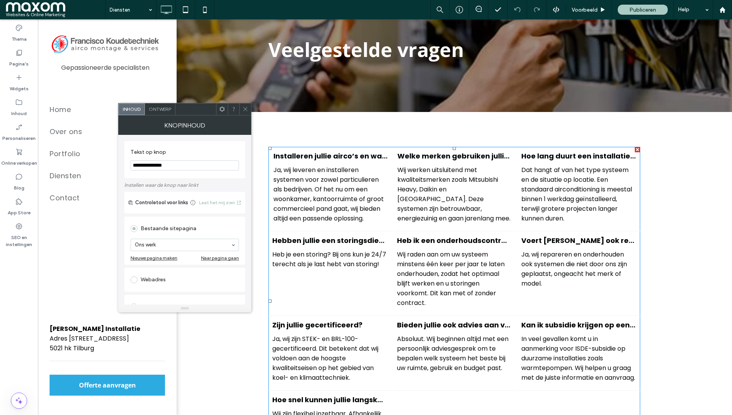
type input "**********"
click at [245, 106] on icon at bounding box center [245, 109] width 6 height 6
click at [159, 165] on input "**********" at bounding box center [184, 165] width 108 height 10
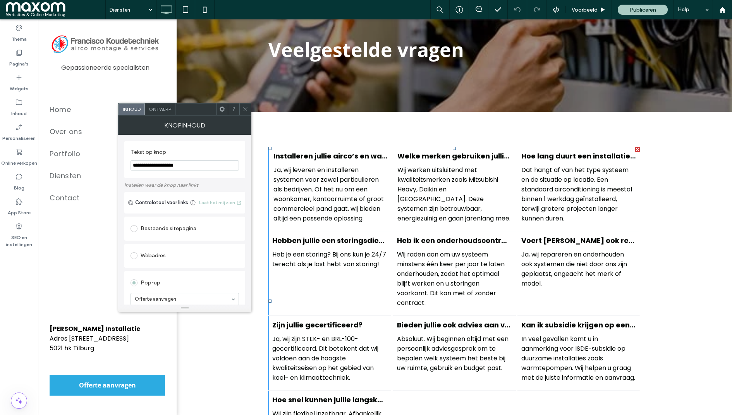
type input "**********"
click at [246, 108] on use at bounding box center [245, 109] width 4 height 4
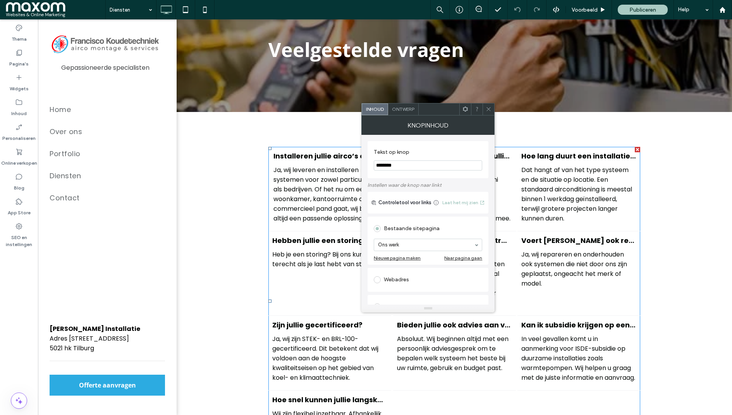
click at [489, 107] on icon at bounding box center [488, 109] width 6 height 6
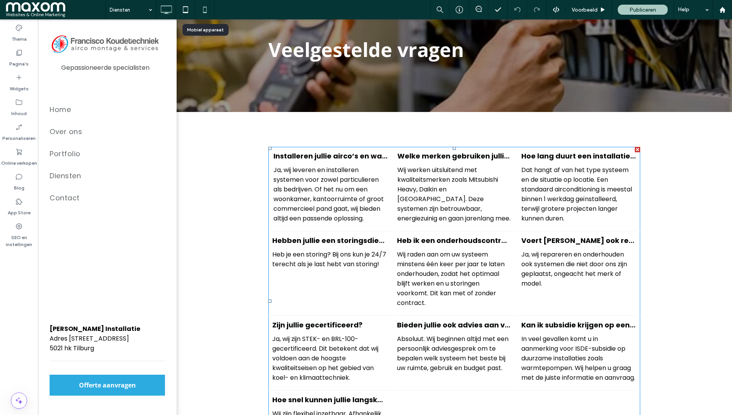
click at [203, 12] on use at bounding box center [204, 10] width 3 height 6
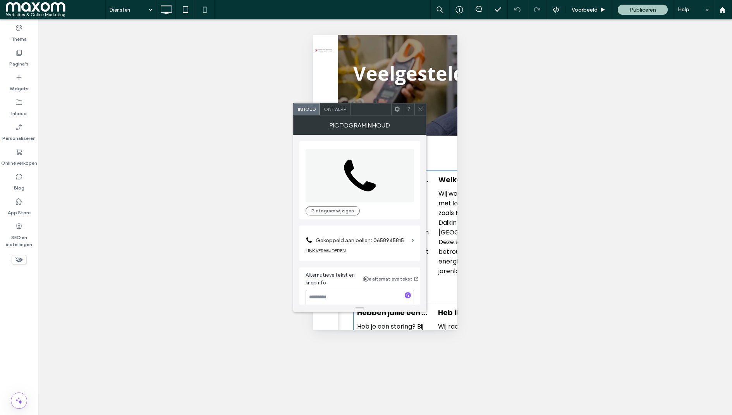
click at [420, 111] on icon at bounding box center [420, 109] width 6 height 6
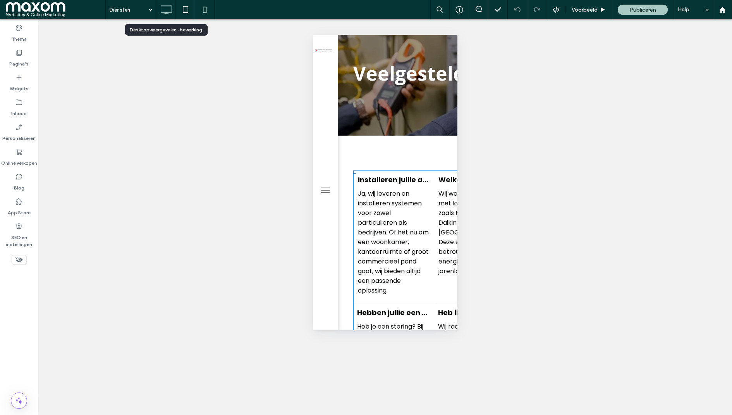
click at [164, 10] on icon at bounding box center [165, 9] width 15 height 15
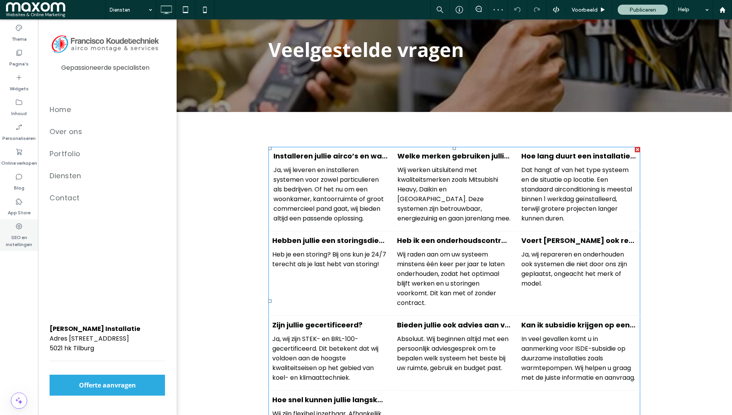
click at [19, 232] on label "SEO en instellingen" at bounding box center [19, 239] width 38 height 18
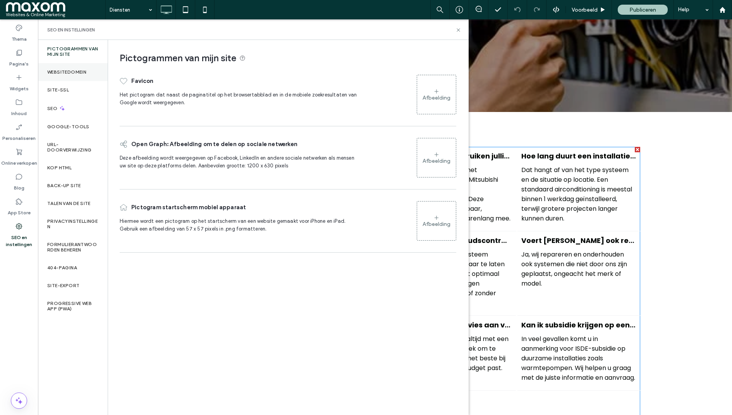
click at [89, 75] on div "Websitedomein" at bounding box center [73, 72] width 70 height 18
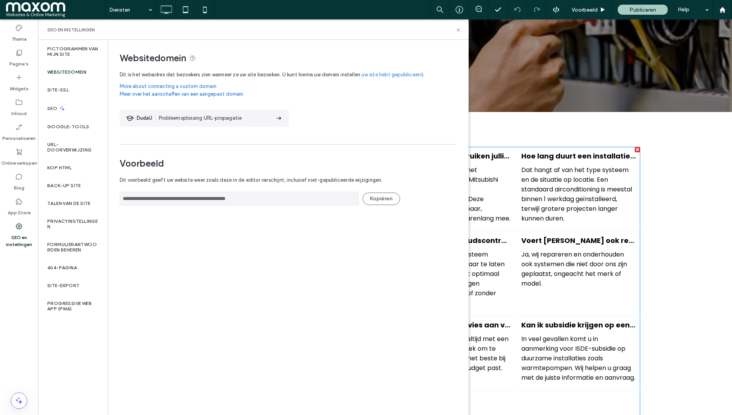
click at [296, 198] on input "**********" at bounding box center [239, 199] width 239 height 14
click at [375, 198] on button "Kopiëren" at bounding box center [381, 198] width 38 height 12
click at [457, 28] on icon at bounding box center [458, 30] width 6 height 6
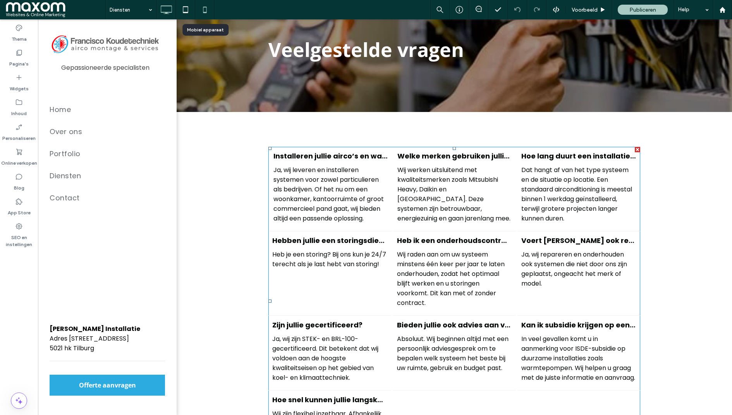
click at [205, 10] on icon at bounding box center [204, 9] width 15 height 15
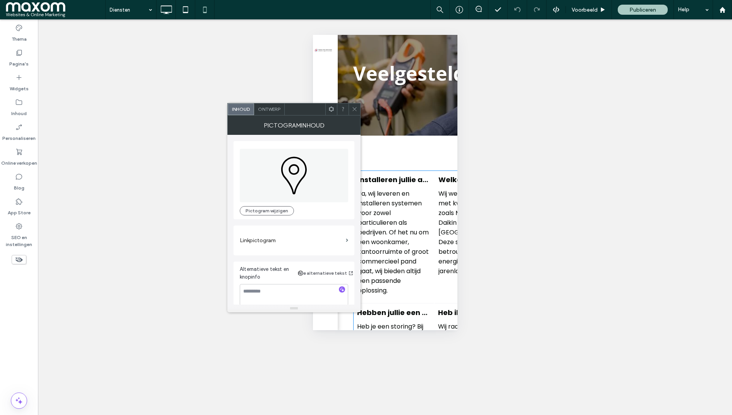
scroll to position [8, 0]
click at [353, 110] on icon at bounding box center [354, 109] width 6 height 6
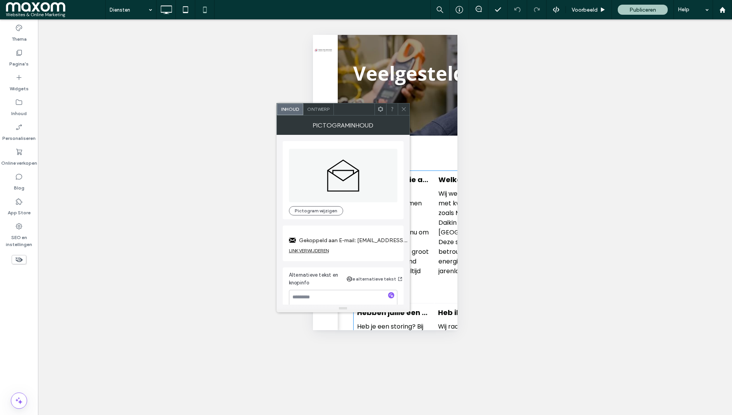
click at [404, 110] on icon at bounding box center [404, 109] width 6 height 6
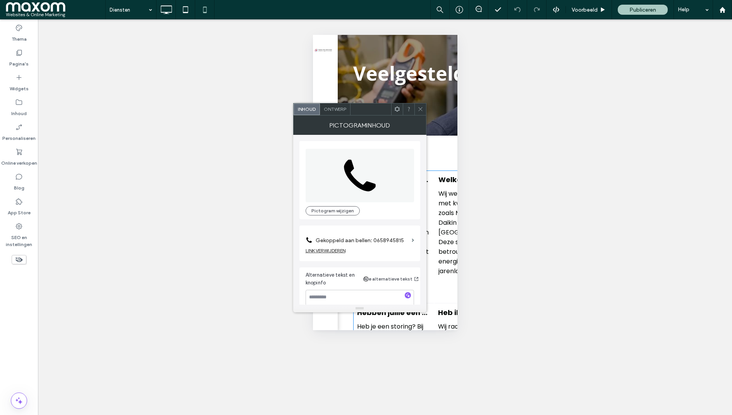
click at [421, 106] on icon at bounding box center [420, 109] width 6 height 6
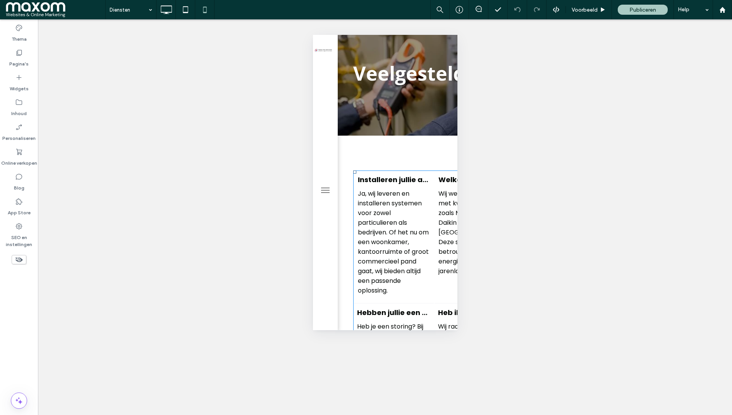
click at [218, 88] on div "Zichtbaar maken? Ja Zichtbaar maken? Ja Zichtbaar maken? Ja Zichtbaar maken? Ja…" at bounding box center [385, 216] width 694 height 395
